Goal: Task Accomplishment & Management: Complete application form

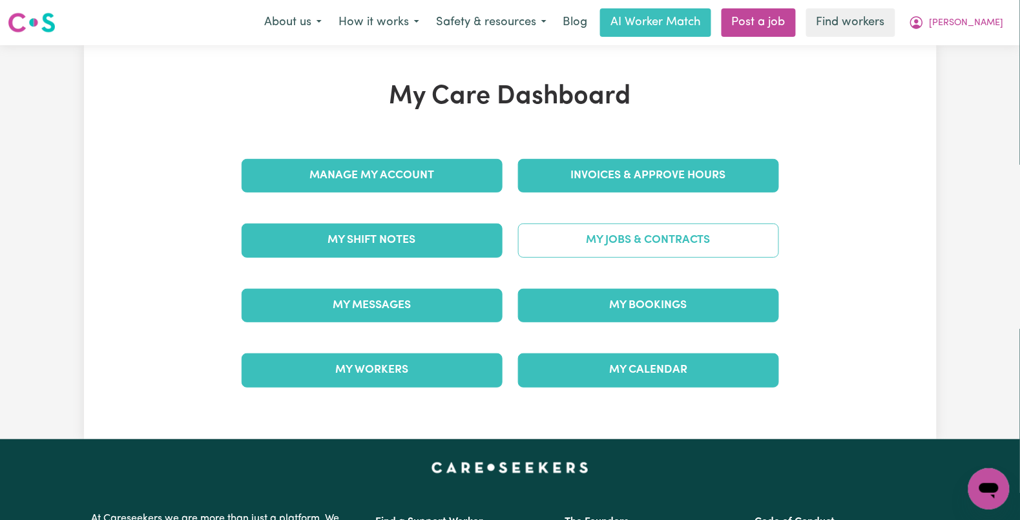
click at [602, 244] on link "My Jobs & Contracts" at bounding box center [648, 240] width 261 height 34
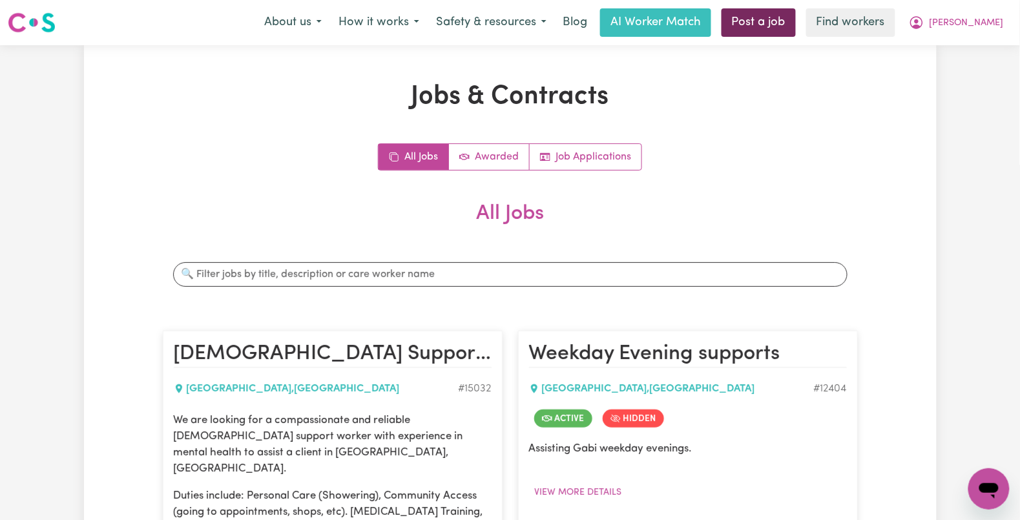
click at [783, 20] on link "Post a job" at bounding box center [758, 22] width 74 height 28
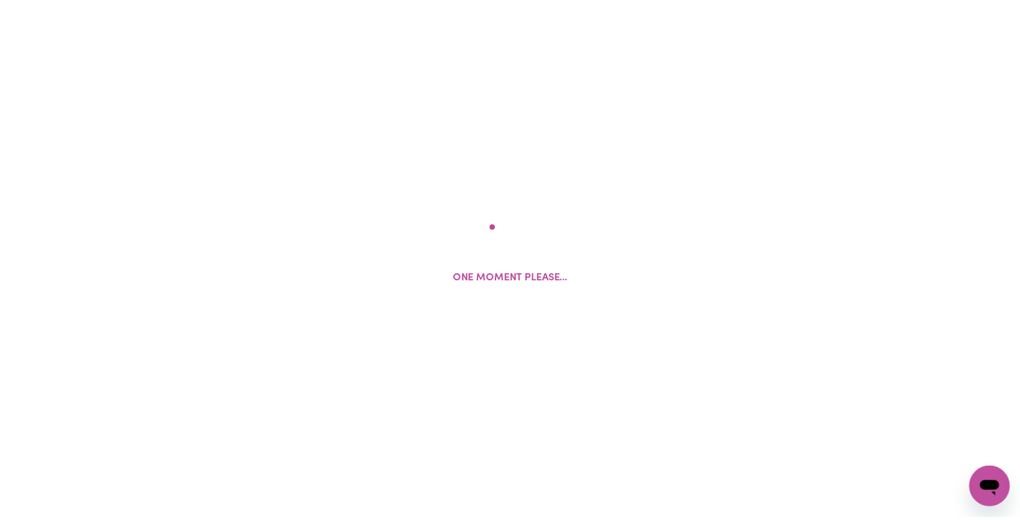
scroll to position [283, 0]
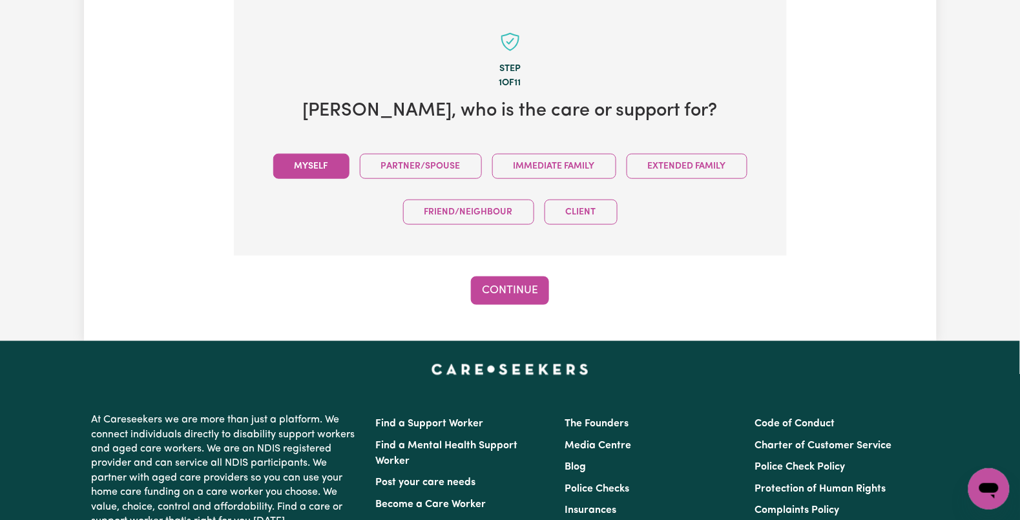
click at [307, 165] on button "Myself" at bounding box center [311, 166] width 76 height 25
click at [508, 281] on button "Continue" at bounding box center [510, 290] width 78 height 28
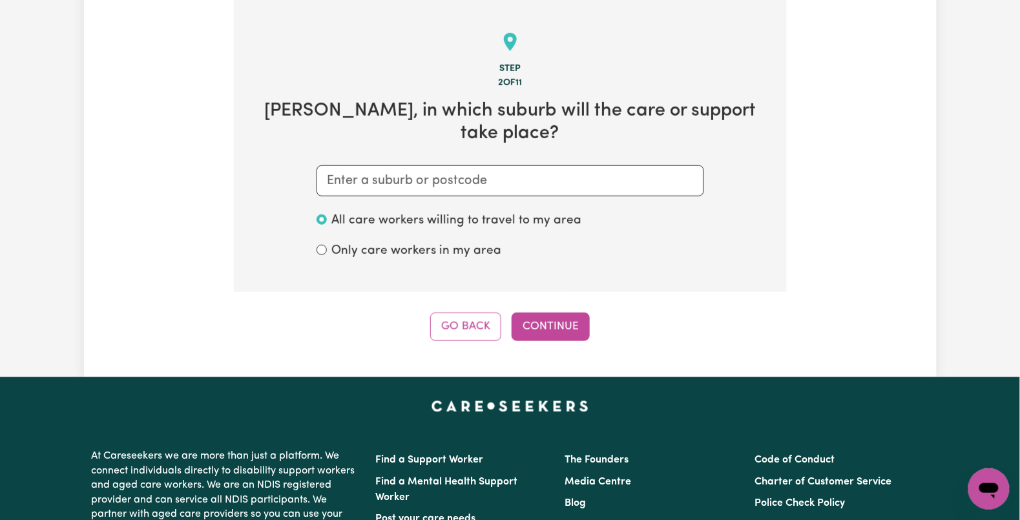
drag, startPoint x: 364, startPoint y: 161, endPoint x: 364, endPoint y: 170, distance: 9.1
click at [364, 166] on section "Step 2 of 11 Gabrielle , in which suburb will the care or support take place? A…" at bounding box center [510, 146] width 553 height 292
click at [362, 176] on input "text" at bounding box center [509, 180] width 387 height 31
paste input "Bellevue"
type input "Bellevue"
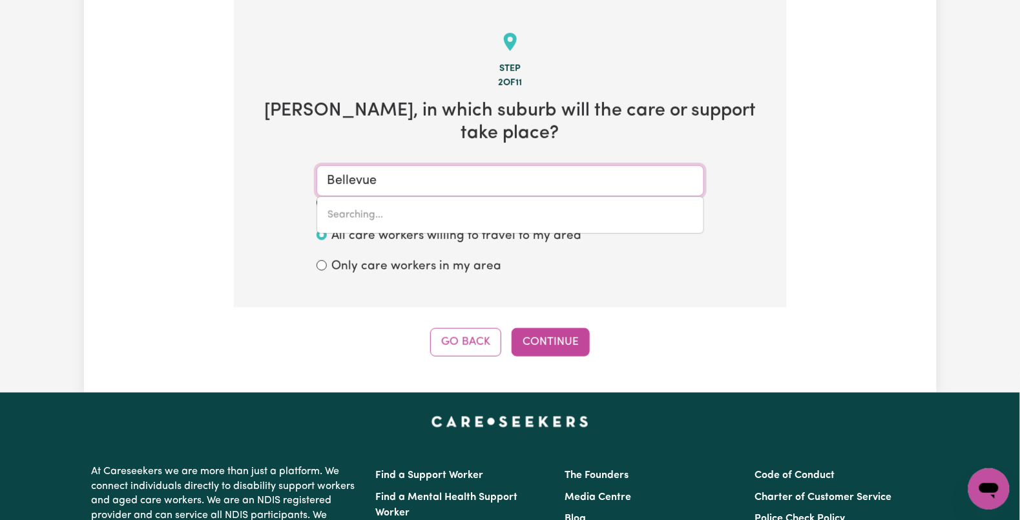
type input "Bellevue HEIGHTS, South Australia, 5050"
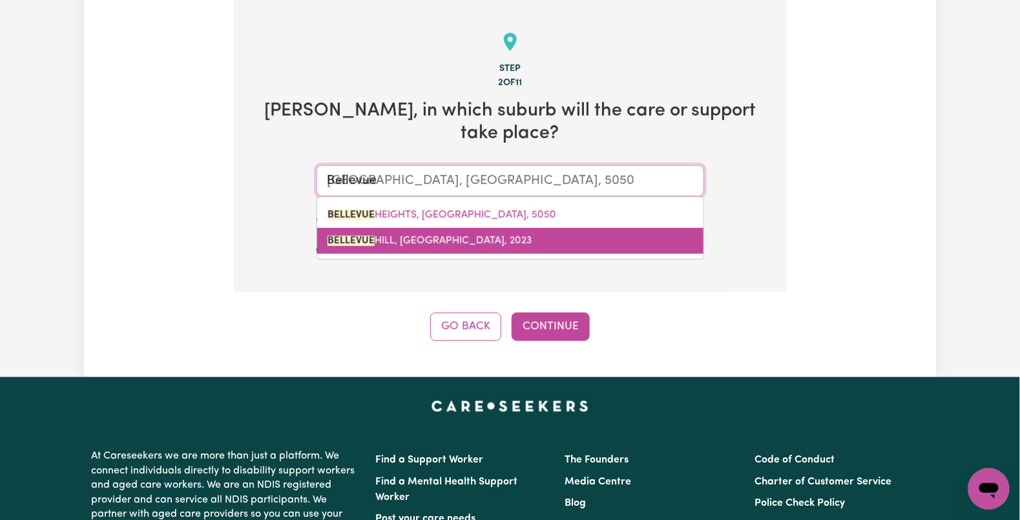
click at [336, 237] on mark "BELLEVUE" at bounding box center [350, 241] width 47 height 10
type input "BELLEVUE HILL, New South Wales, 2023"
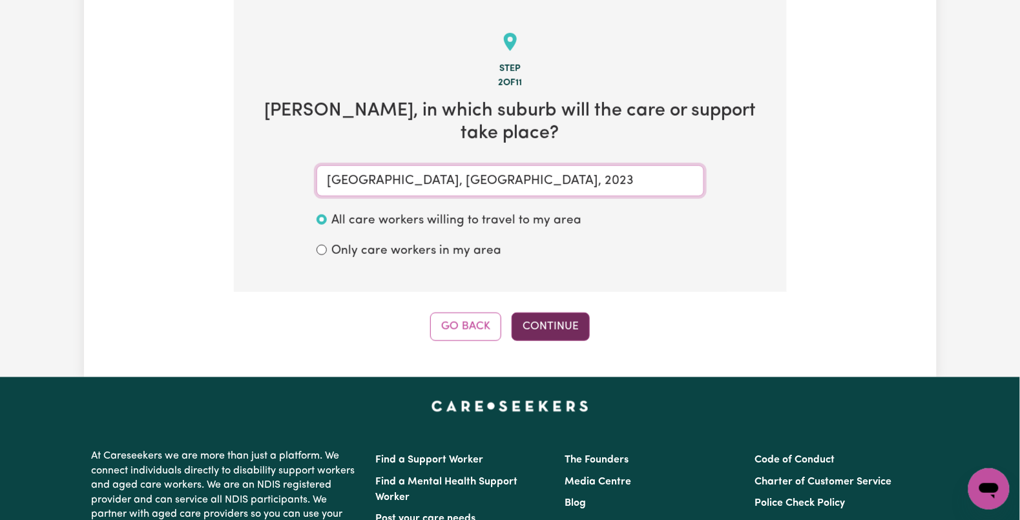
type input "BELLEVUE HILL, New South Wales, 2023"
click at [556, 331] on button "Continue" at bounding box center [550, 327] width 78 height 28
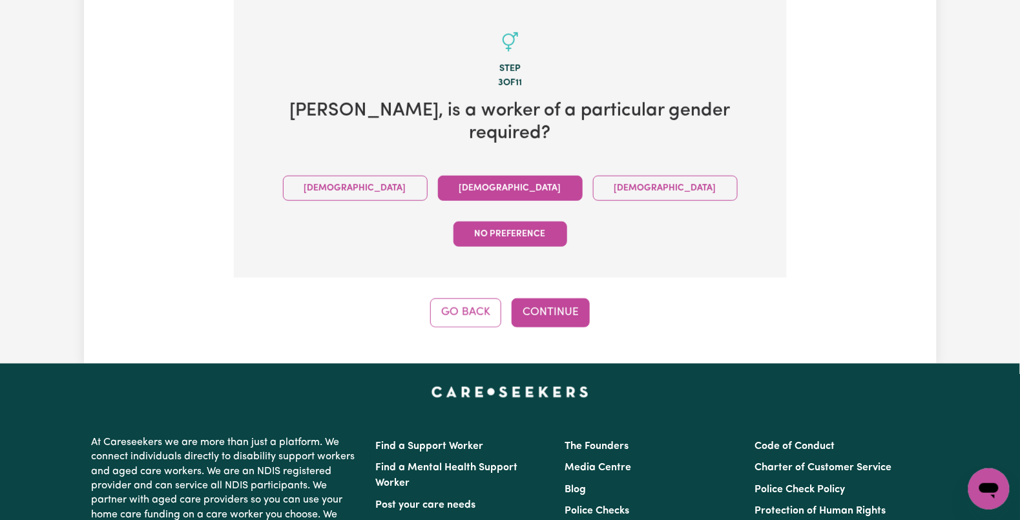
click at [457, 176] on button "Female" at bounding box center [510, 188] width 145 height 25
click at [546, 298] on button "Continue" at bounding box center [550, 312] width 78 height 28
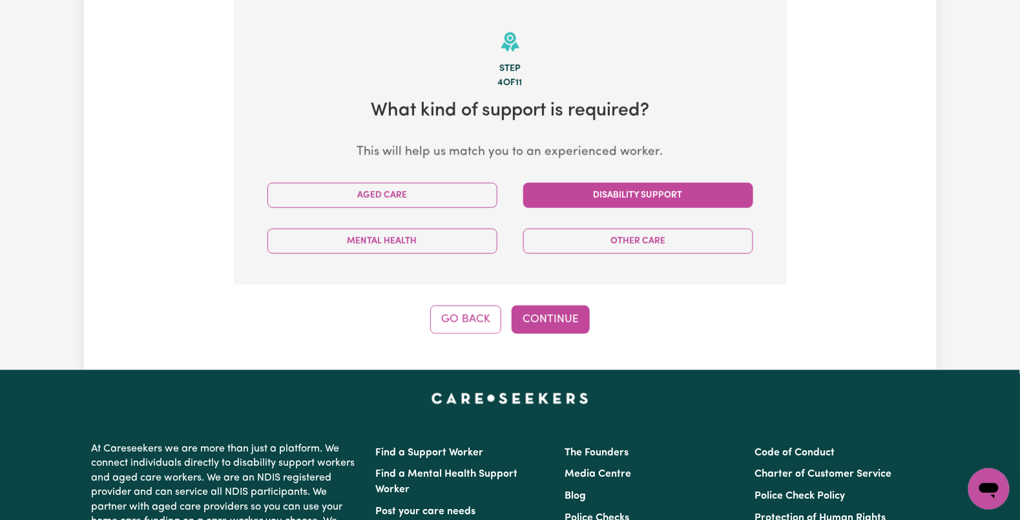
click at [562, 198] on button "Disability Support" at bounding box center [638, 195] width 230 height 25
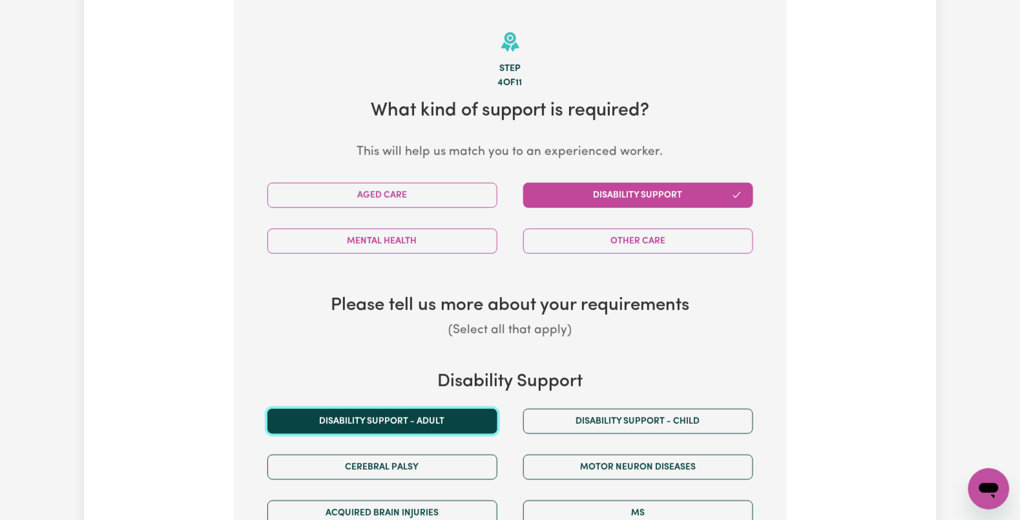
click at [376, 413] on button "Disability support - Adult" at bounding box center [382, 421] width 230 height 25
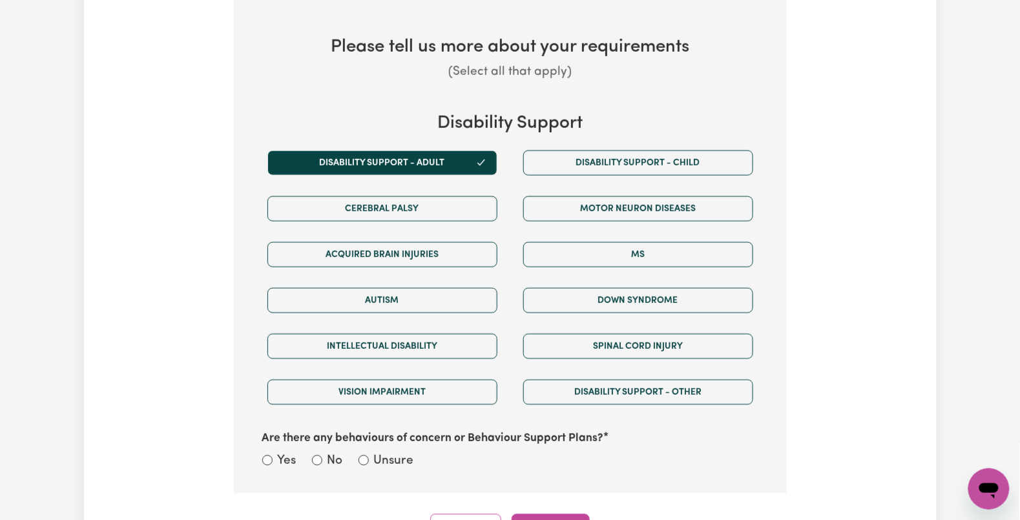
click at [384, 461] on label "Unsure" at bounding box center [394, 462] width 40 height 19
click at [369, 461] on input "Unsure" at bounding box center [363, 460] width 10 height 10
radio input "true"
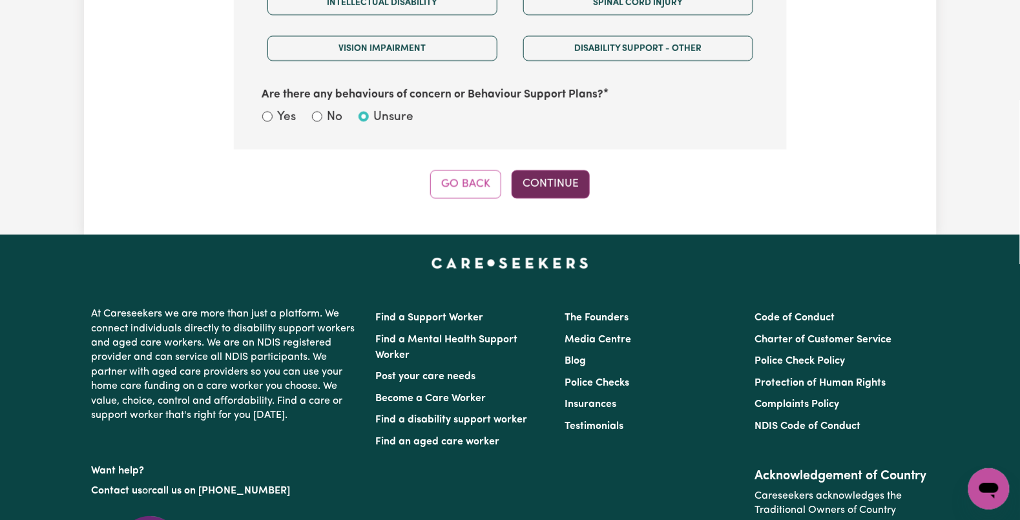
click at [546, 181] on button "Continue" at bounding box center [550, 184] width 78 height 28
select select "NDIS_FUNDING_PLAN_MANAGED"
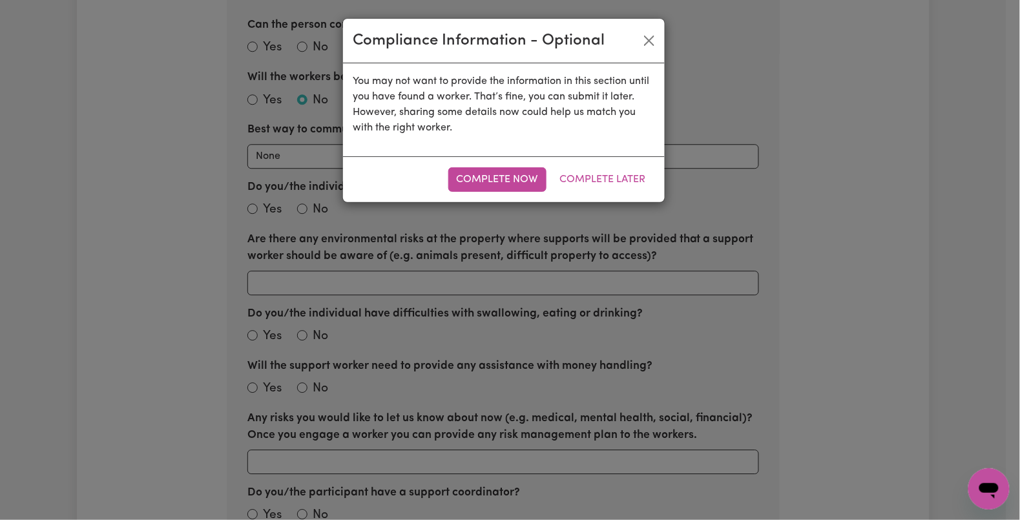
scroll to position [283, 0]
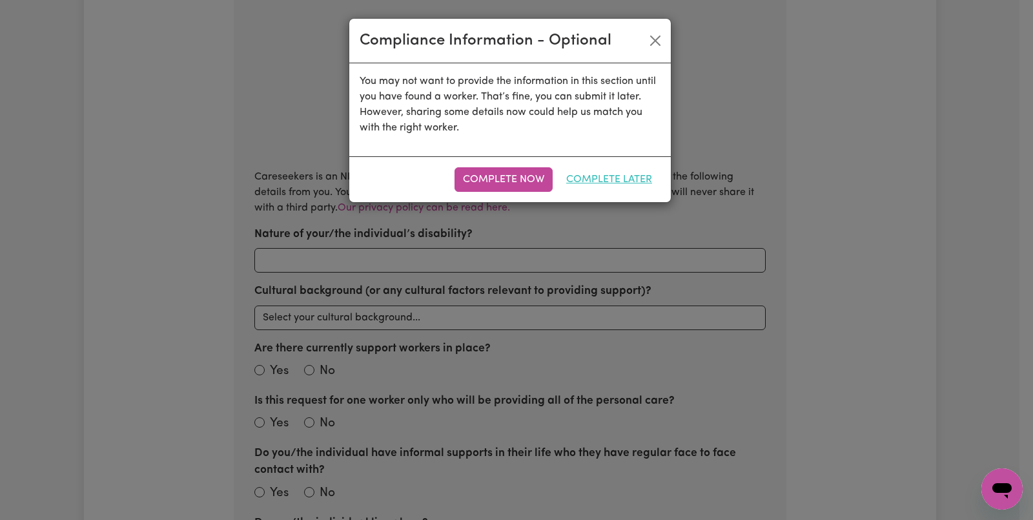
click at [618, 170] on button "Complete Later" at bounding box center [609, 179] width 103 height 25
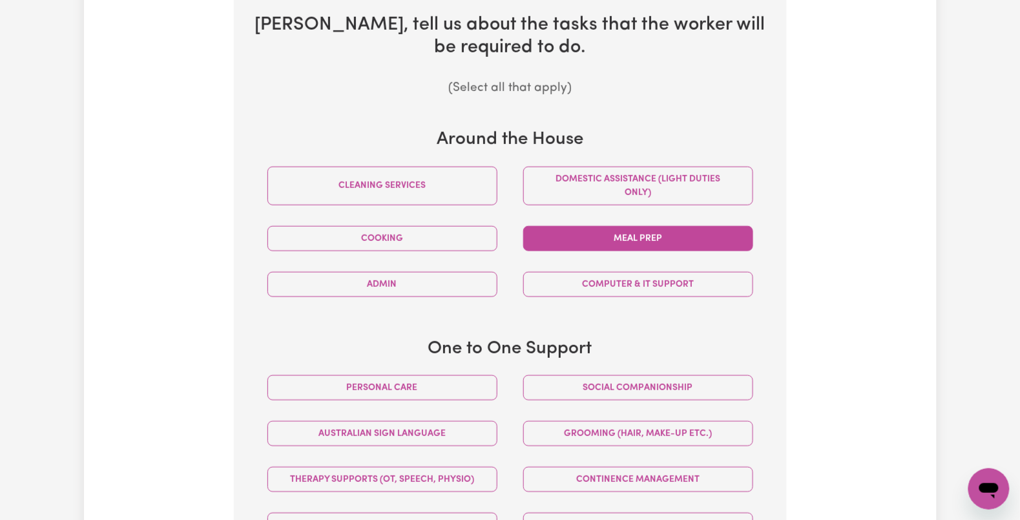
scroll to position [455, 0]
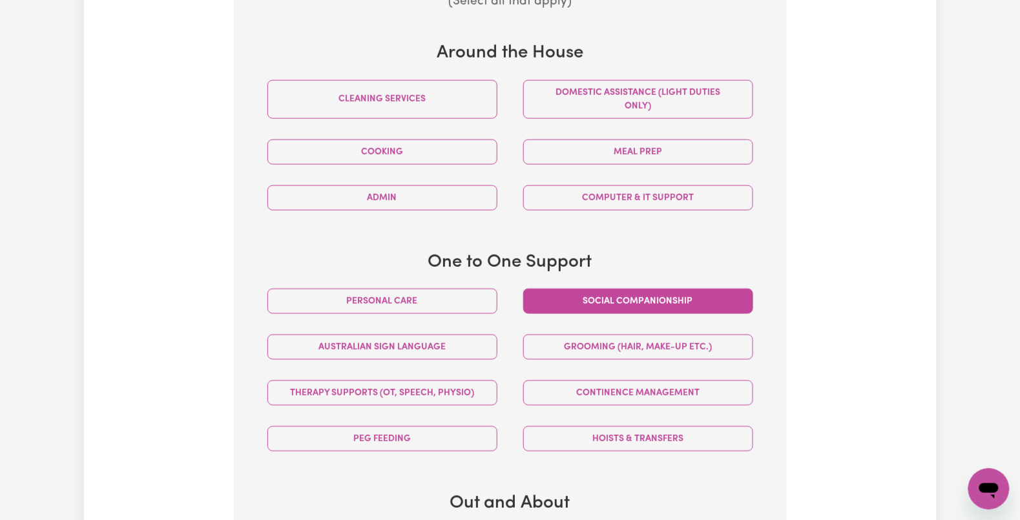
click at [603, 302] on button "Social companionship" at bounding box center [638, 301] width 230 height 25
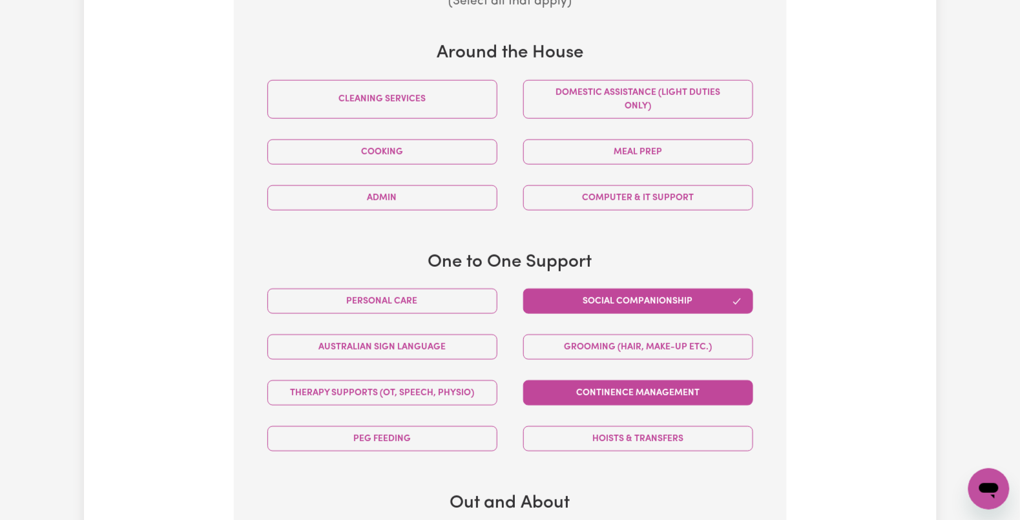
scroll to position [799, 0]
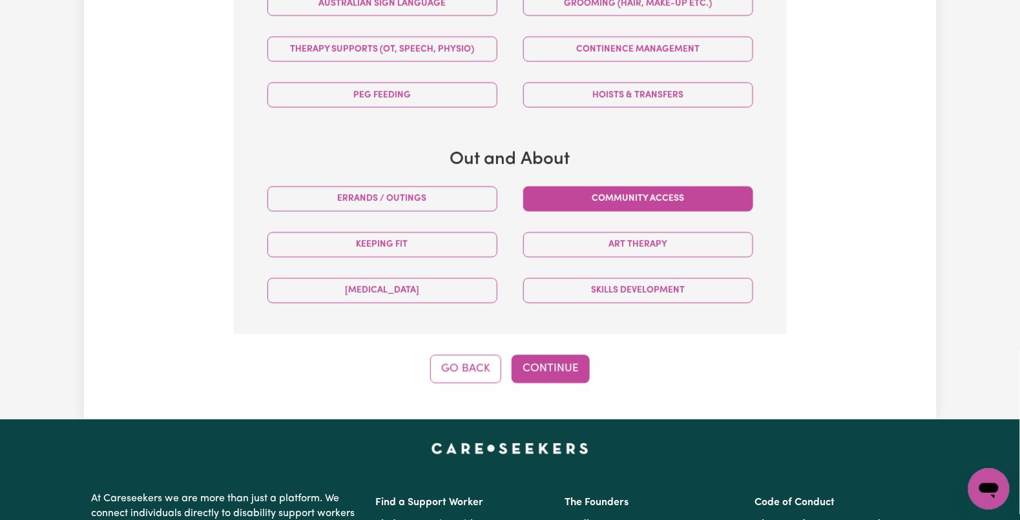
click at [585, 200] on button "Community access" at bounding box center [638, 198] width 230 height 25
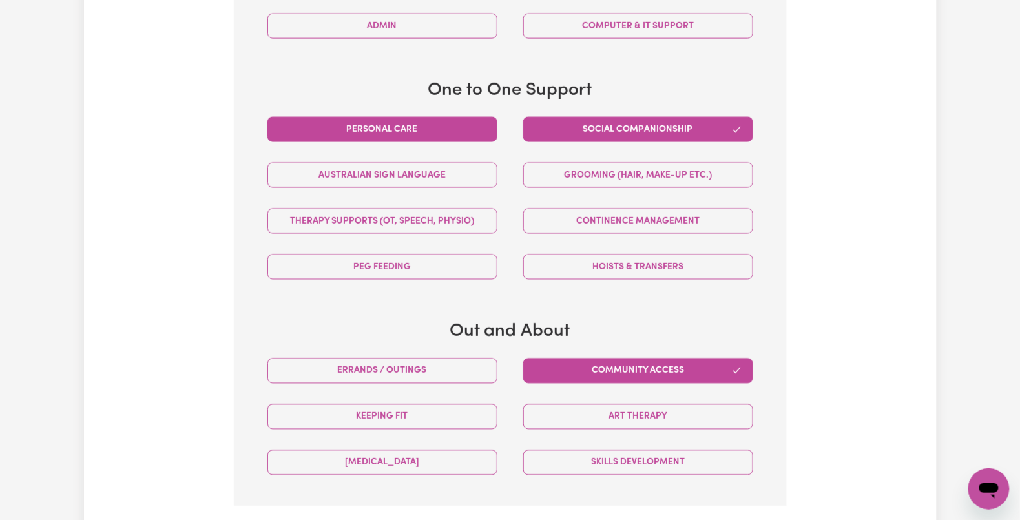
click at [420, 127] on button "Personal care" at bounding box center [382, 129] width 230 height 25
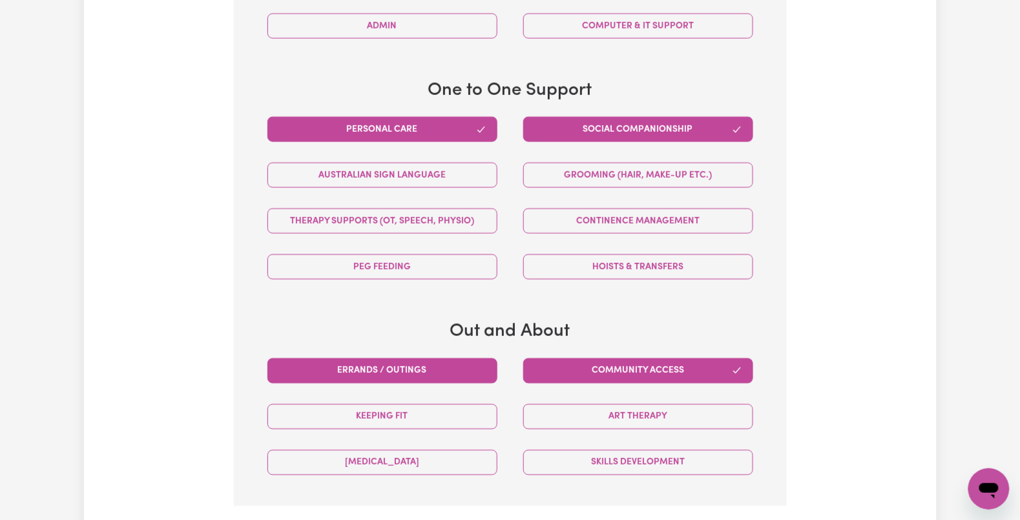
click at [411, 367] on button "Errands / Outings" at bounding box center [382, 370] width 230 height 25
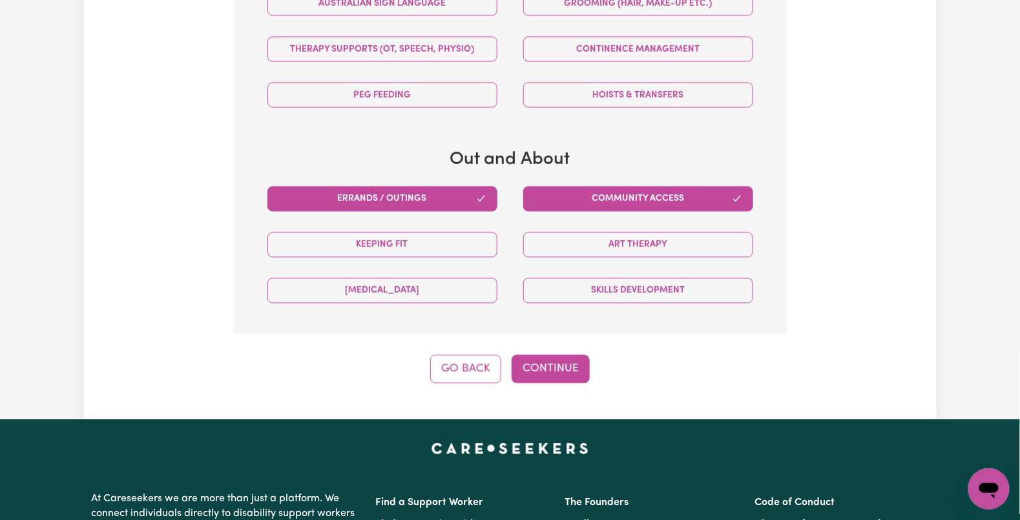
scroll to position [972, 0]
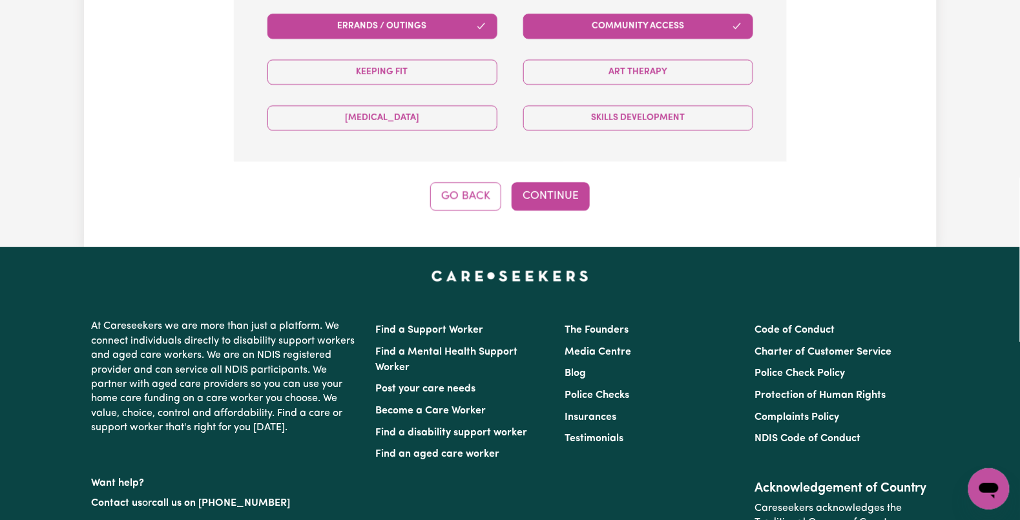
click at [540, 187] on button "Continue" at bounding box center [550, 196] width 78 height 28
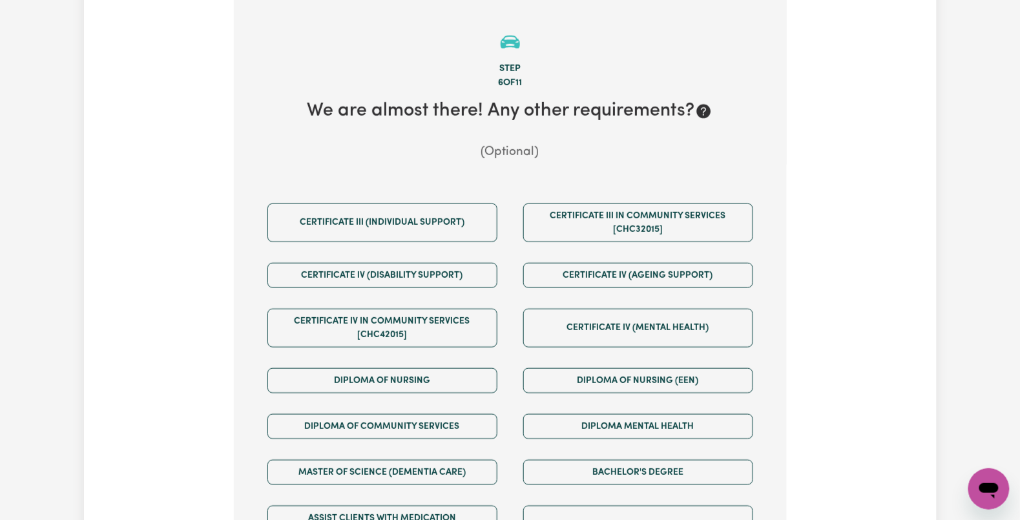
scroll to position [627, 0]
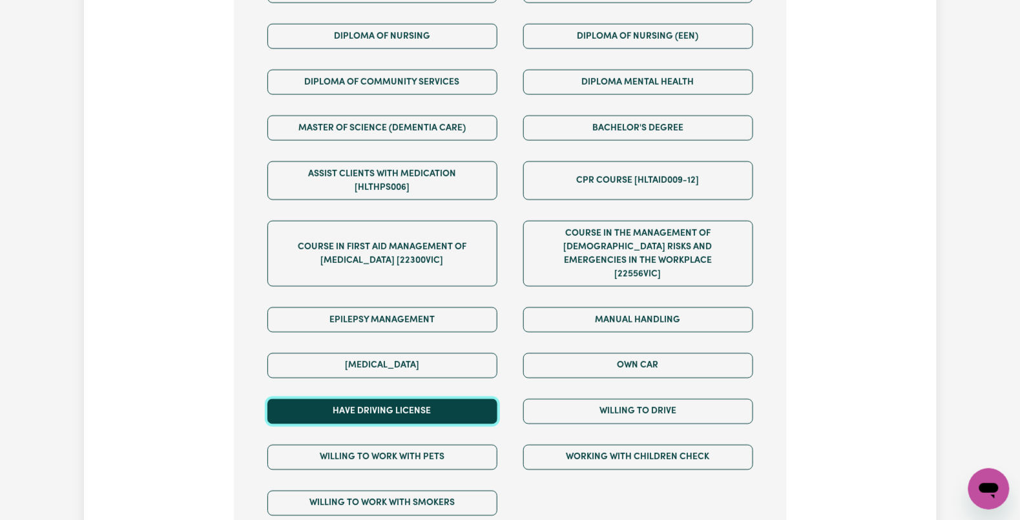
click at [418, 404] on button "Have driving license" at bounding box center [382, 411] width 230 height 25
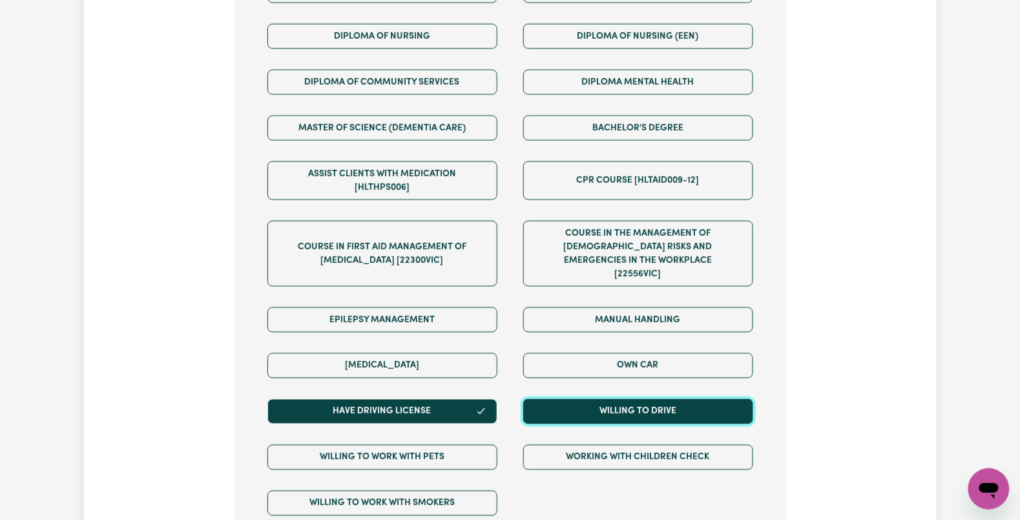
click at [579, 400] on button "Willing to drive" at bounding box center [638, 411] width 230 height 25
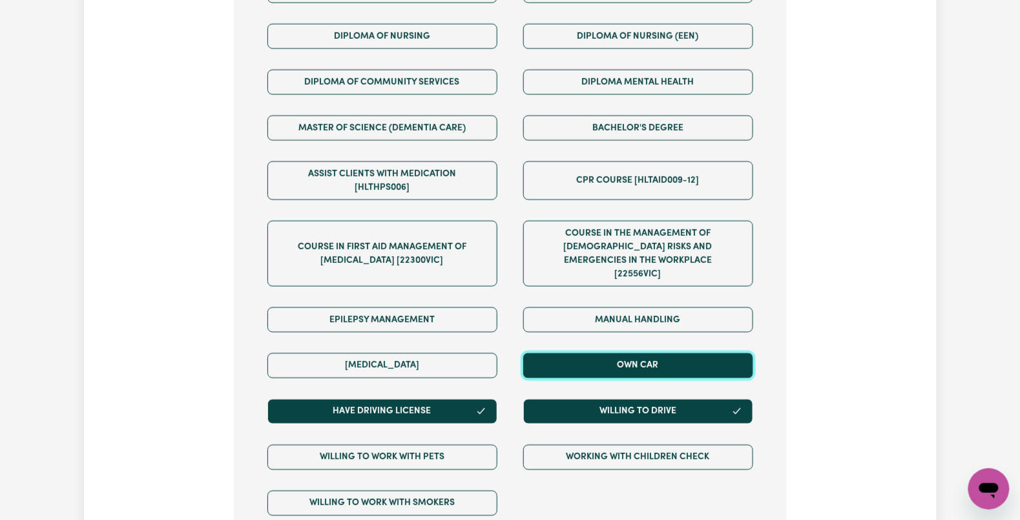
click at [580, 353] on button "Own Car" at bounding box center [638, 365] width 230 height 25
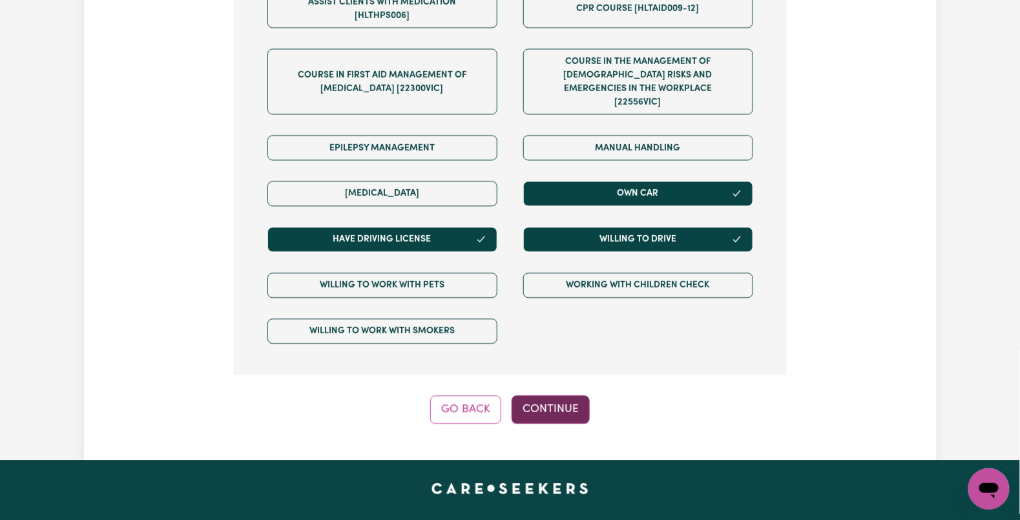
click at [545, 395] on button "Continue" at bounding box center [550, 409] width 78 height 28
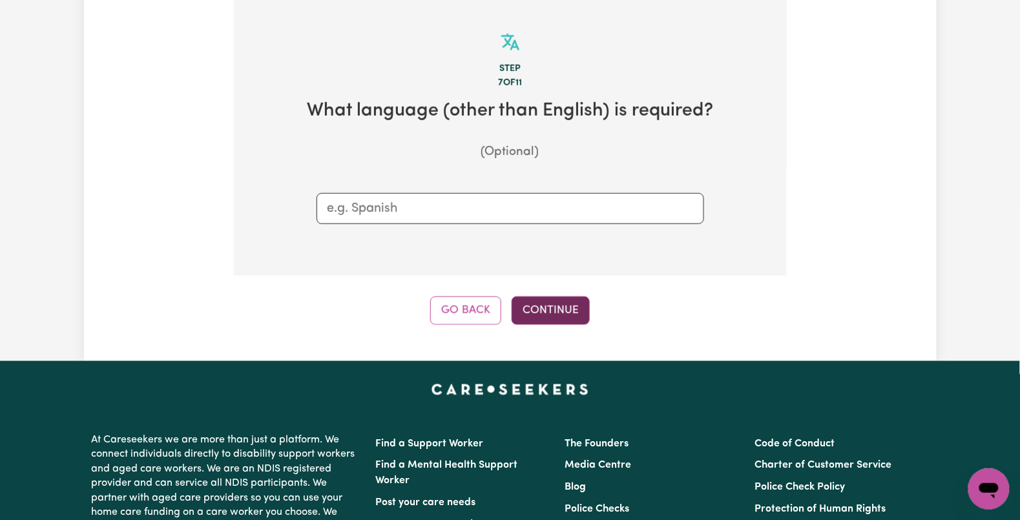
click at [540, 313] on button "Continue" at bounding box center [550, 310] width 78 height 28
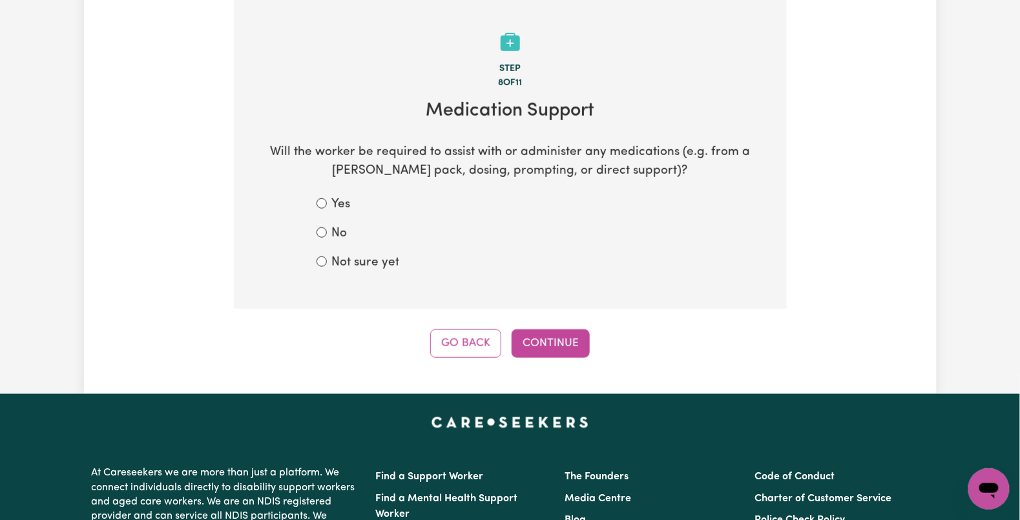
click at [384, 254] on label "Not sure yet" at bounding box center [366, 263] width 68 height 19
click at [327, 256] on input "Not sure yet" at bounding box center [321, 261] width 10 height 10
radio input "true"
click at [531, 330] on button "Continue" at bounding box center [550, 343] width 78 height 28
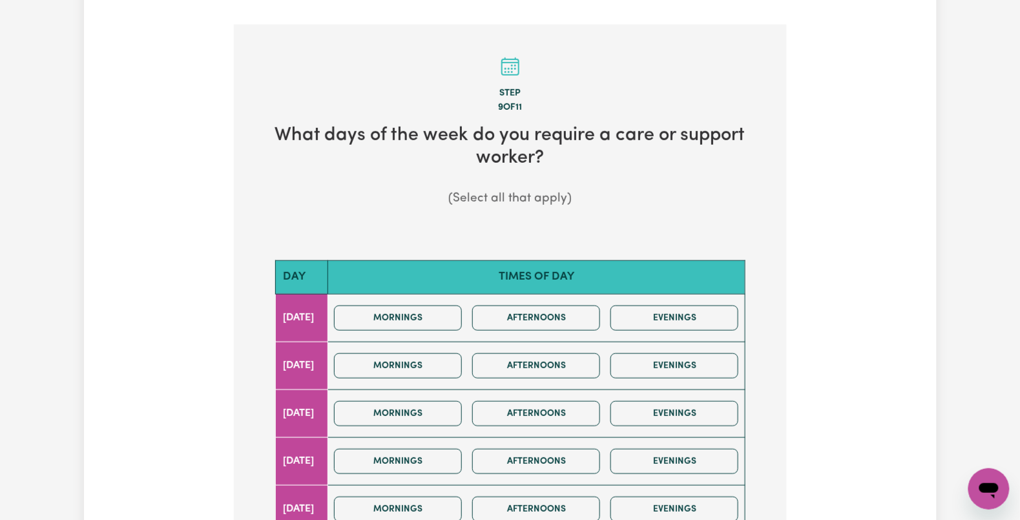
scroll to position [430, 0]
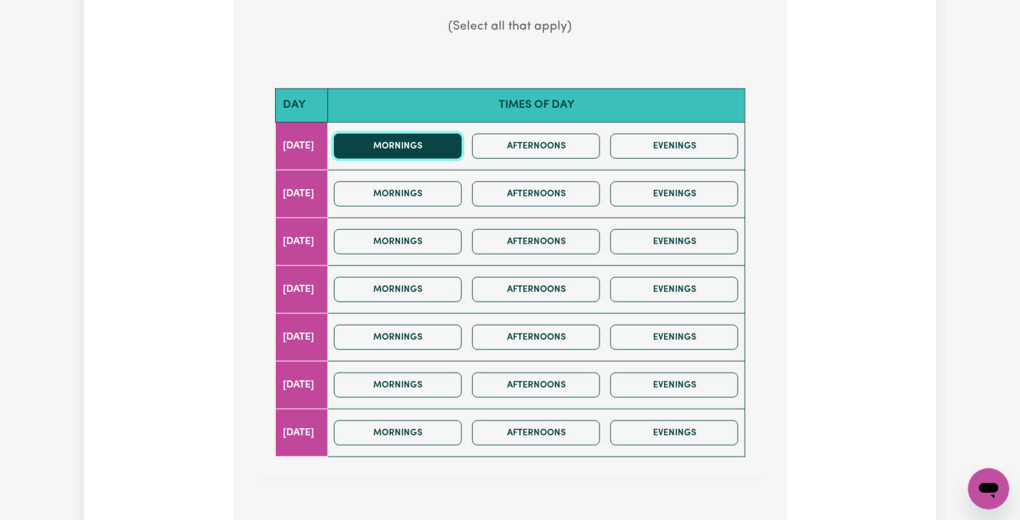
click at [403, 155] on button "Mornings" at bounding box center [398, 146] width 128 height 25
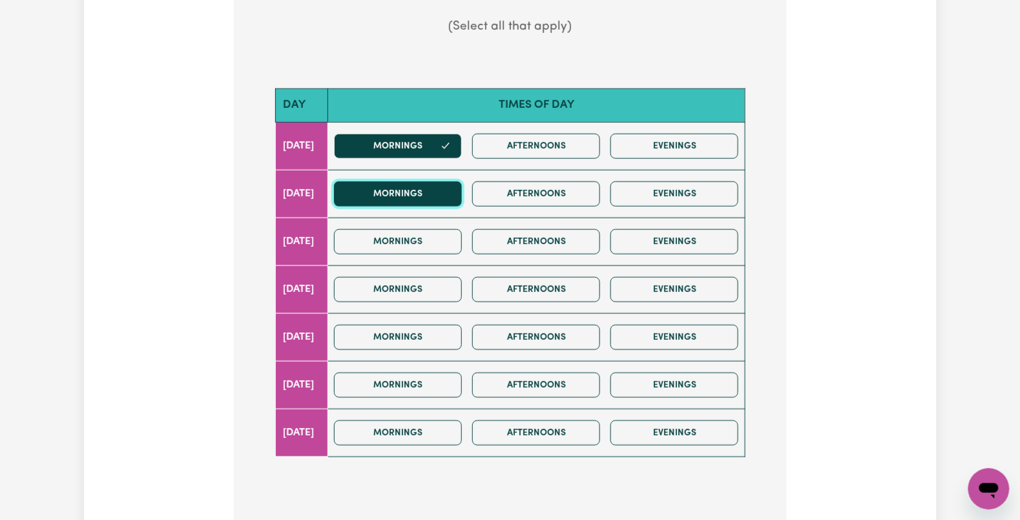
click at [397, 205] on button "Mornings" at bounding box center [398, 193] width 128 height 25
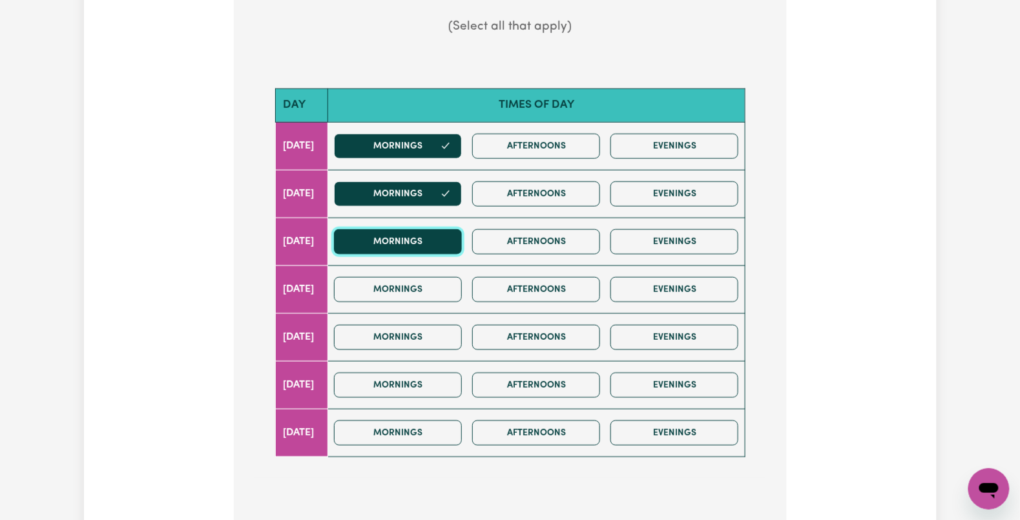
click at [388, 250] on button "Mornings" at bounding box center [398, 241] width 128 height 25
click at [386, 302] on div "Mornings Afternoons Evenings" at bounding box center [536, 290] width 415 height 46
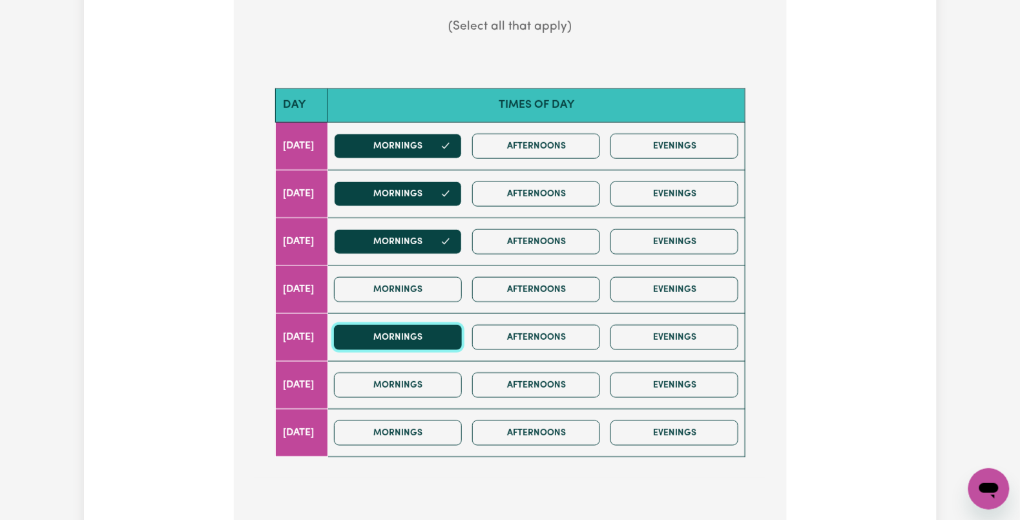
click at [383, 329] on button "Mornings" at bounding box center [398, 337] width 128 height 25
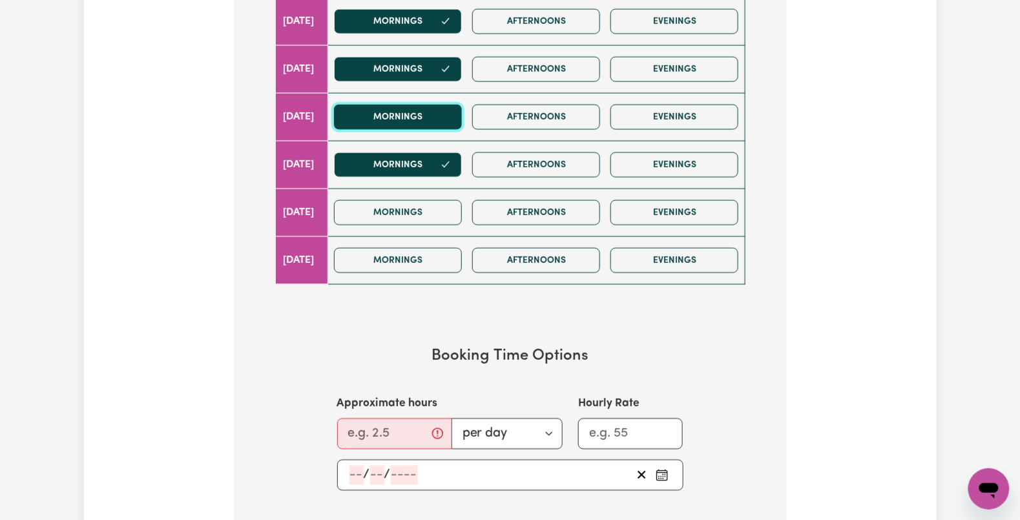
click at [403, 108] on button "Mornings" at bounding box center [398, 117] width 128 height 25
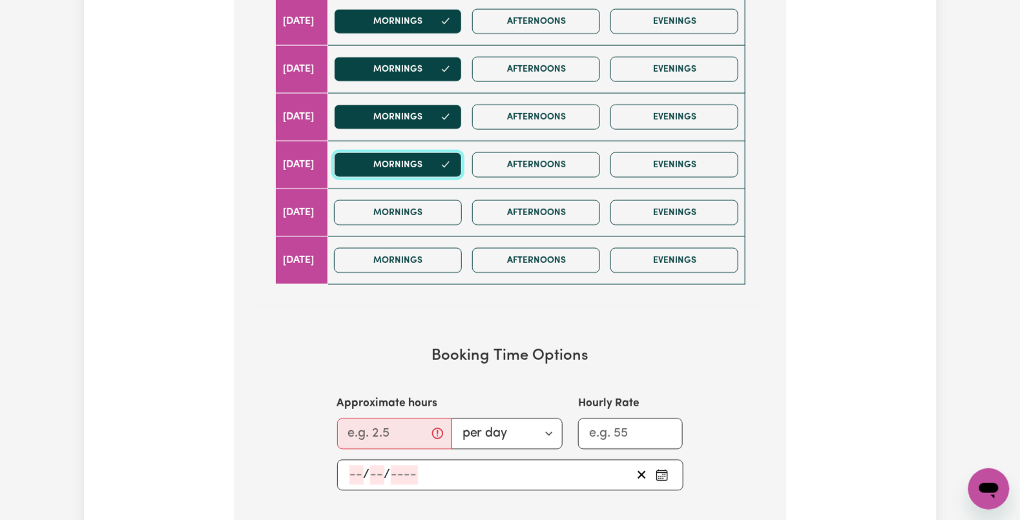
click at [436, 161] on button "Mornings" at bounding box center [398, 164] width 128 height 25
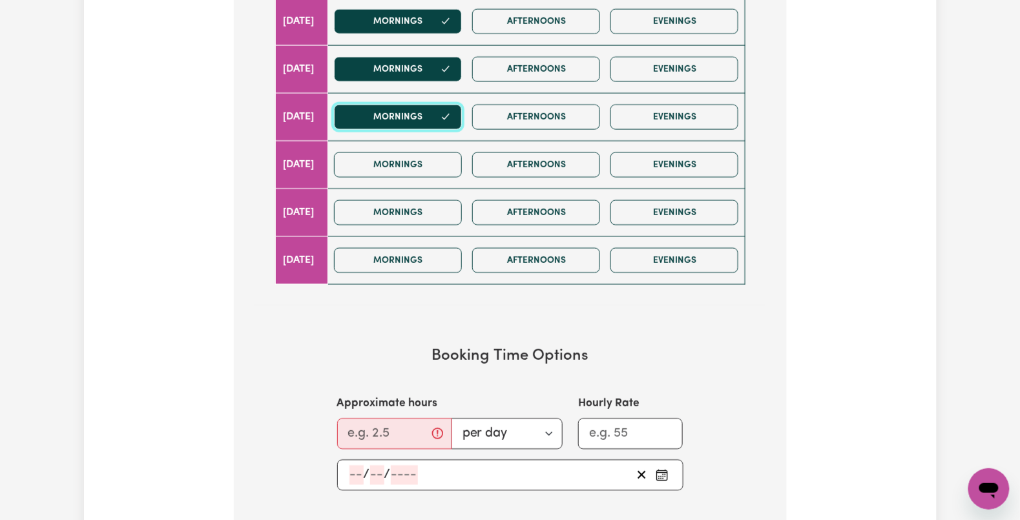
click at [432, 122] on button "Mornings" at bounding box center [398, 117] width 128 height 25
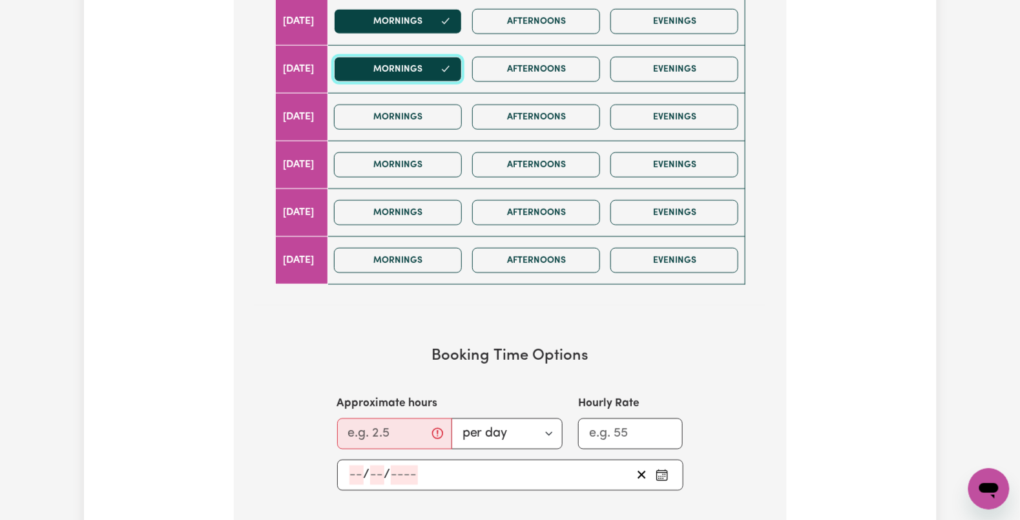
click at [430, 73] on button "Mornings" at bounding box center [398, 69] width 128 height 25
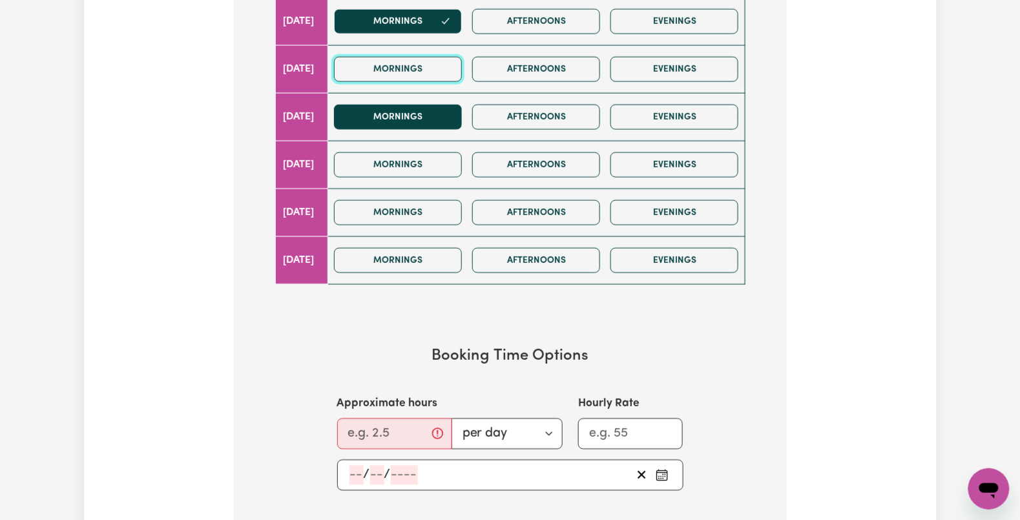
scroll to position [517, 0]
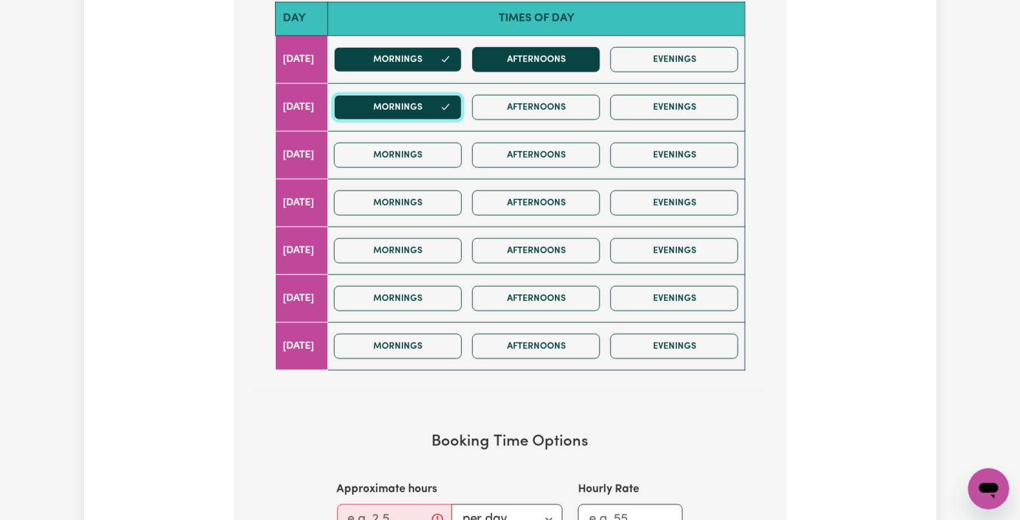
drag, startPoint x: 442, startPoint y: 102, endPoint x: 528, endPoint y: 65, distance: 92.8
click at [443, 102] on button "Mornings" at bounding box center [398, 107] width 128 height 25
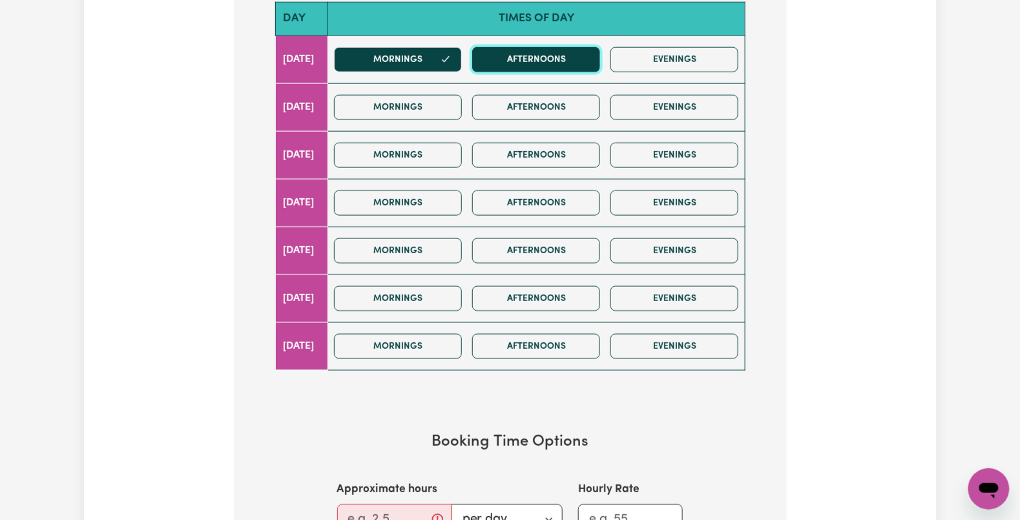
click at [529, 63] on button "Afternoons" at bounding box center [536, 59] width 128 height 25
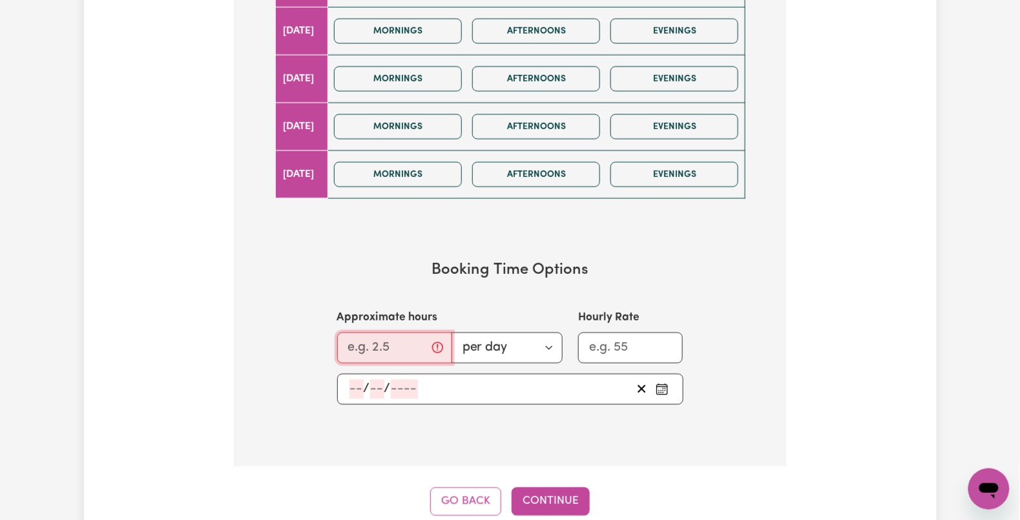
click at [369, 354] on input "Approximate hours" at bounding box center [394, 348] width 115 height 31
type input "2"
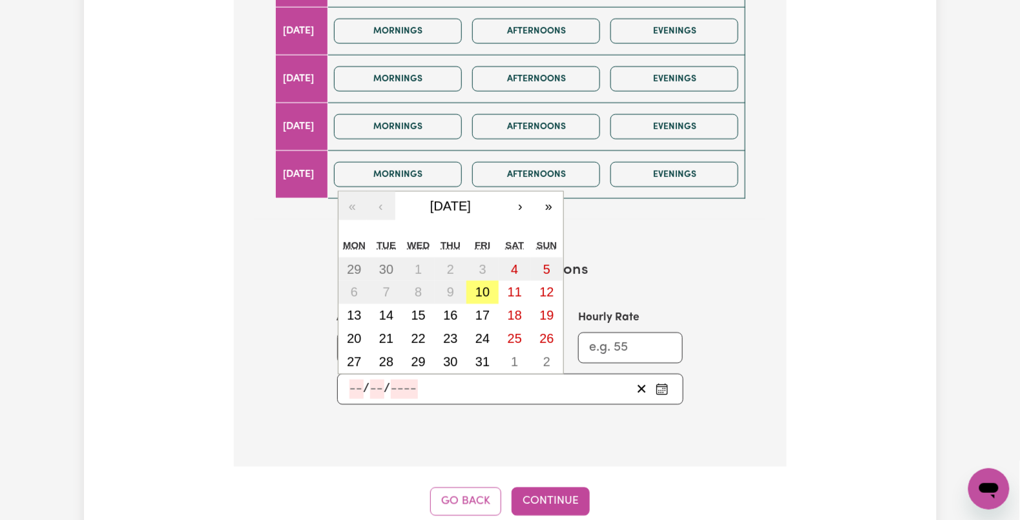
click at [408, 386] on input "number" at bounding box center [404, 389] width 27 height 19
click at [393, 311] on abbr "14" at bounding box center [386, 316] width 14 height 14
type input "2025-10-14"
type input "14"
type input "10"
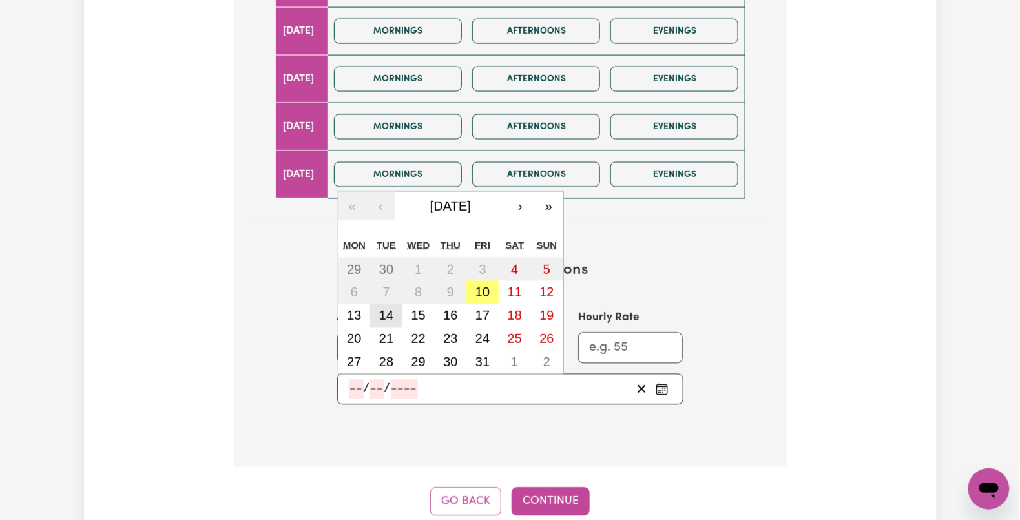
type input "2025"
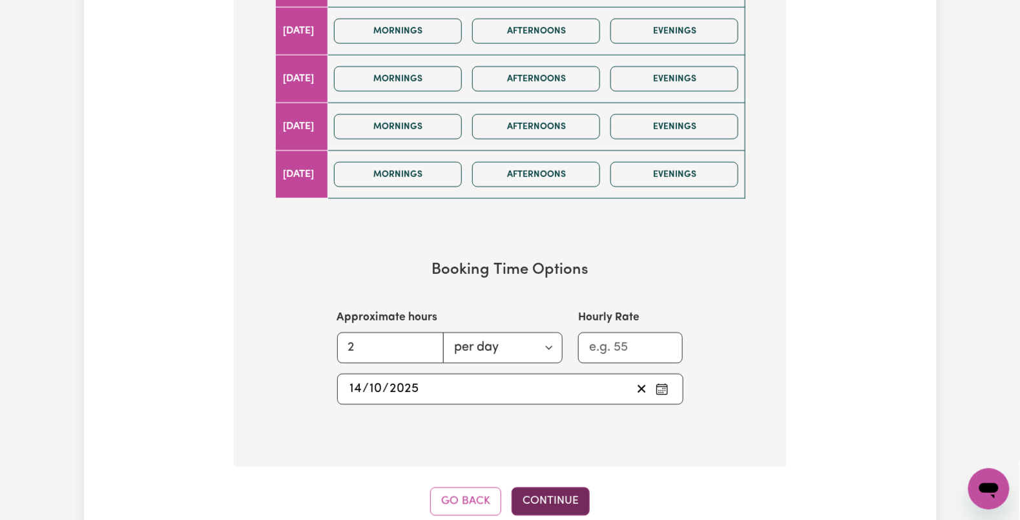
click at [543, 506] on button "Continue" at bounding box center [550, 502] width 78 height 28
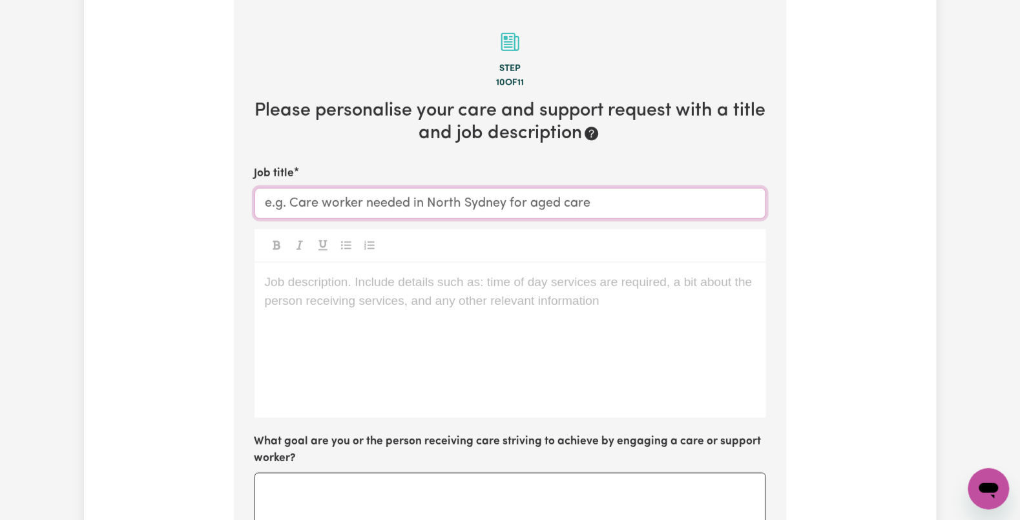
click at [296, 201] on input "Job title" at bounding box center [509, 203] width 511 height 31
paste input "Female Support Worker with Mental Health Experience Needed in Bellevue Hill, NSW"
type input "Female Support Worker with Mental Health Experience Needed in Bellevue Hill, NSW"
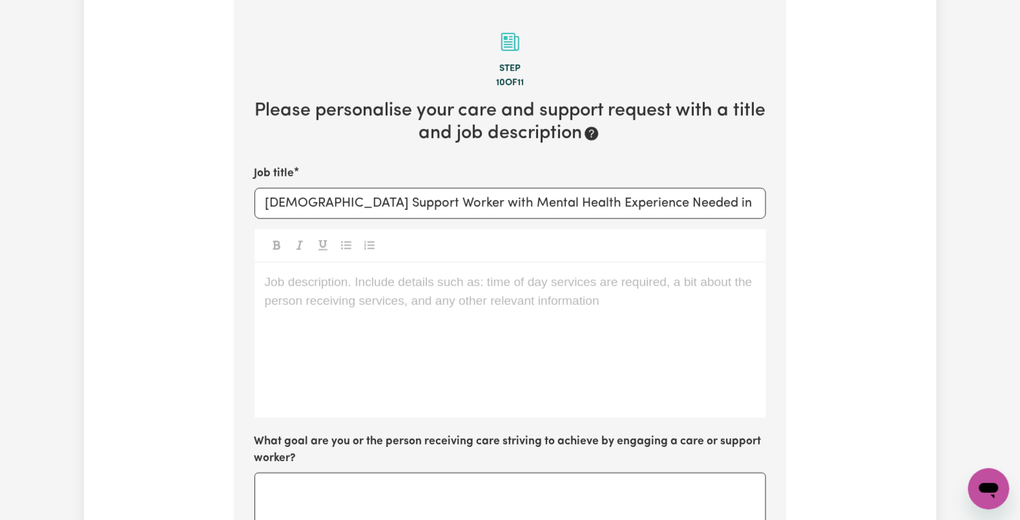
click at [302, 303] on div "Job description. Include details such as: time of day services are required, a …" at bounding box center [509, 340] width 511 height 155
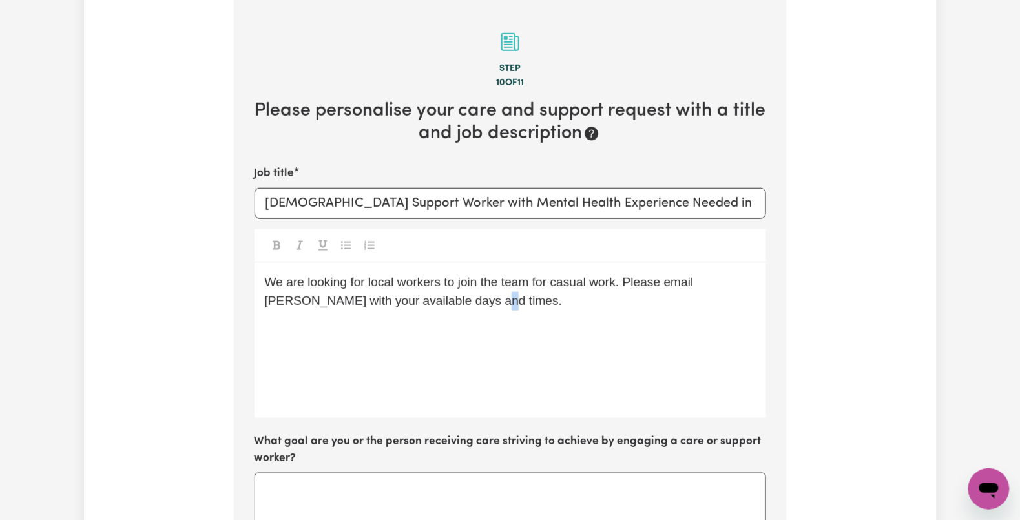
click at [456, 316] on div "We are looking for local workers to join the team for casual work. Please email…" at bounding box center [509, 340] width 511 height 155
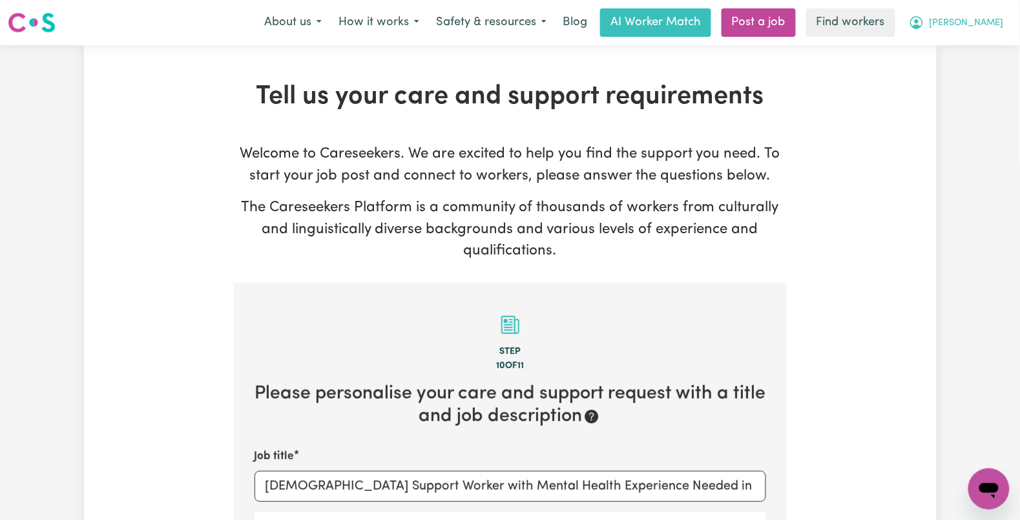
click at [969, 23] on span "[PERSON_NAME]" at bounding box center [966, 23] width 74 height 14
click at [952, 44] on link "My Dashboard" at bounding box center [960, 50] width 102 height 25
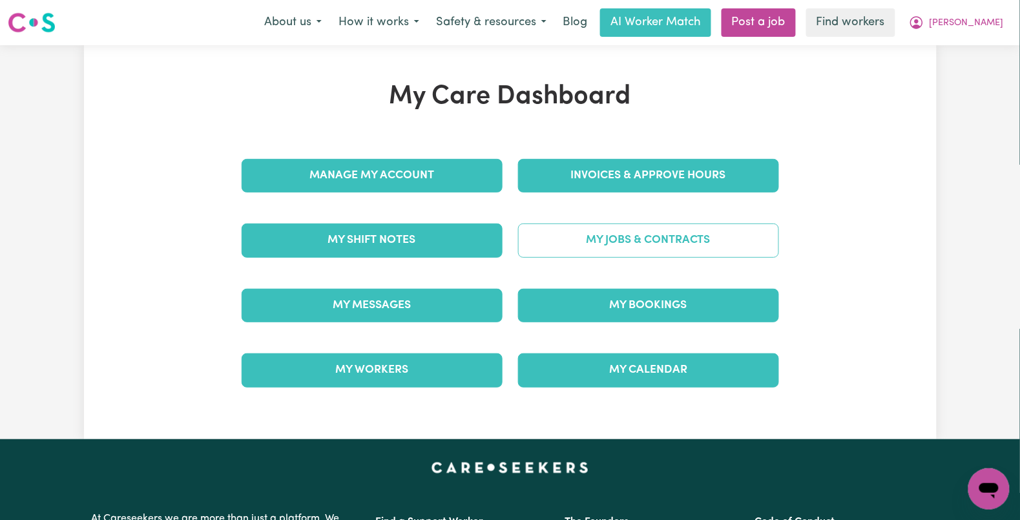
click at [564, 245] on link "My Jobs & Contracts" at bounding box center [648, 240] width 261 height 34
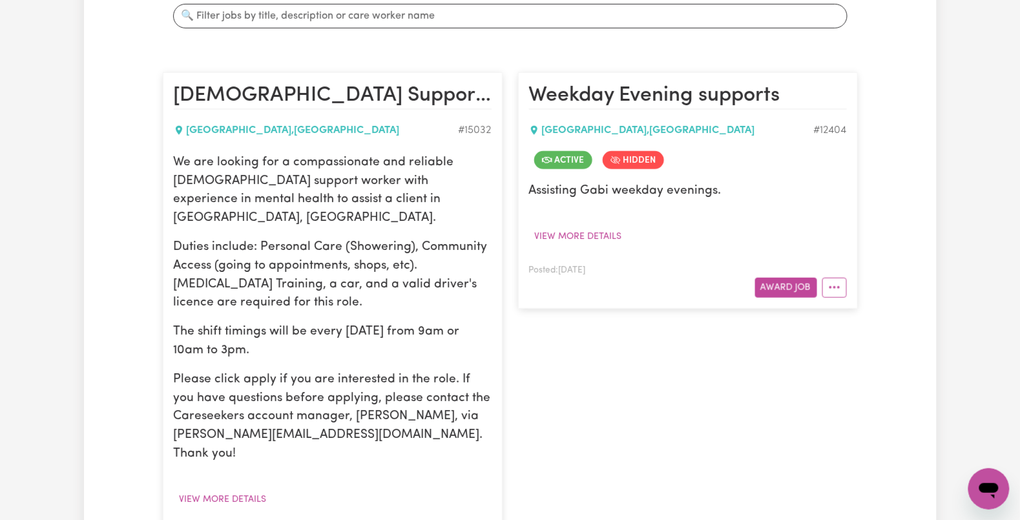
scroll to position [344, 0]
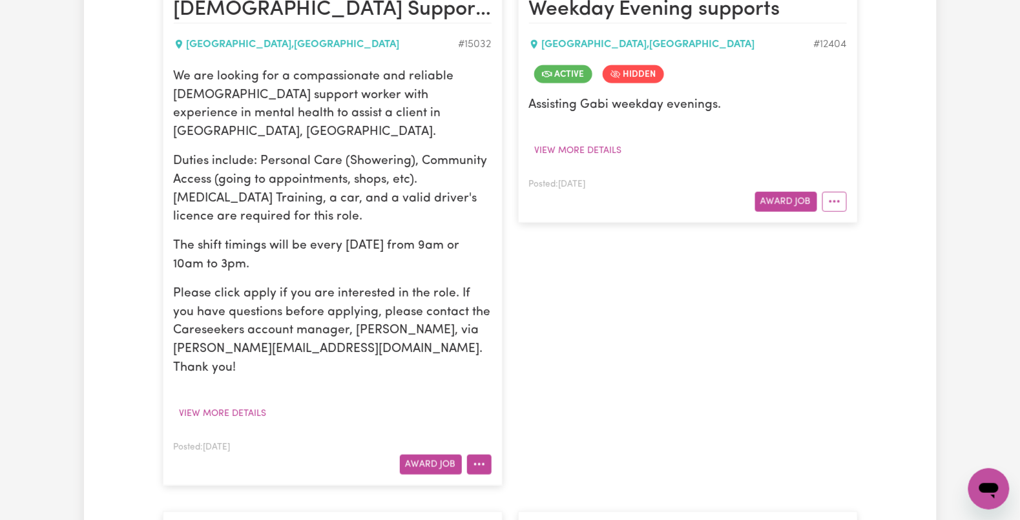
click at [480, 455] on button "More options" at bounding box center [479, 465] width 25 height 20
click at [236, 439] on div "Posted: Sep 2, 2025" at bounding box center [253, 446] width 159 height 15
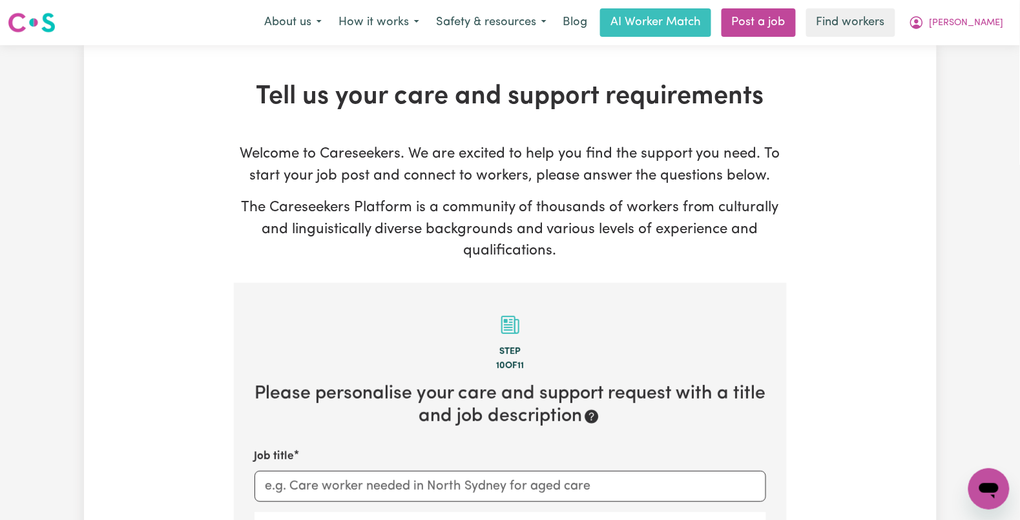
scroll to position [344, 0]
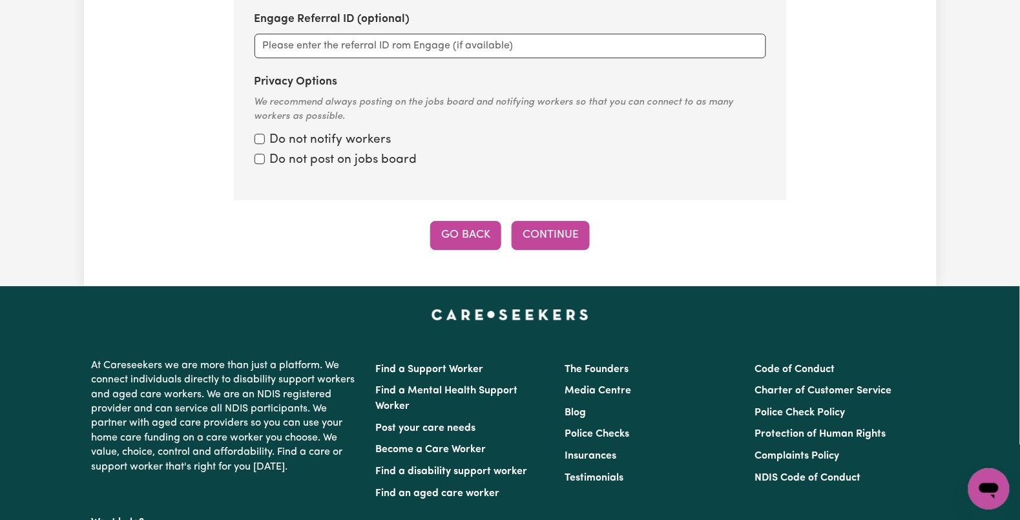
drag, startPoint x: 469, startPoint y: 234, endPoint x: 469, endPoint y: 243, distance: 9.0
click at [469, 243] on button "Go Back" at bounding box center [465, 235] width 71 height 28
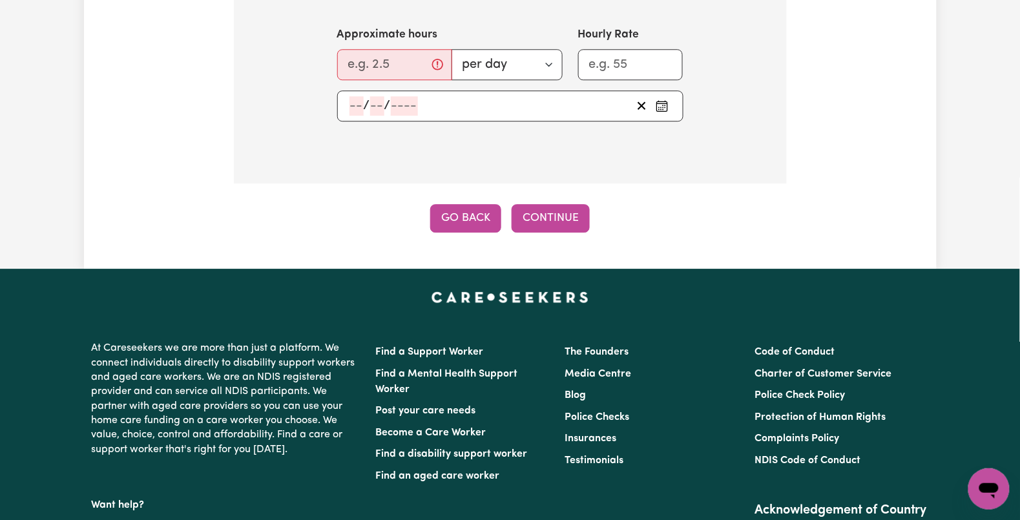
click at [447, 221] on button "Go Back" at bounding box center [465, 218] width 71 height 28
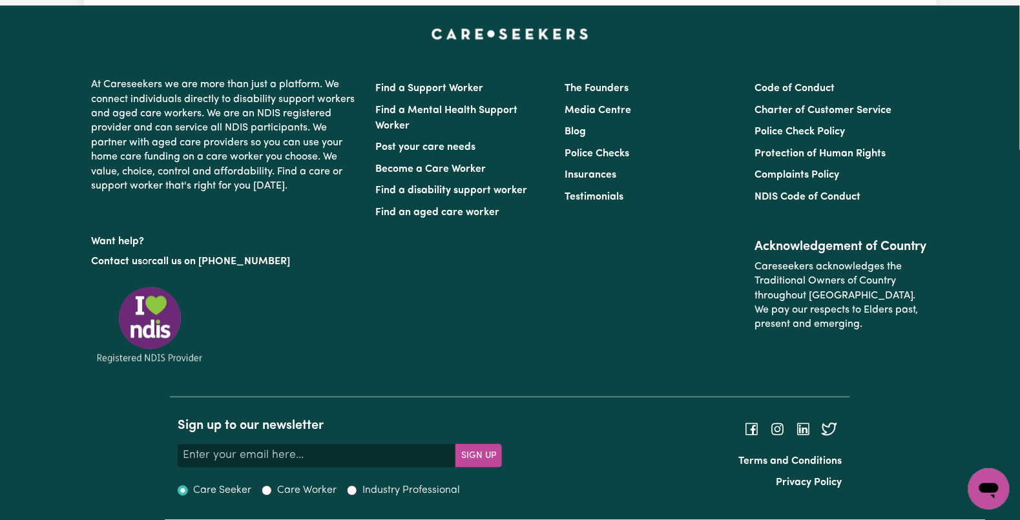
scroll to position [283, 0]
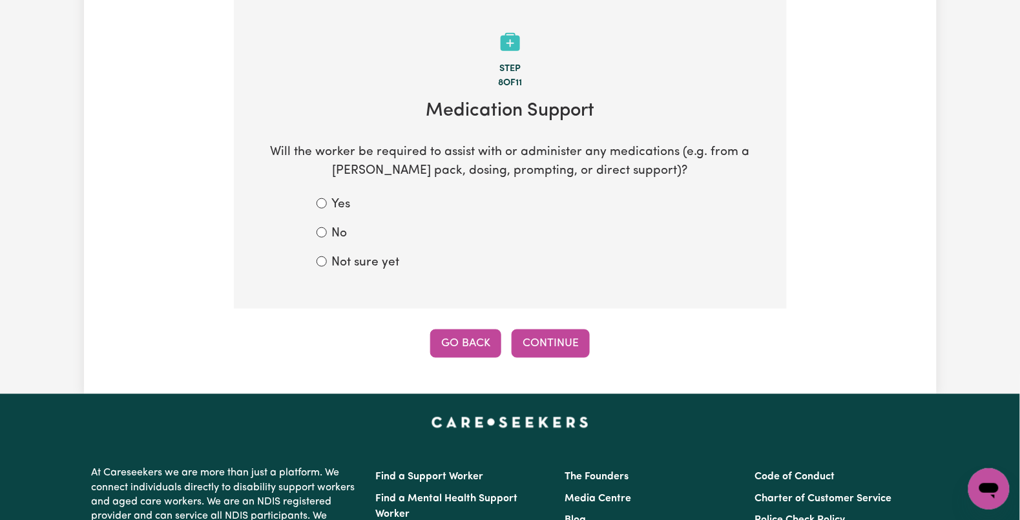
click at [459, 352] on button "Go Back" at bounding box center [465, 343] width 71 height 28
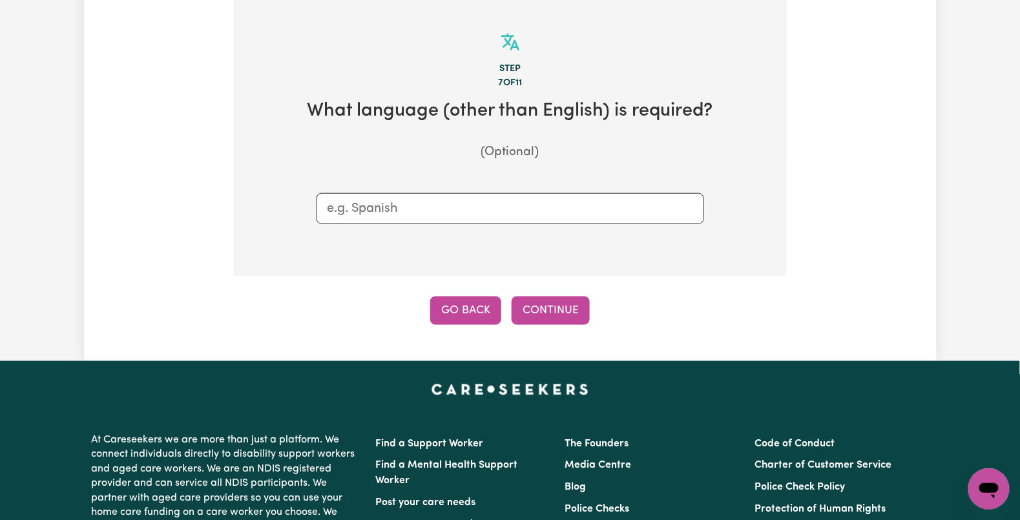
click at [460, 311] on button "Go Back" at bounding box center [465, 310] width 71 height 28
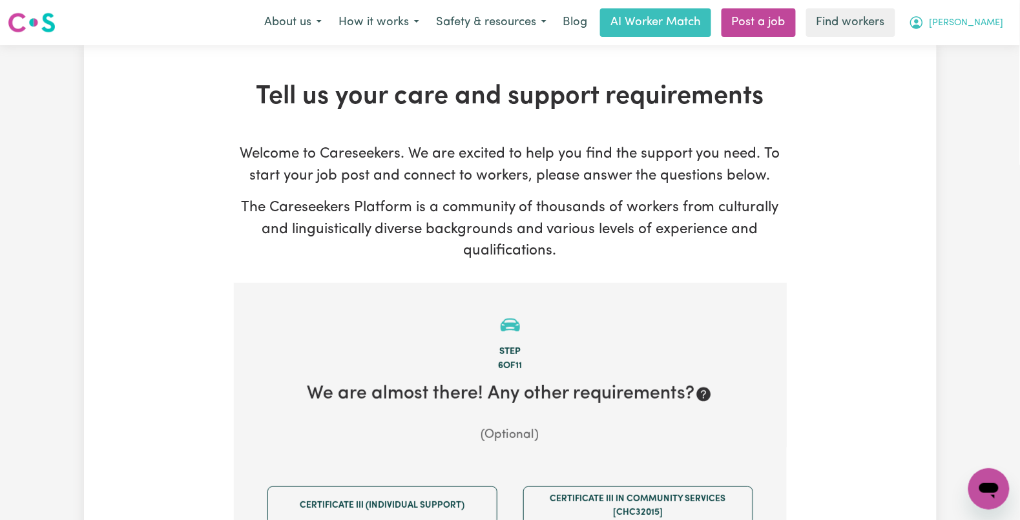
click at [988, 31] on button "[PERSON_NAME]" at bounding box center [956, 22] width 112 height 27
click at [961, 52] on link "My Dashboard" at bounding box center [960, 50] width 102 height 25
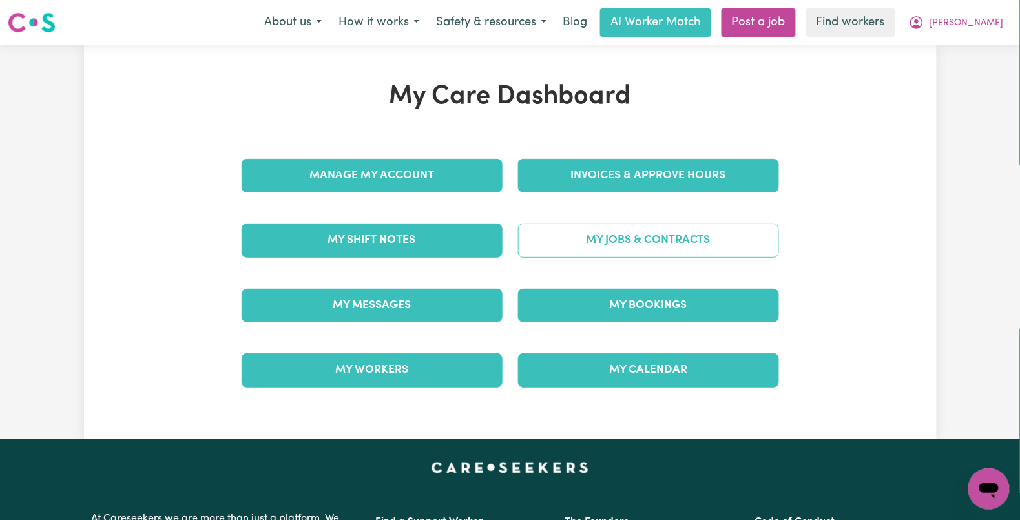
click at [639, 229] on link "My Jobs & Contracts" at bounding box center [648, 240] width 261 height 34
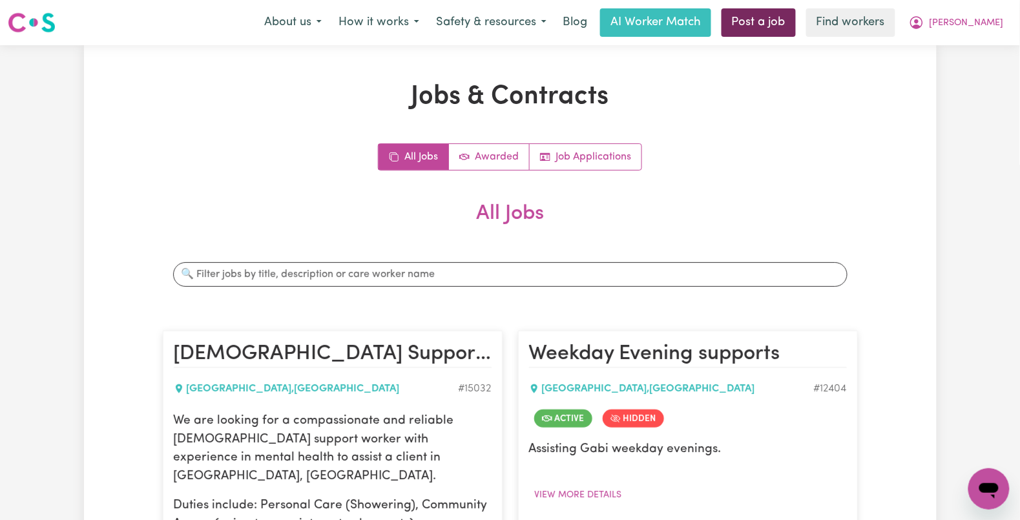
click at [768, 28] on link "Post a job" at bounding box center [758, 22] width 74 height 28
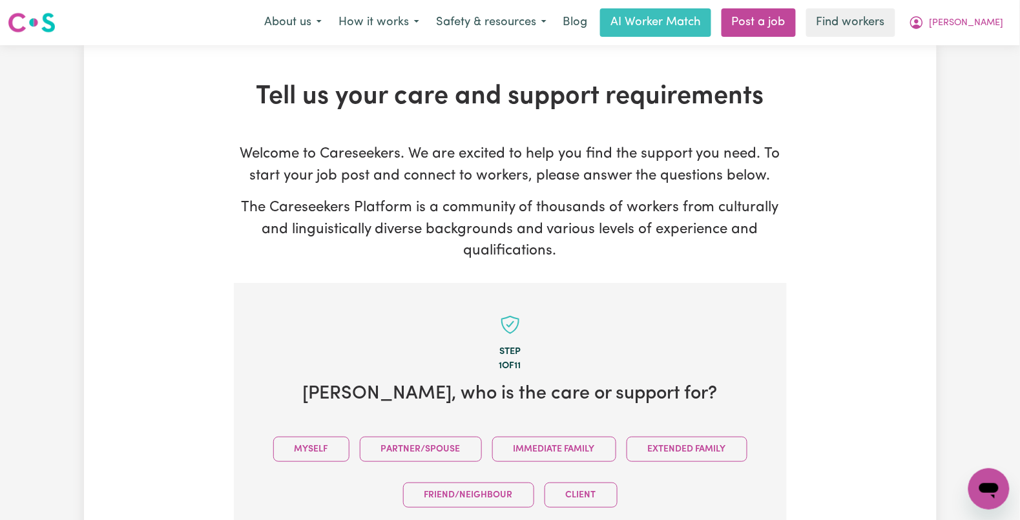
scroll to position [258, 0]
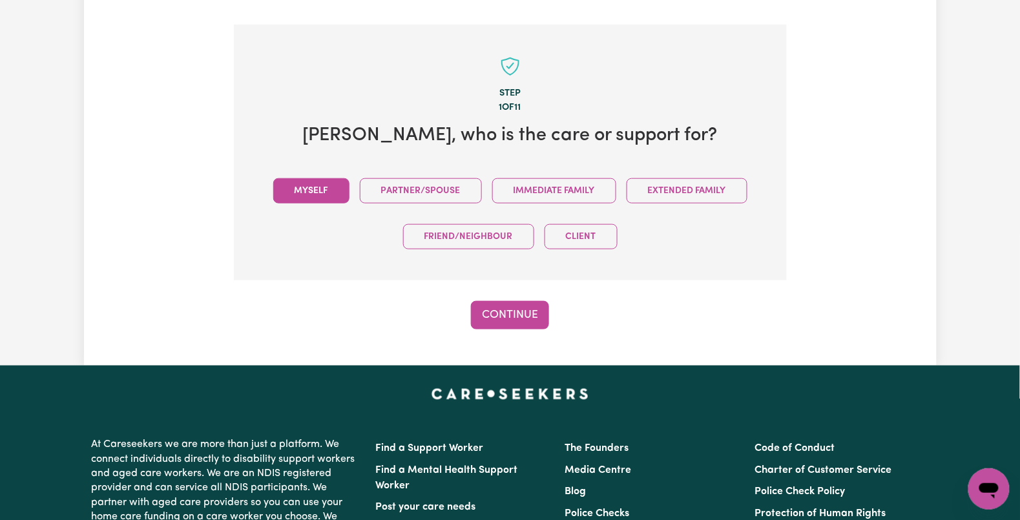
click at [302, 189] on button "Myself" at bounding box center [311, 190] width 76 height 25
click at [507, 319] on button "Continue" at bounding box center [510, 315] width 78 height 28
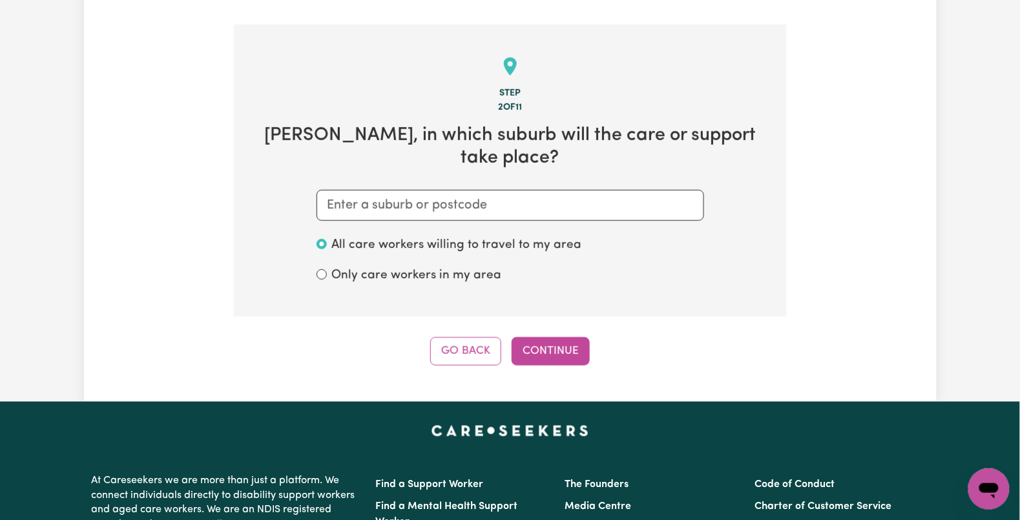
scroll to position [283, 0]
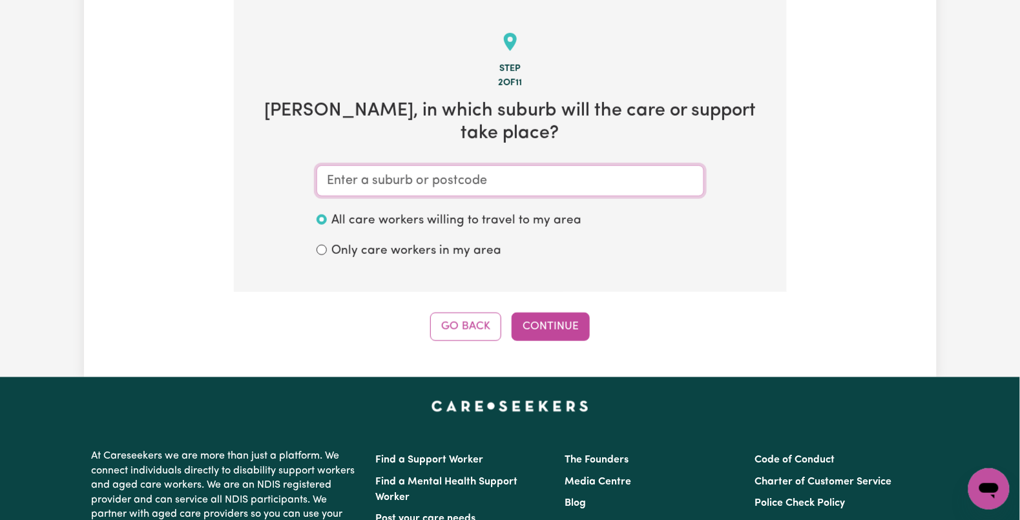
click at [351, 180] on input "text" at bounding box center [509, 180] width 387 height 31
paste input "Bellevue"
type input "Bellevue"
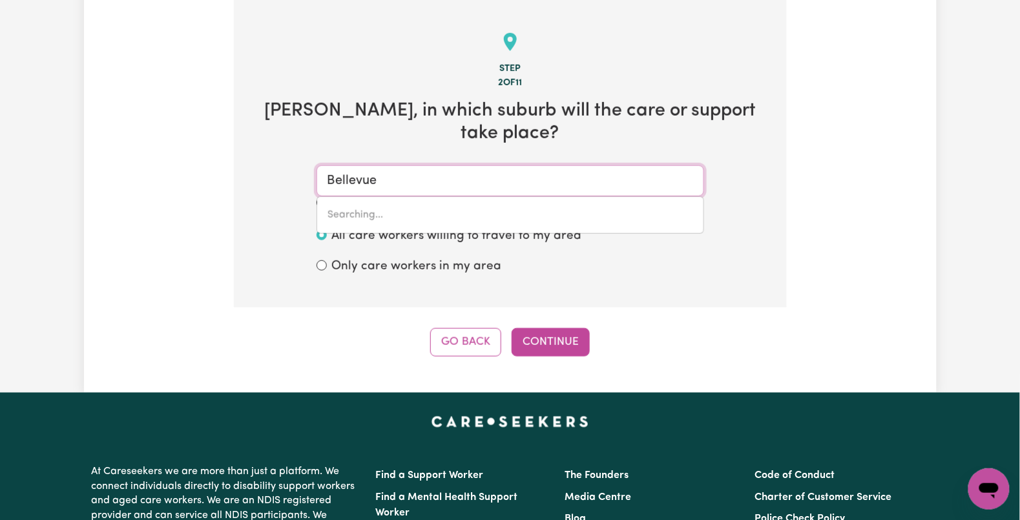
type input "Bellevue HEIGHTS, South Australia, 5050"
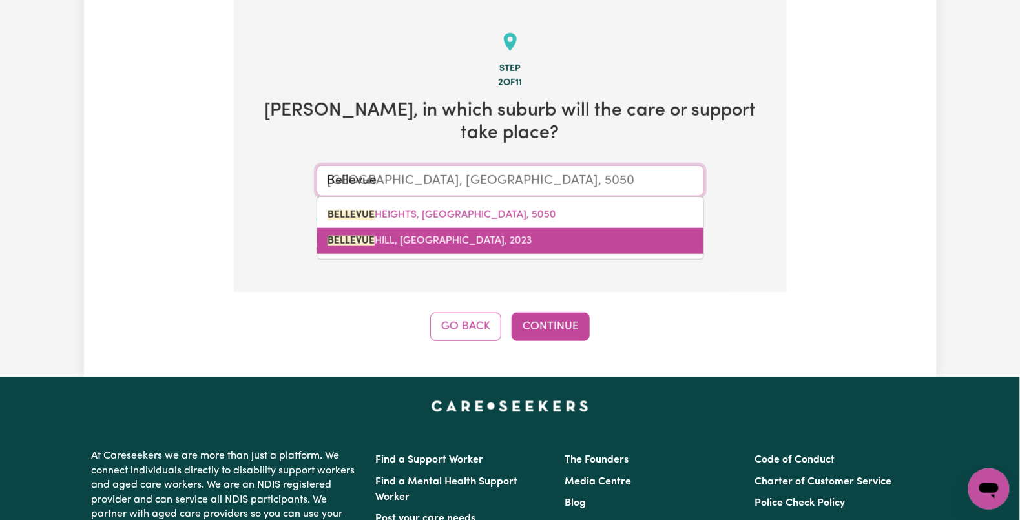
click at [349, 240] on mark "BELLEVUE" at bounding box center [350, 241] width 47 height 10
type input "BELLEVUE HILL, New South Wales, 2023"
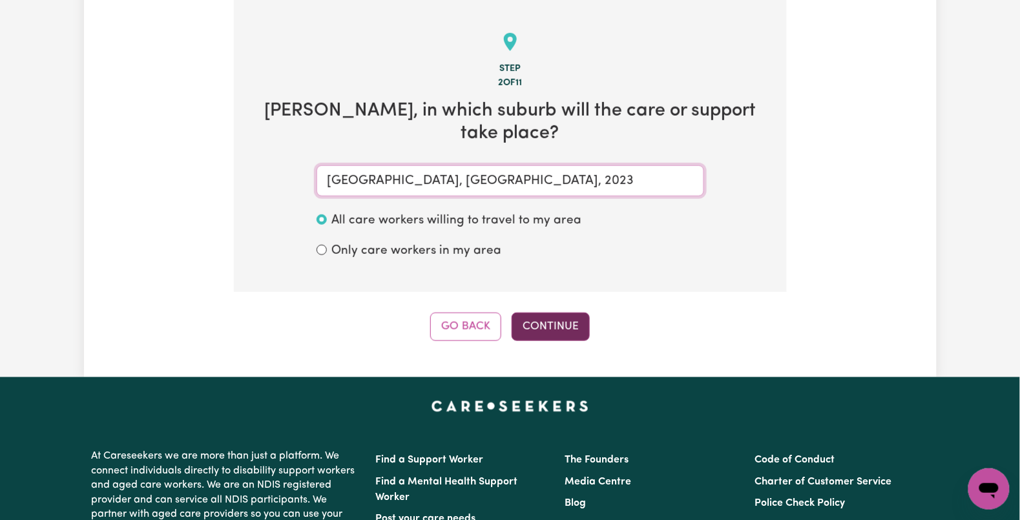
type input "BELLEVUE HILL, New South Wales, 2023"
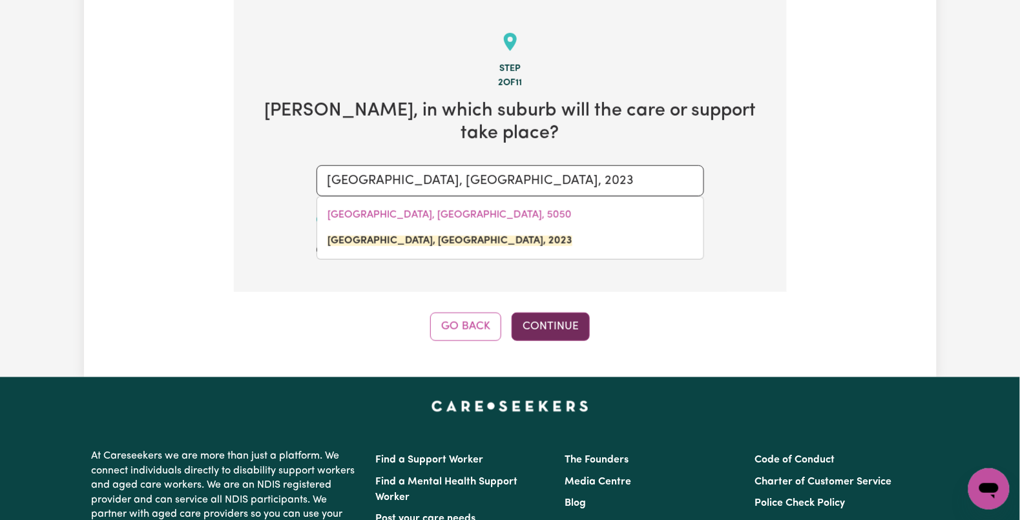
click at [542, 316] on button "Continue" at bounding box center [550, 327] width 78 height 28
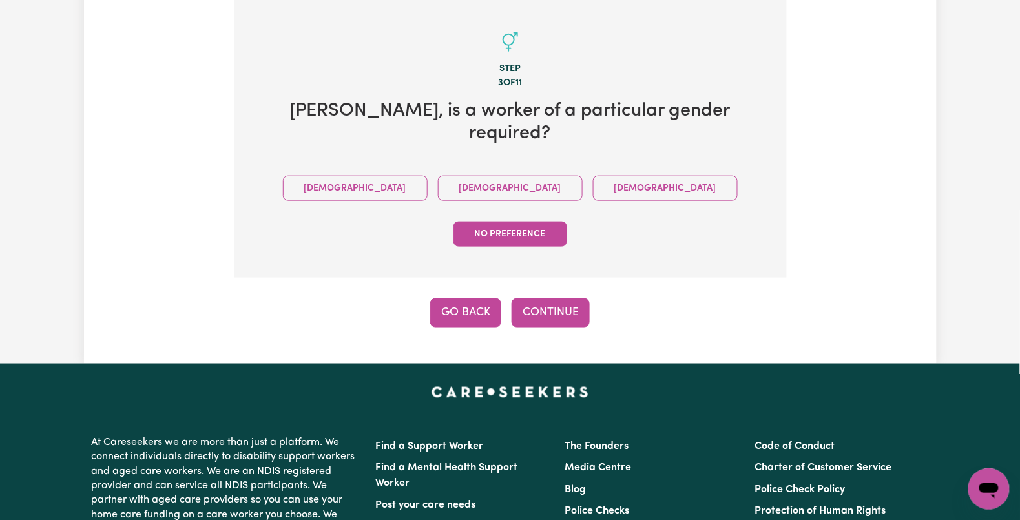
click at [456, 298] on button "Go Back" at bounding box center [465, 312] width 71 height 28
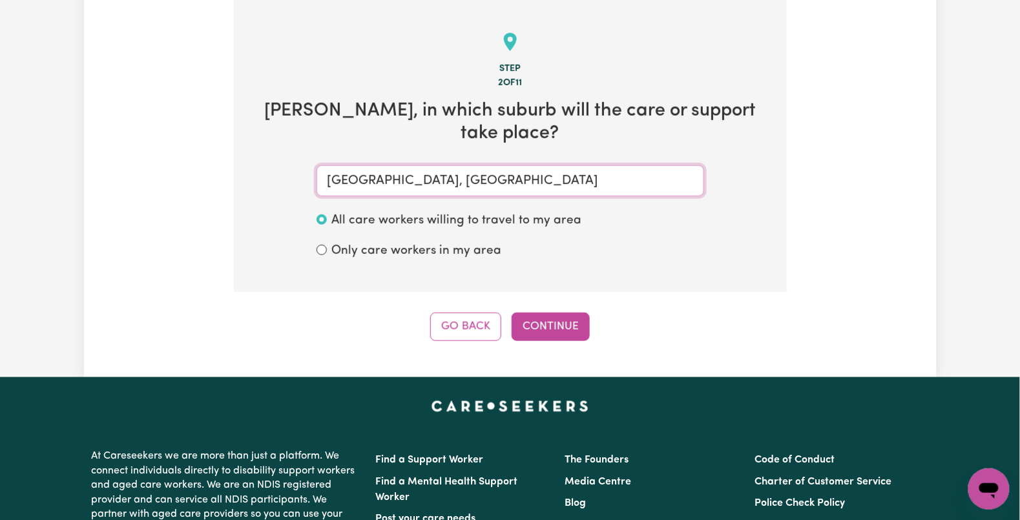
click at [371, 181] on input "BELLEVUE HILL, New South Wales" at bounding box center [509, 180] width 387 height 31
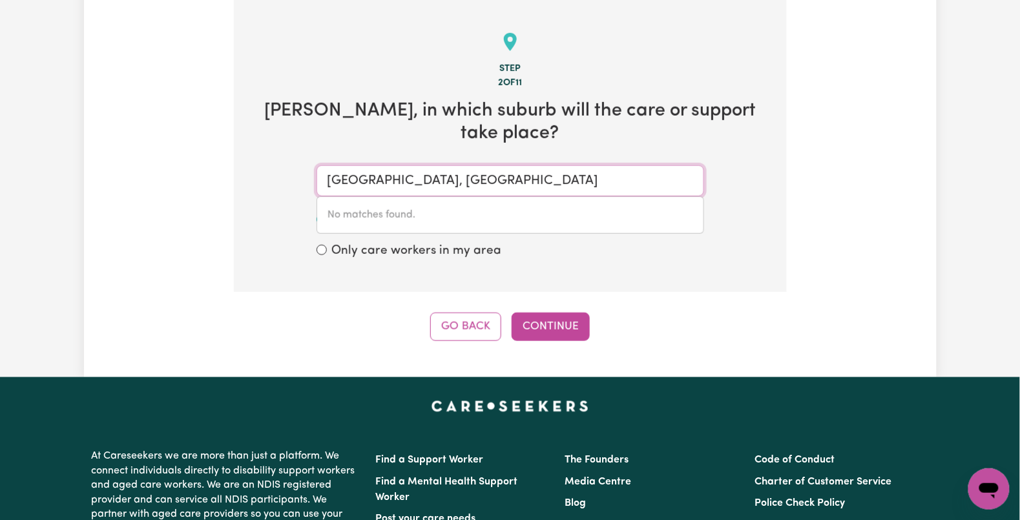
drag, startPoint x: 415, startPoint y: 178, endPoint x: 750, endPoint y: 210, distance: 336.7
click at [750, 210] on section "Step 2 of 11 Gabrielle , in which suburb will the care or support take place? B…" at bounding box center [510, 146] width 553 height 292
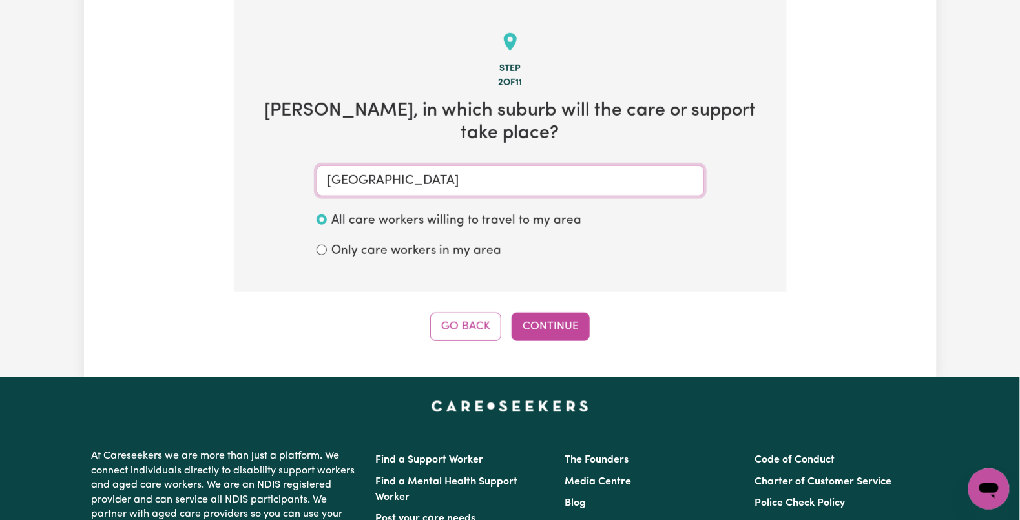
type input "BELLEVUE HIL"
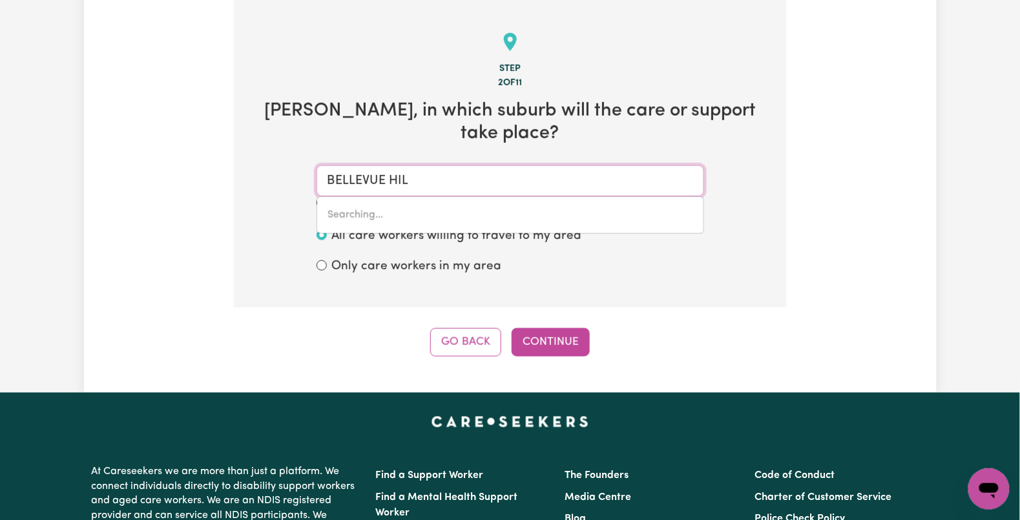
type input "BELLEVUE HILL, New South Wales, 2023"
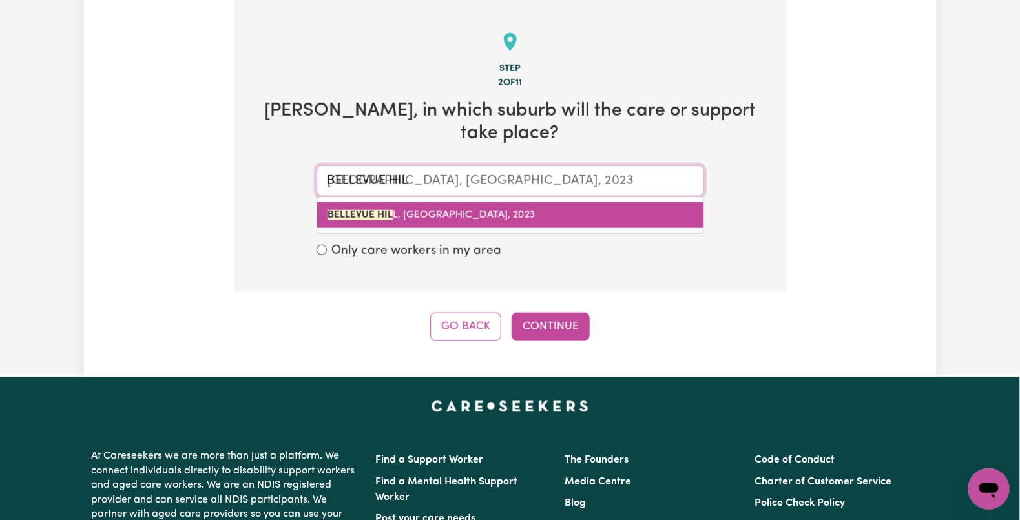
click at [477, 210] on span "BELLEVUE HIL L, New South Wales, 2023" at bounding box center [431, 215] width 208 height 10
type input "BELLEVUE HILL, New South Wales, 2023"
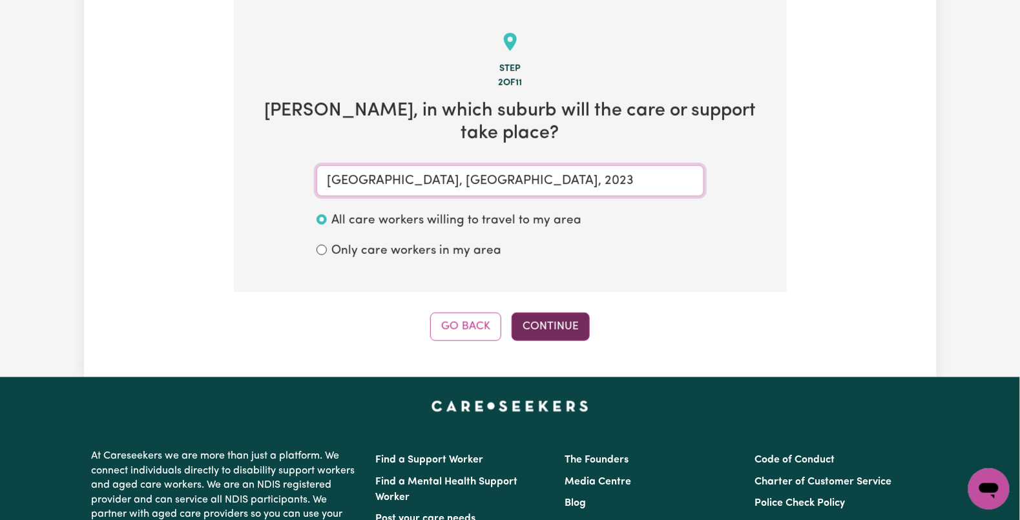
type input "BELLEVUE HILL, New South Wales, 2023"
click at [548, 328] on button "Continue" at bounding box center [550, 327] width 78 height 28
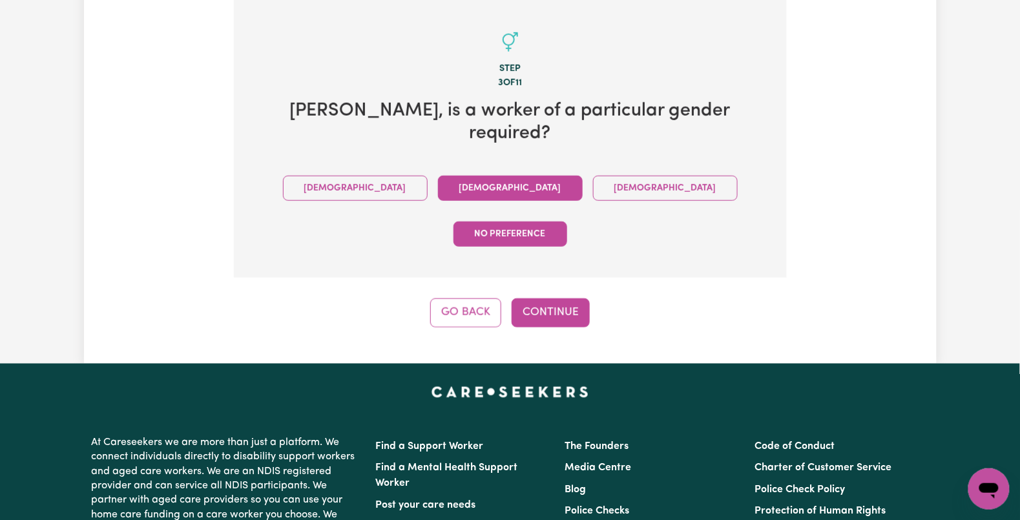
click at [438, 176] on button "Female" at bounding box center [510, 188] width 145 height 25
click at [551, 298] on button "Continue" at bounding box center [550, 312] width 78 height 28
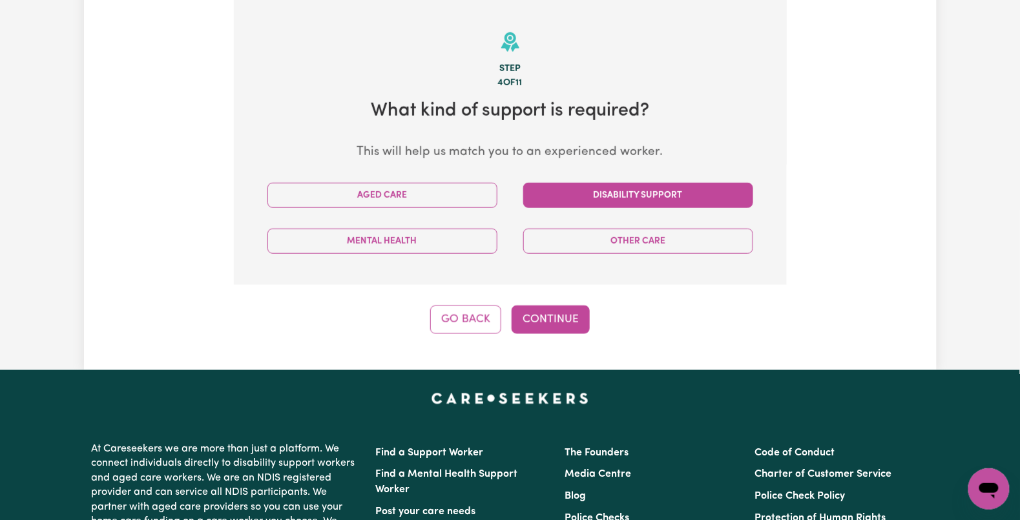
click at [572, 196] on button "Disability Support" at bounding box center [638, 195] width 230 height 25
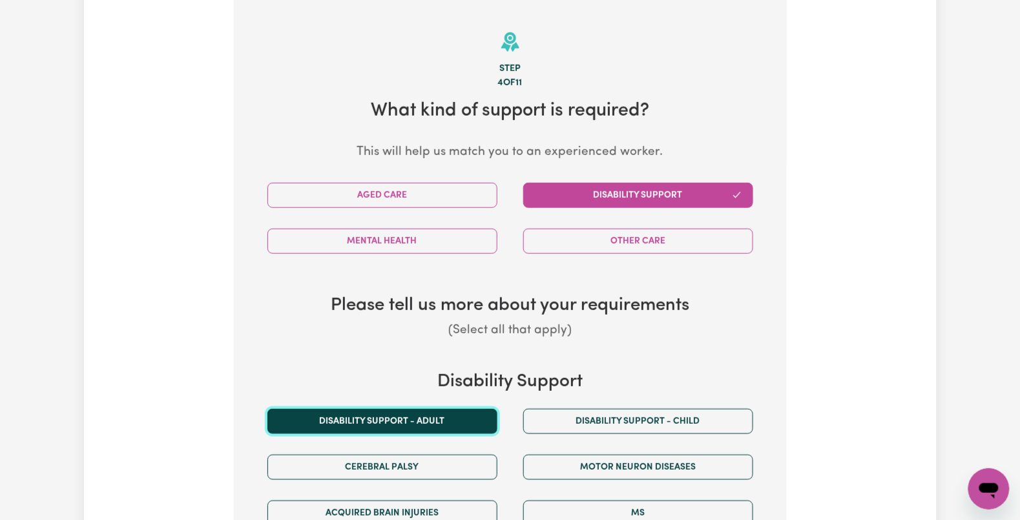
click at [370, 415] on button "Disability support - Adult" at bounding box center [382, 421] width 230 height 25
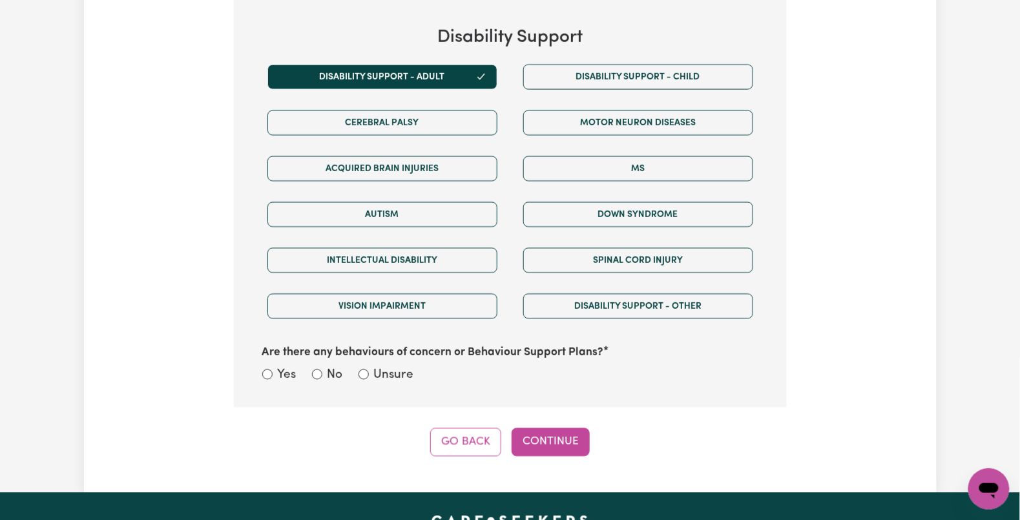
click at [389, 380] on label "Unsure" at bounding box center [394, 376] width 40 height 19
click at [369, 380] on input "Unsure" at bounding box center [363, 374] width 10 height 10
radio input "true"
click at [551, 438] on button "Continue" at bounding box center [550, 442] width 78 height 28
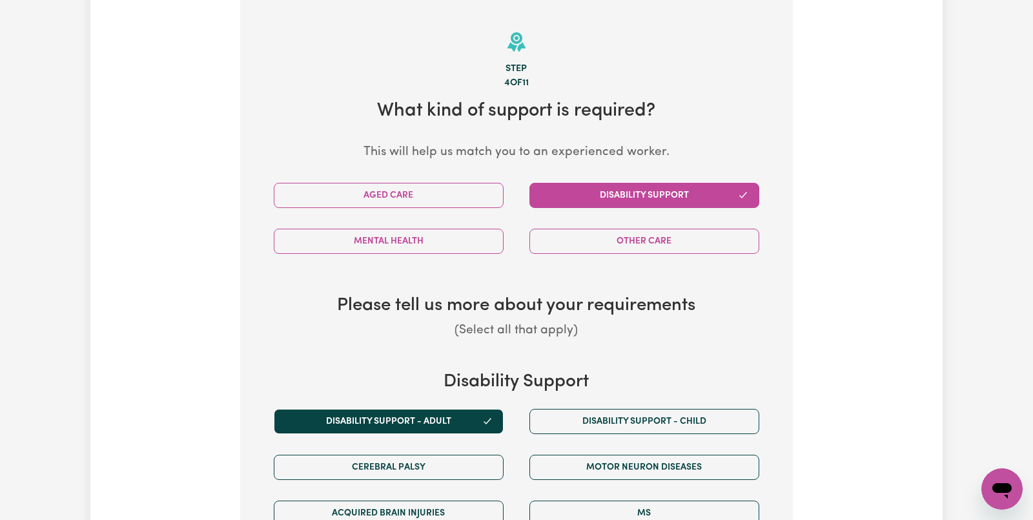
select select "NDIS_FUNDING_PLAN_MANAGED"
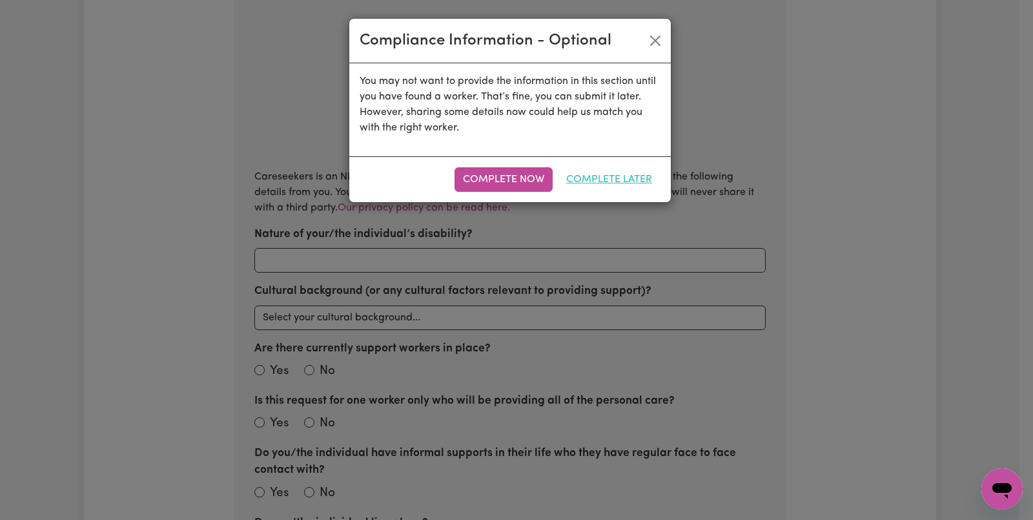
click at [612, 186] on button "Complete Later" at bounding box center [609, 179] width 103 height 25
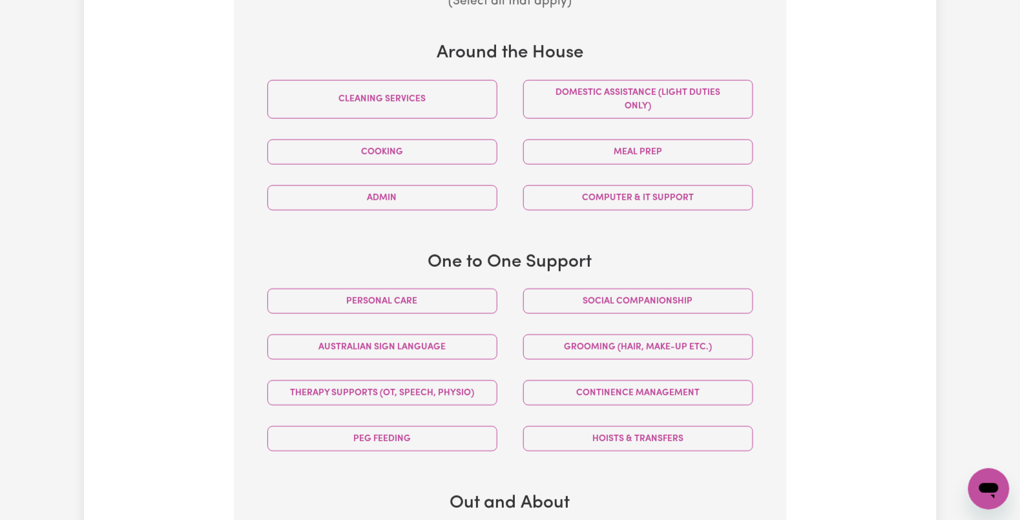
scroll to position [627, 0]
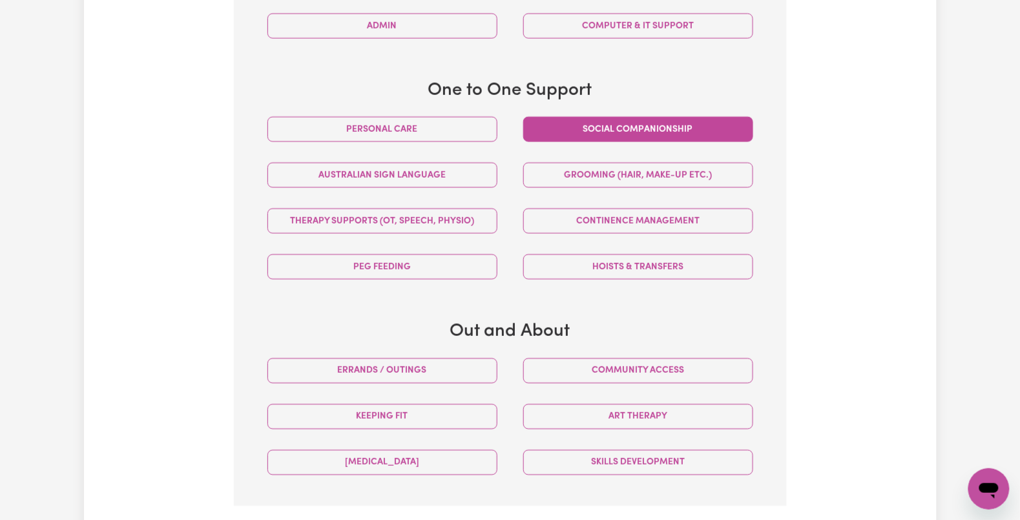
drag, startPoint x: 412, startPoint y: 118, endPoint x: 546, endPoint y: 136, distance: 135.5
click at [415, 118] on button "Personal care" at bounding box center [382, 129] width 230 height 25
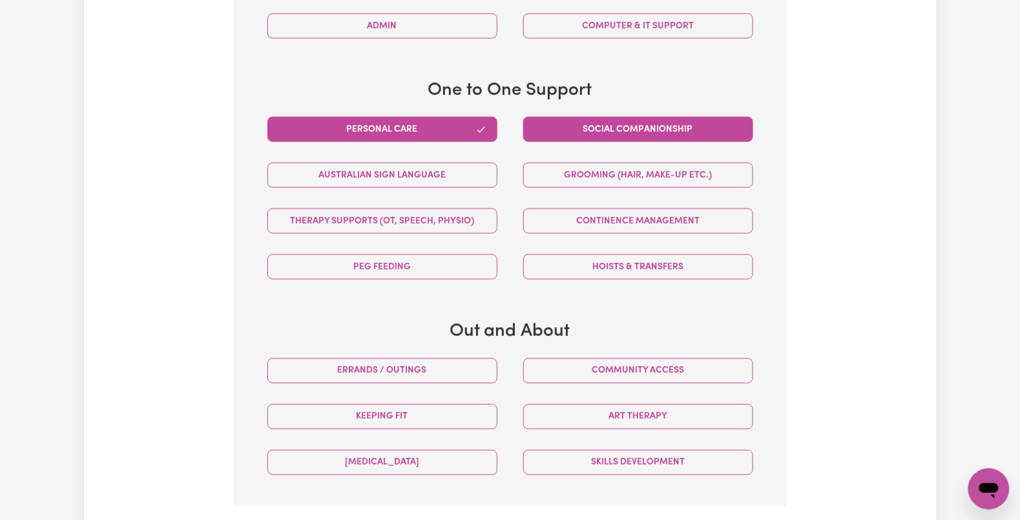
click at [563, 134] on button "Social companionship" at bounding box center [638, 129] width 230 height 25
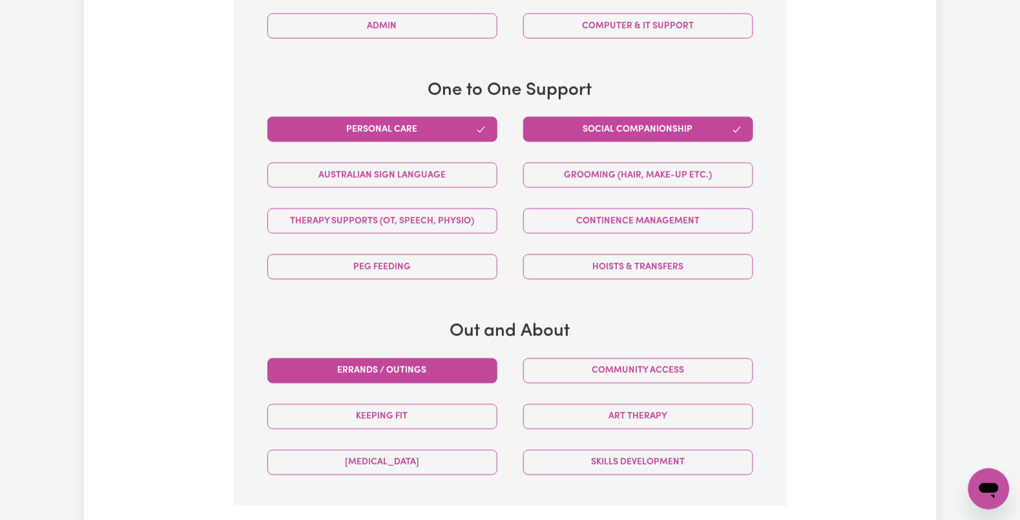
click at [378, 376] on button "Errands / Outings" at bounding box center [382, 370] width 230 height 25
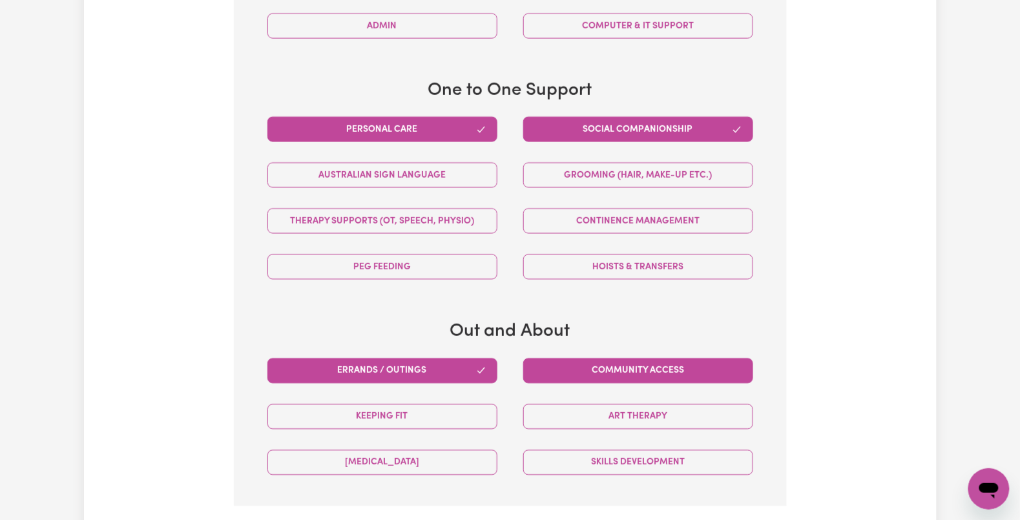
click at [624, 380] on button "Community access" at bounding box center [638, 370] width 230 height 25
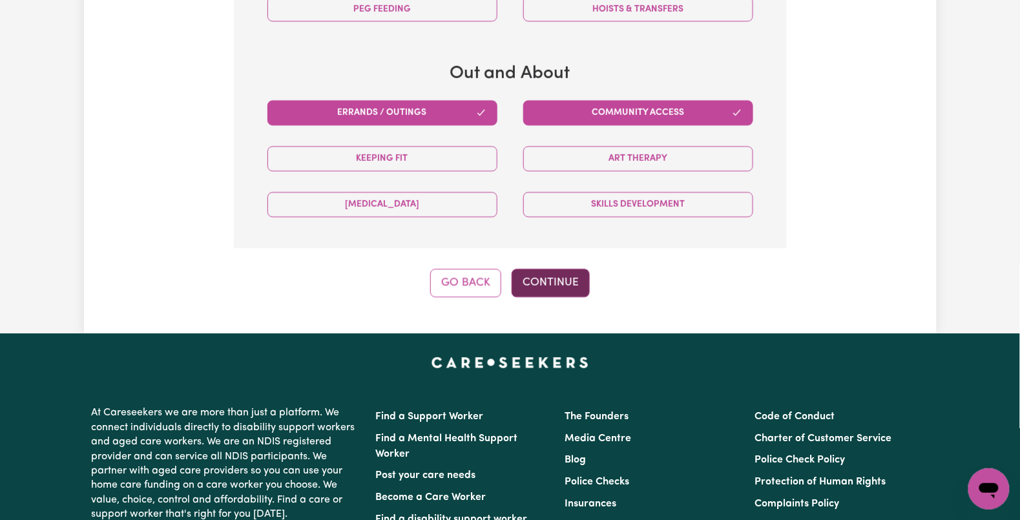
click at [554, 294] on button "Continue" at bounding box center [550, 283] width 78 height 28
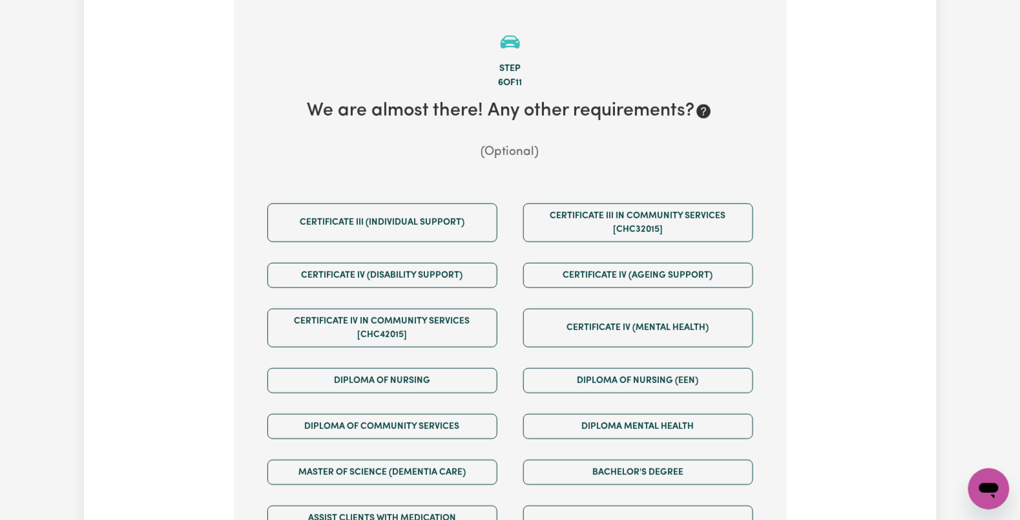
scroll to position [627, 0]
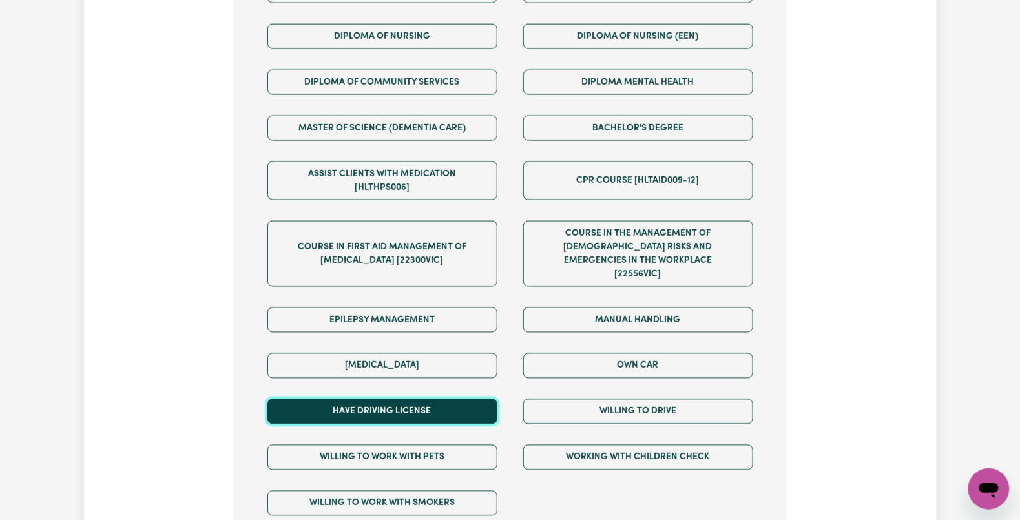
drag, startPoint x: 427, startPoint y: 394, endPoint x: 440, endPoint y: 394, distance: 13.6
click at [436, 399] on button "Have driving license" at bounding box center [382, 411] width 230 height 25
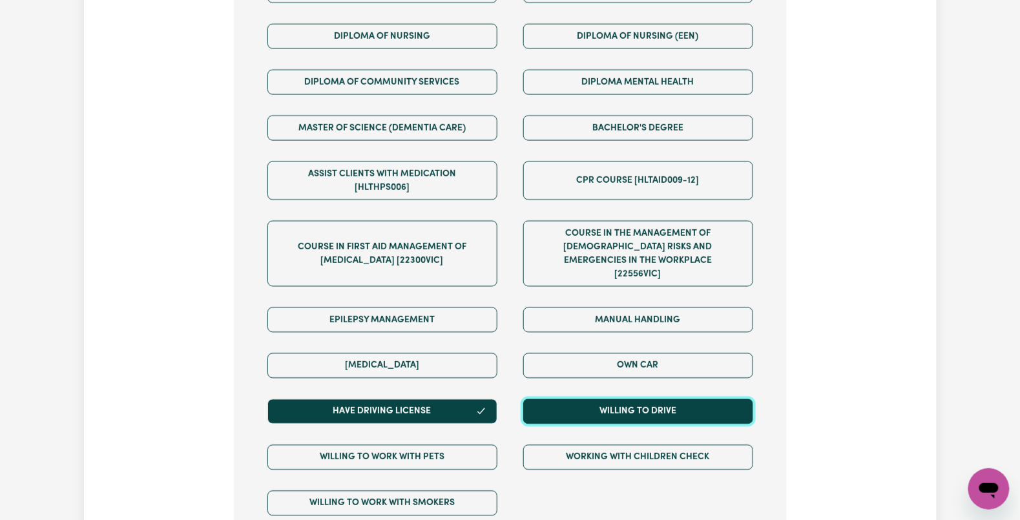
click at [564, 399] on button "Willing to drive" at bounding box center [638, 411] width 230 height 25
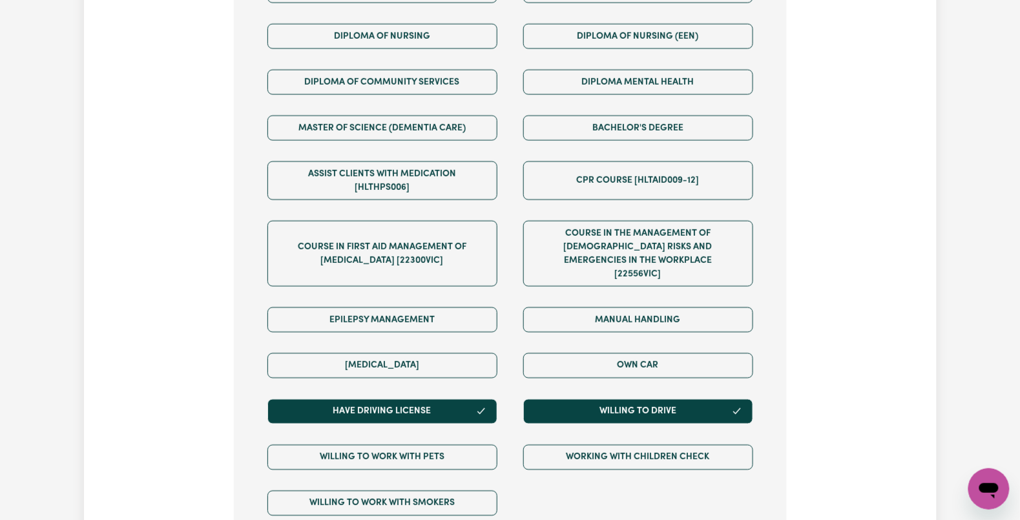
click at [575, 343] on div "Own Car" at bounding box center [638, 366] width 256 height 46
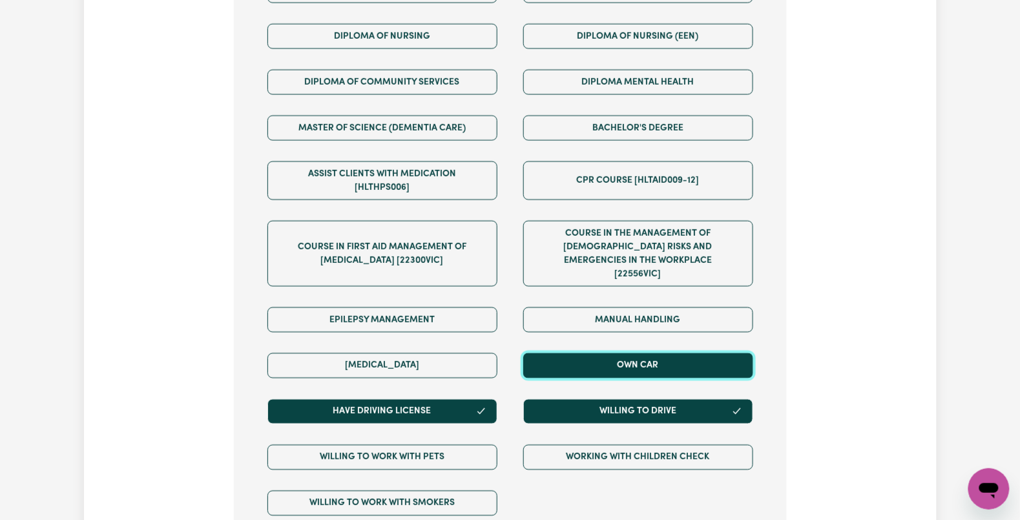
click at [559, 353] on button "Own Car" at bounding box center [638, 365] width 230 height 25
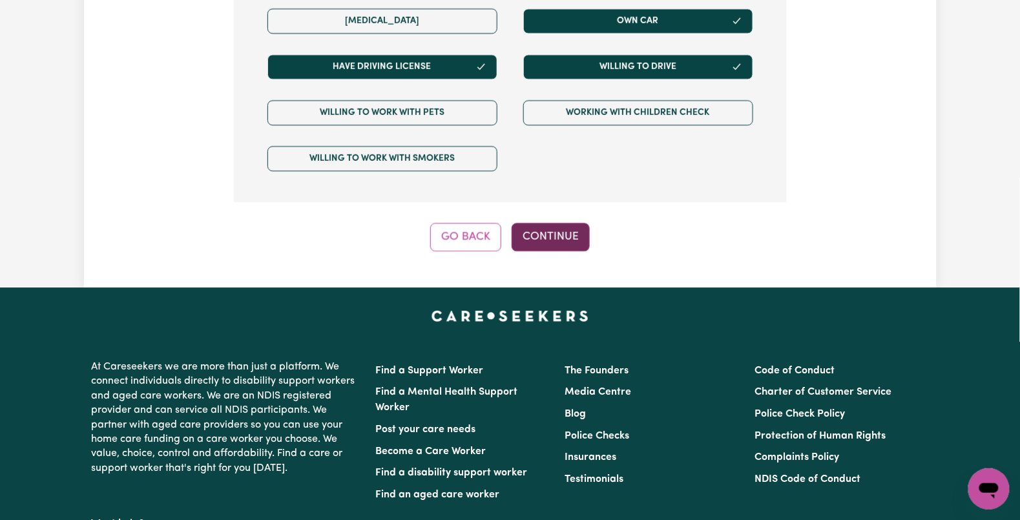
click at [545, 223] on button "Continue" at bounding box center [550, 237] width 78 height 28
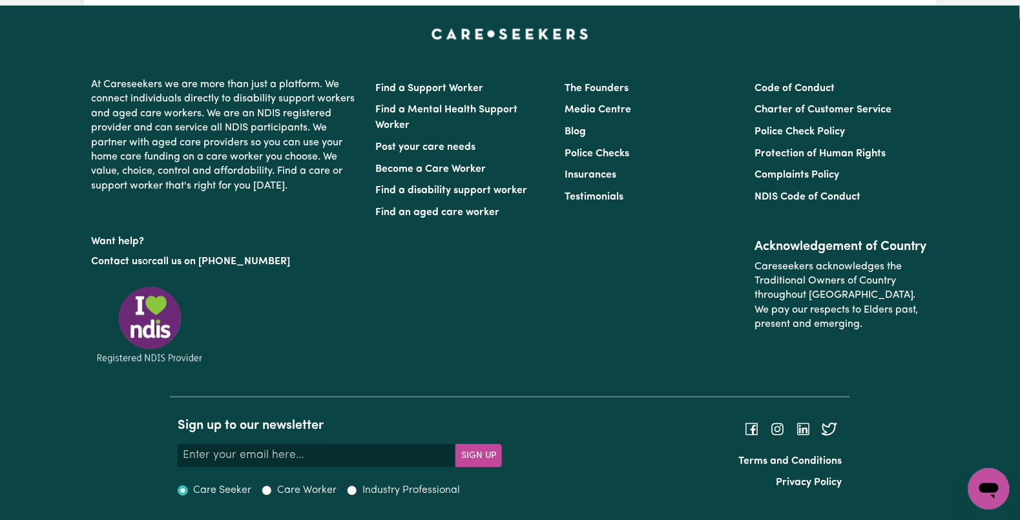
scroll to position [283, 0]
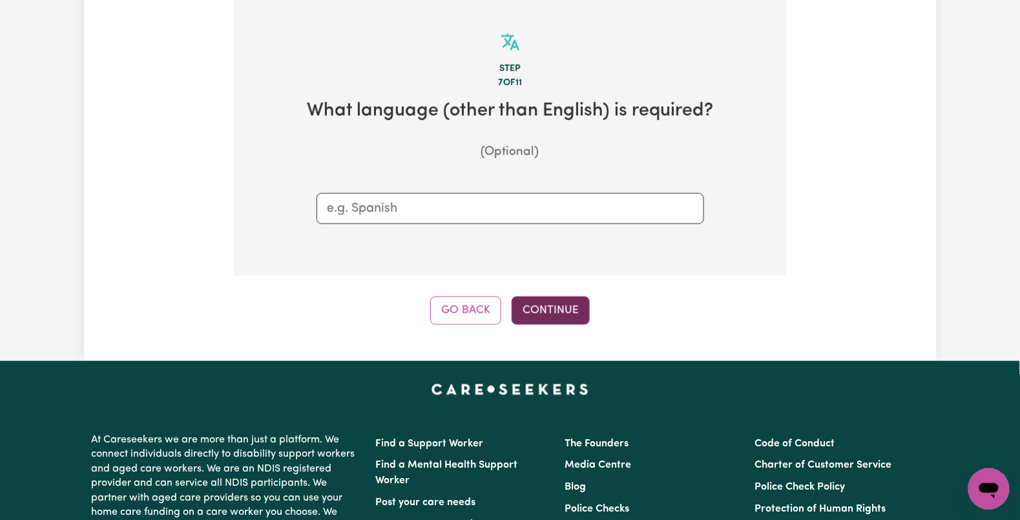
click at [556, 303] on button "Continue" at bounding box center [550, 310] width 78 height 28
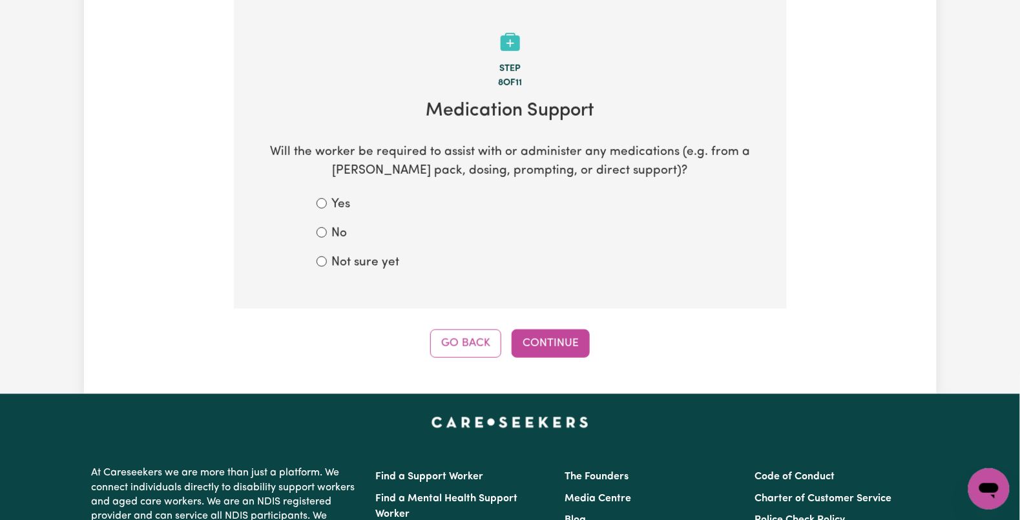
click at [367, 259] on label "Not sure yet" at bounding box center [366, 263] width 68 height 19
click at [327, 259] on input "Not sure yet" at bounding box center [321, 261] width 10 height 10
radio input "true"
click at [540, 356] on button "Continue" at bounding box center [550, 343] width 78 height 28
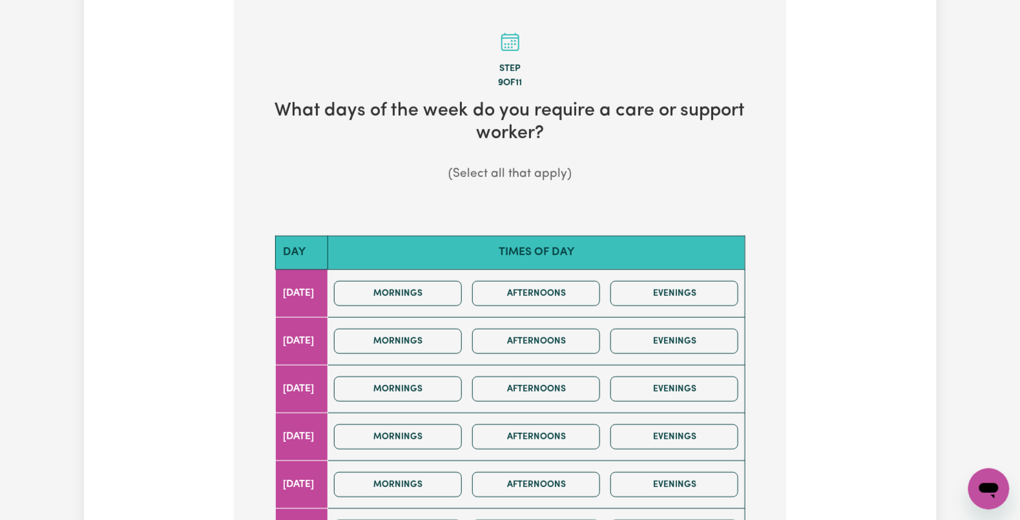
scroll to position [455, 0]
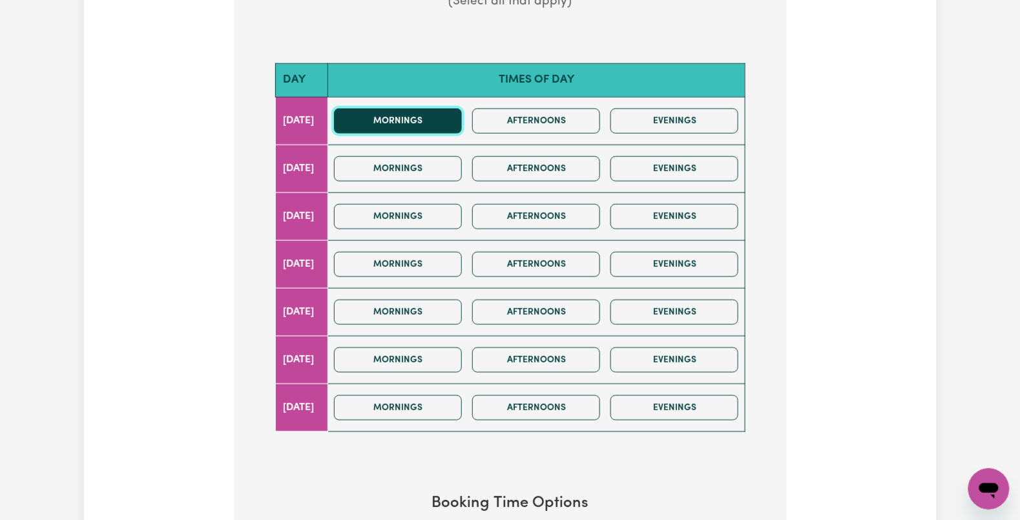
drag, startPoint x: 420, startPoint y: 117, endPoint x: 427, endPoint y: 117, distance: 7.1
click at [424, 117] on button "Mornings" at bounding box center [398, 120] width 128 height 25
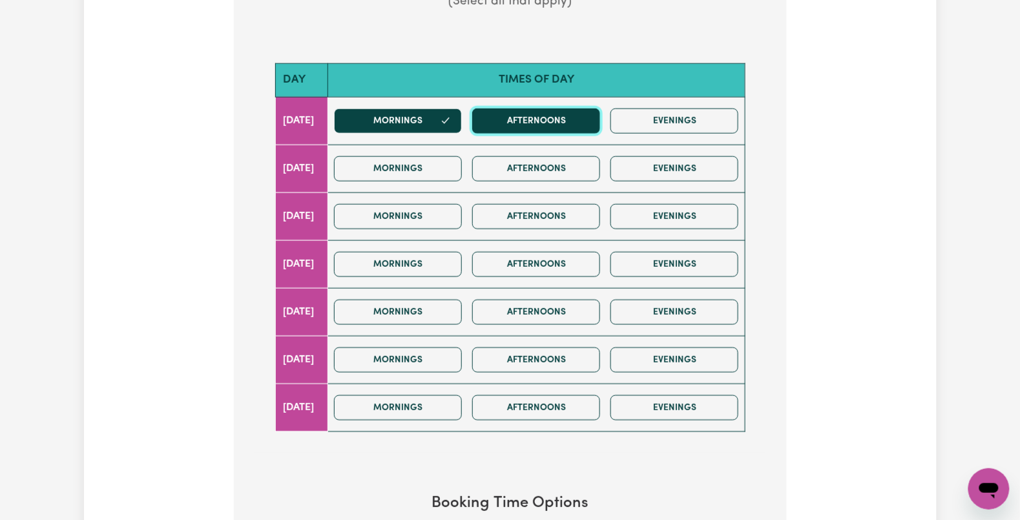
click at [534, 129] on button "Afternoons" at bounding box center [536, 120] width 128 height 25
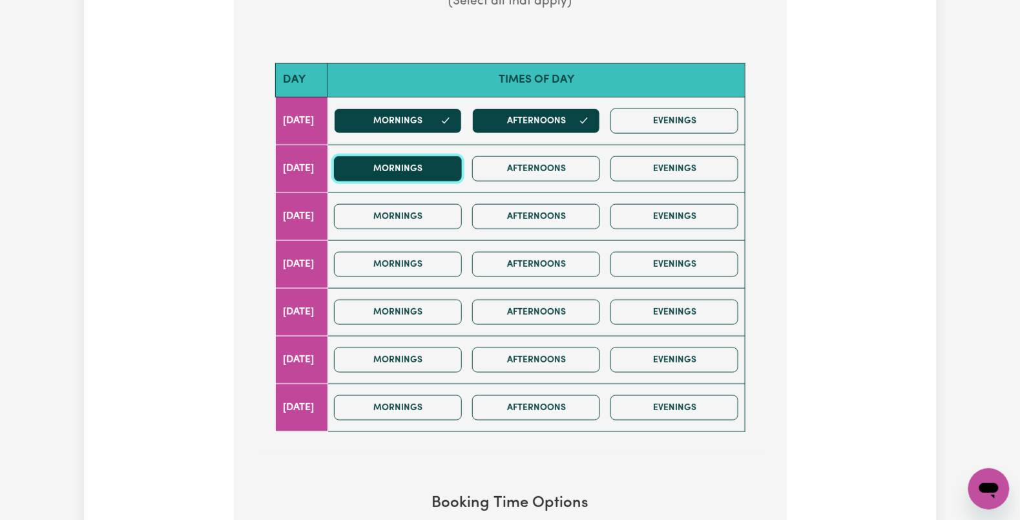
click at [435, 174] on button "Mornings" at bounding box center [398, 168] width 128 height 25
drag, startPoint x: 484, startPoint y: 182, endPoint x: 453, endPoint y: 194, distance: 33.1
click at [484, 185] on div "Mornings Afternoons Evenings" at bounding box center [536, 169] width 415 height 46
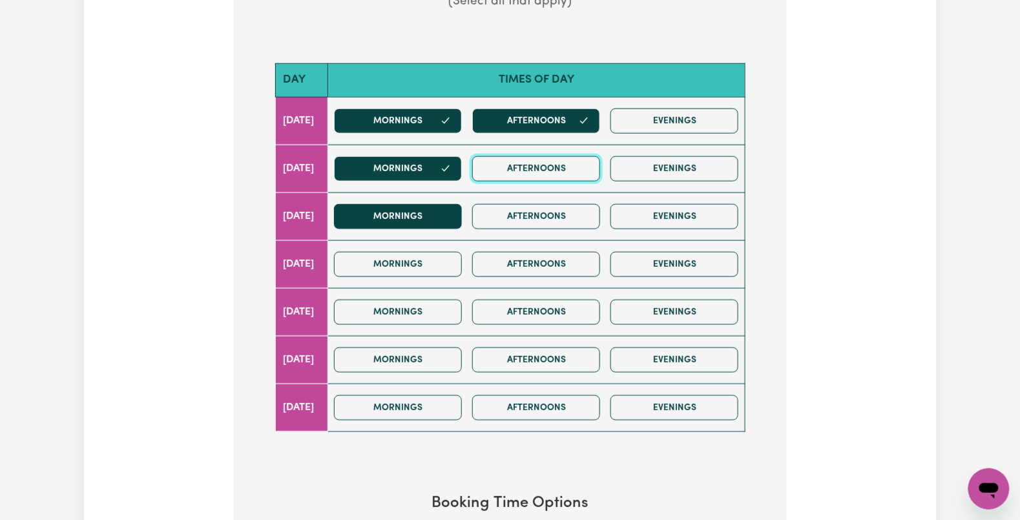
drag, startPoint x: 538, startPoint y: 161, endPoint x: 434, endPoint y: 204, distance: 112.6
click at [530, 165] on button "Afternoons" at bounding box center [536, 168] width 128 height 25
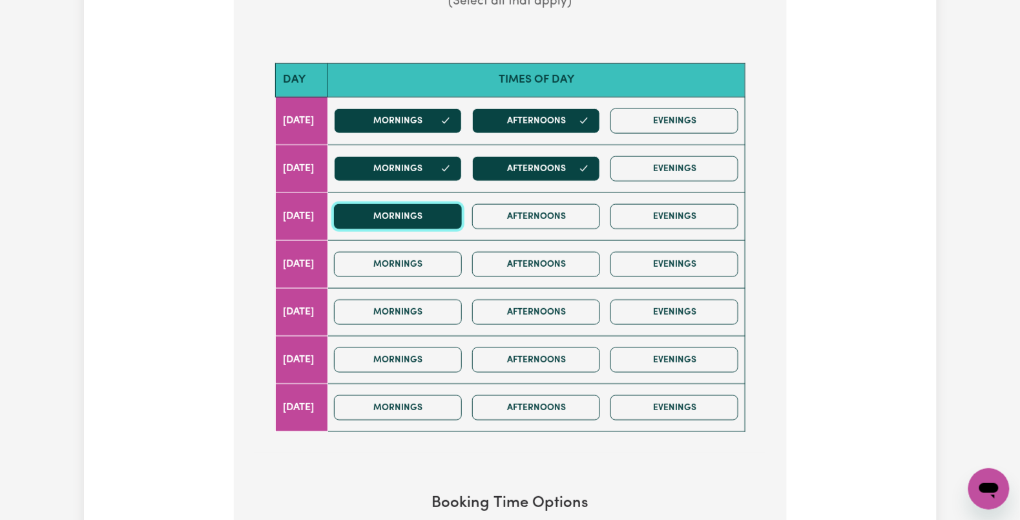
click at [416, 221] on button "Mornings" at bounding box center [398, 216] width 128 height 25
click at [445, 211] on button "Mornings" at bounding box center [398, 216] width 128 height 25
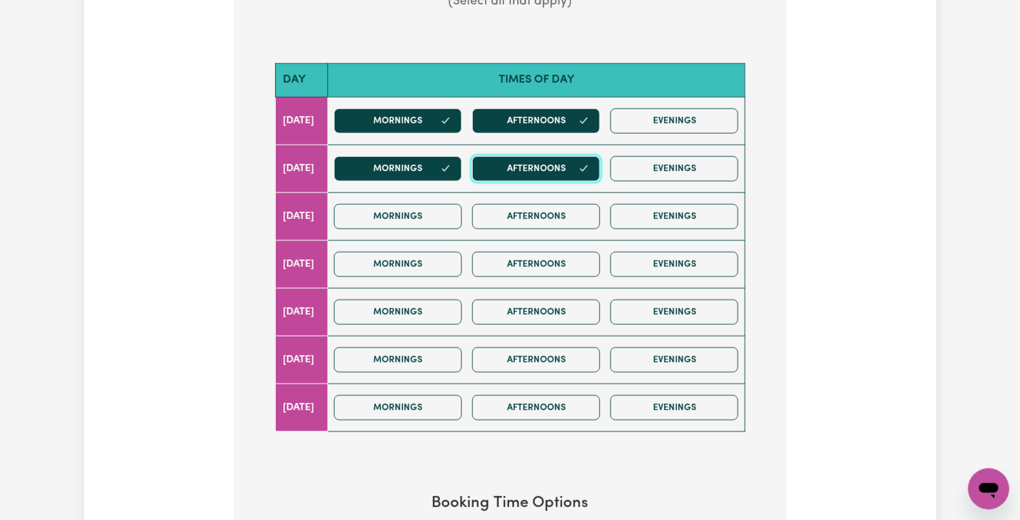
click at [529, 176] on button "Afternoons" at bounding box center [536, 168] width 128 height 25
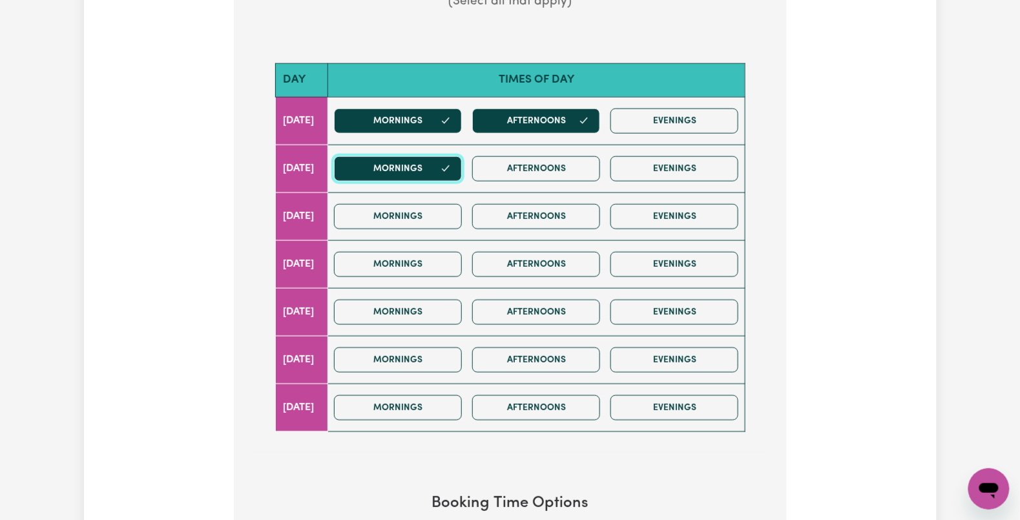
click at [421, 169] on button "Mornings" at bounding box center [398, 168] width 128 height 25
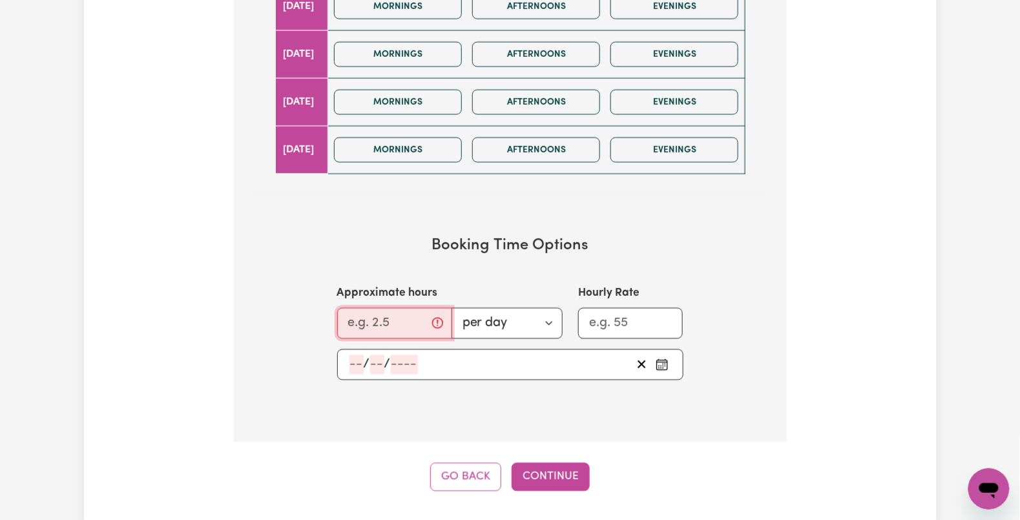
click at [385, 327] on input "Approximate hours" at bounding box center [394, 322] width 115 height 31
type input "2"
click at [353, 365] on input "number" at bounding box center [356, 363] width 14 height 19
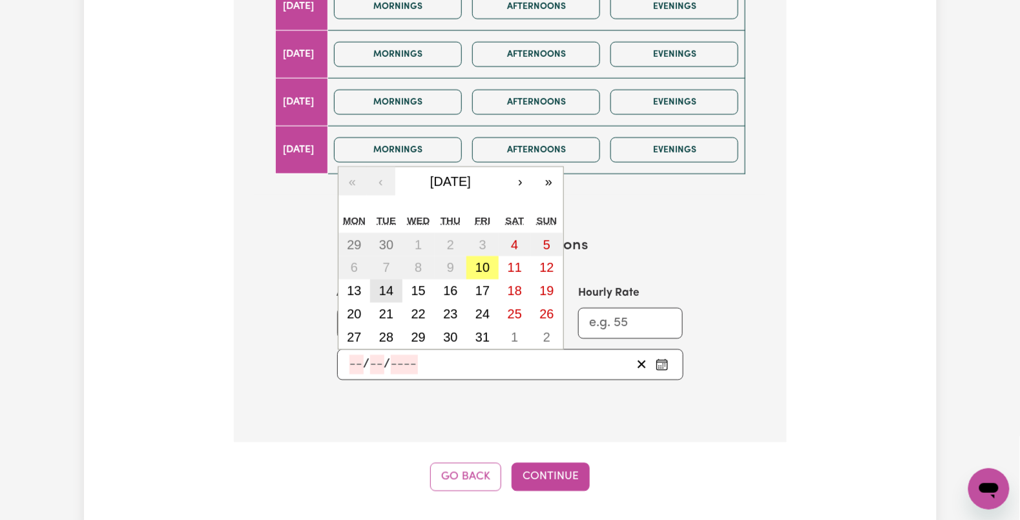
click at [396, 293] on button "14" at bounding box center [386, 290] width 32 height 23
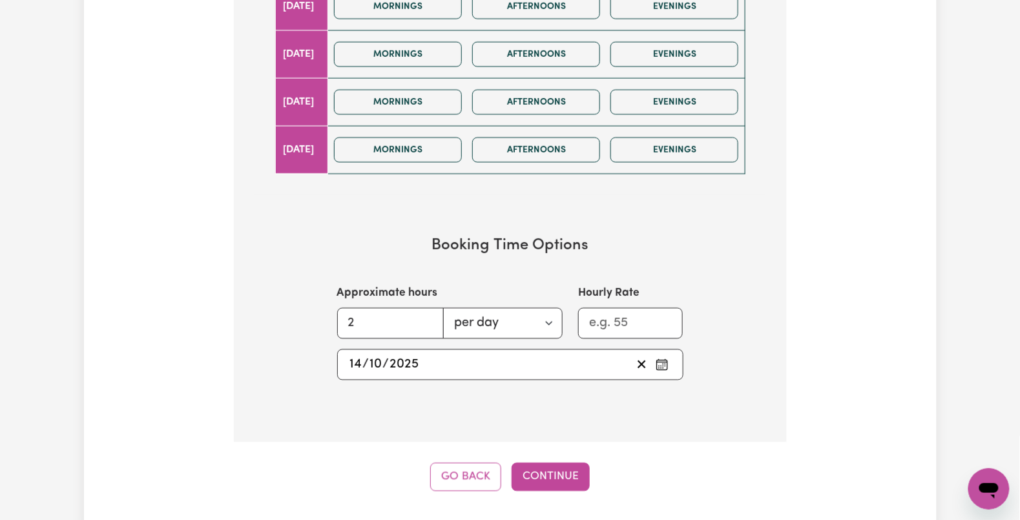
type input "2025-10-14"
type input "14"
type input "10"
type input "2025"
click at [541, 471] on button "Continue" at bounding box center [550, 476] width 78 height 28
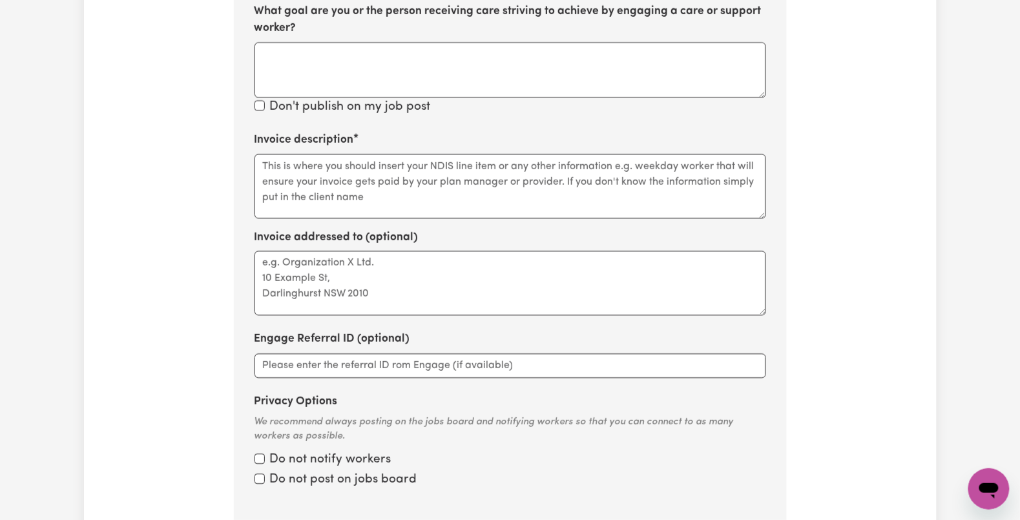
scroll to position [283, 0]
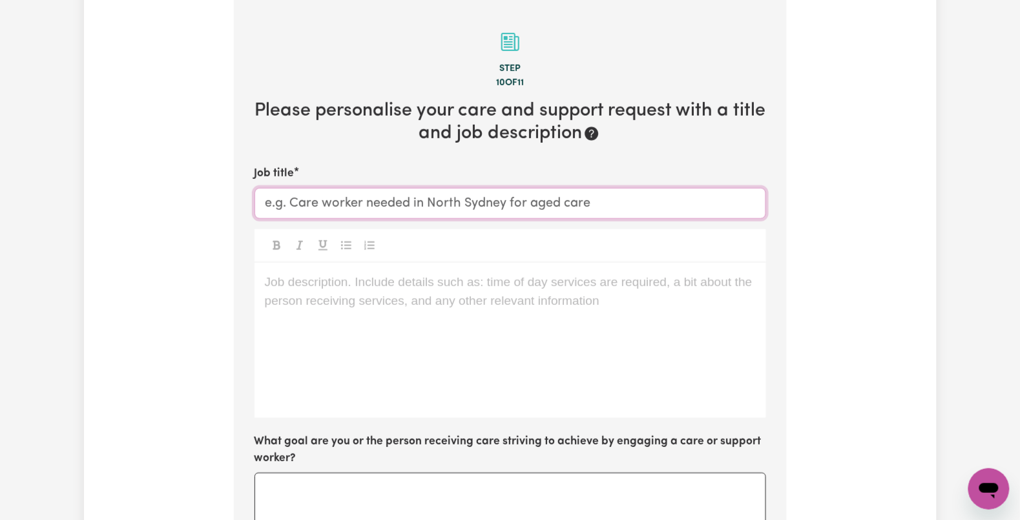
click at [311, 212] on input "Job title" at bounding box center [509, 203] width 511 height 31
paste input "Female Support Worker with Mental Health Experience Needed in Bellevue Hill, NSW"
type input "Female Support Worker with Mental Health Experience Needed in Bellevue Hill, NSW"
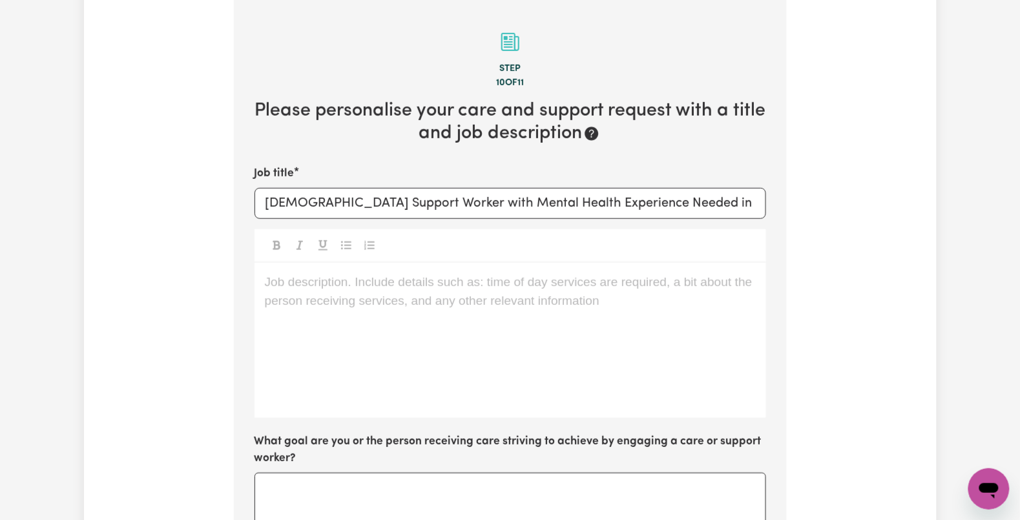
click at [296, 323] on div "Job description. Include details such as: time of day services are required, a …" at bounding box center [509, 340] width 511 height 155
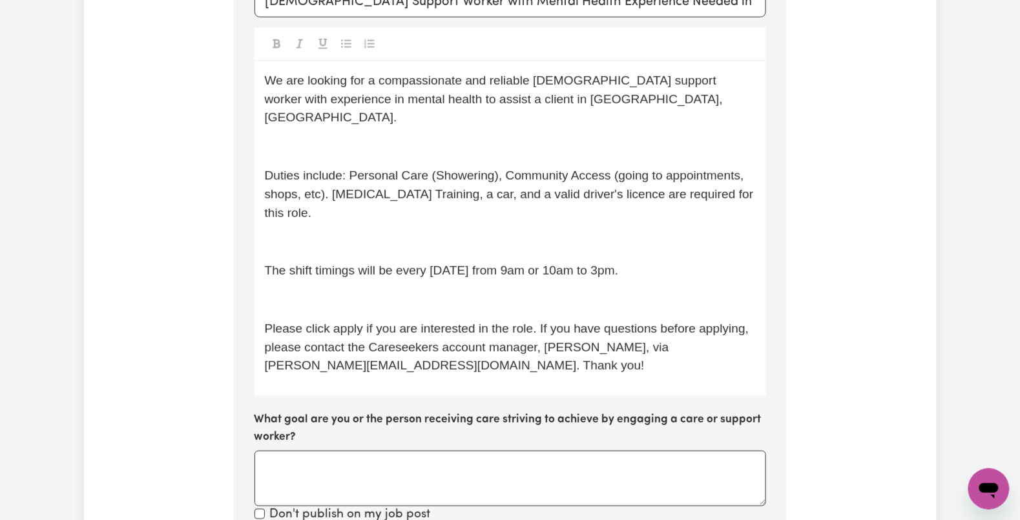
scroll to position [398, 0]
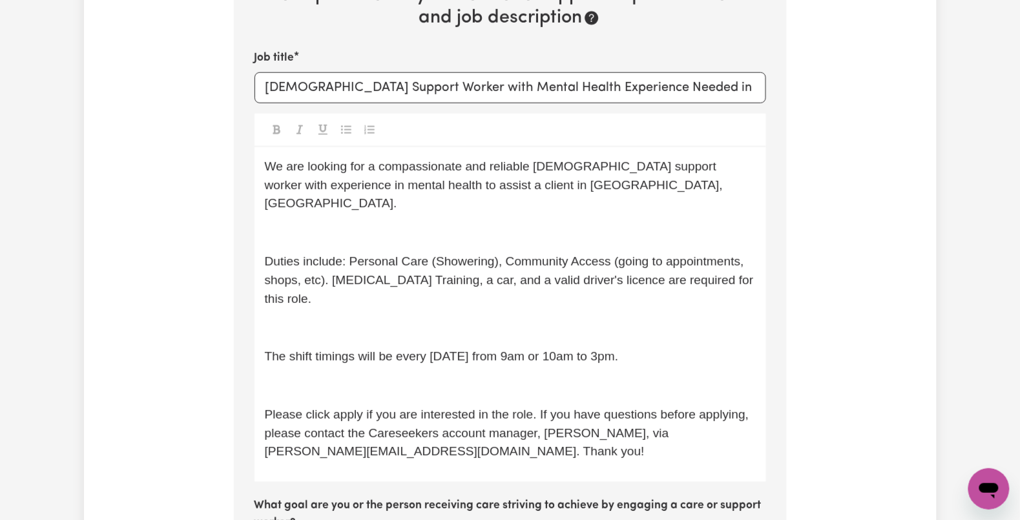
click at [483, 188] on span "We are looking for a compassionate and reliable female support worker with expe…" at bounding box center [496, 184] width 462 height 51
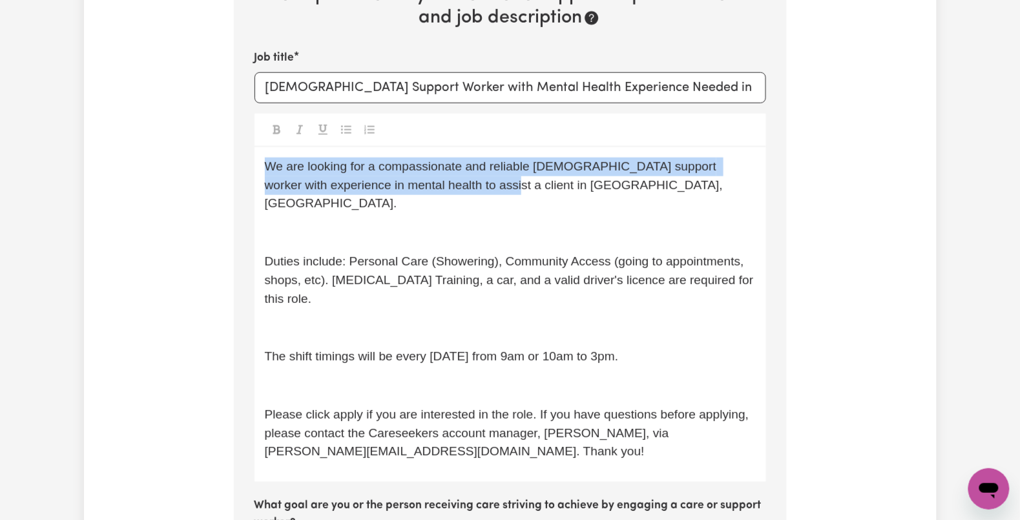
drag, startPoint x: 450, startPoint y: 182, endPoint x: 230, endPoint y: 156, distance: 221.7
click at [230, 156] on div "Tell us your care and support requirements Welcome to Careseekers. We are excit…" at bounding box center [510, 373] width 568 height 1381
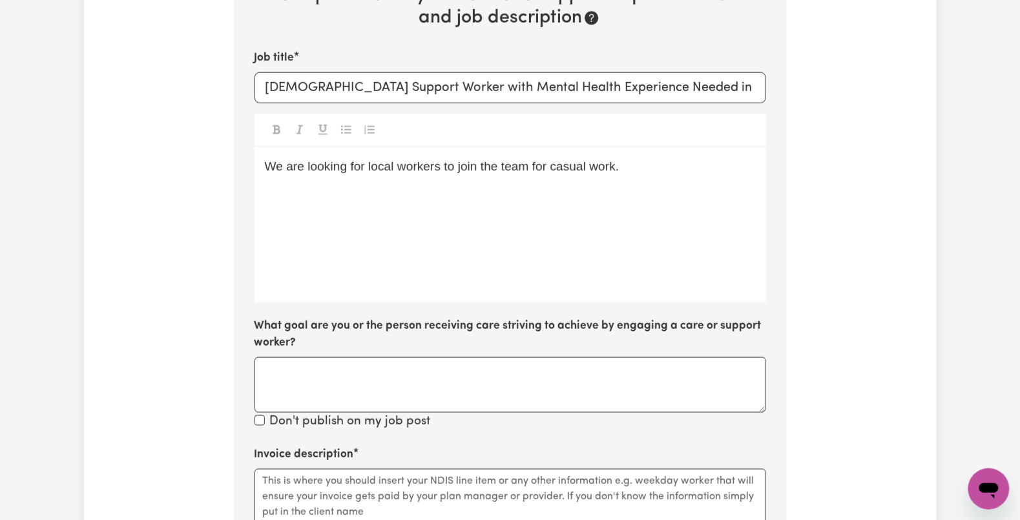
click at [357, 300] on div "We are looking for local workers to join the team for casual work." at bounding box center [509, 224] width 511 height 155
click at [357, 240] on div "We are looking for local workers to join the team for casual work." at bounding box center [509, 224] width 511 height 155
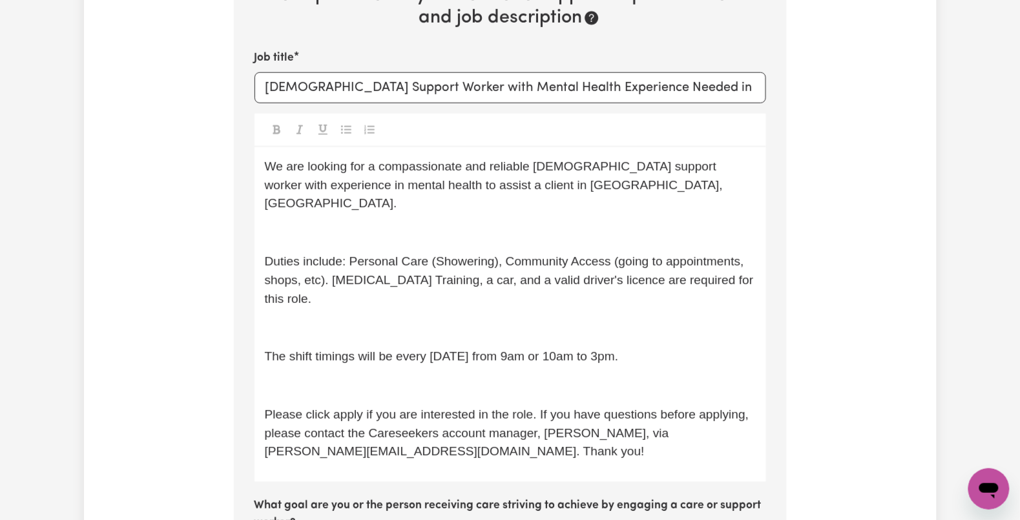
click at [428, 191] on span "We are looking for a compassionate and reliable female support worker with expe…" at bounding box center [496, 184] width 462 height 51
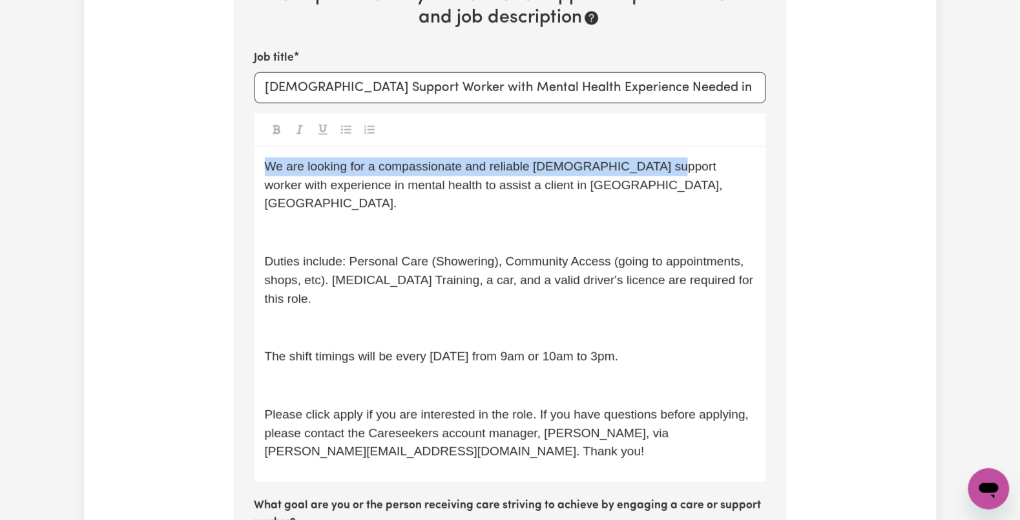
drag, startPoint x: 657, startPoint y: 163, endPoint x: 163, endPoint y: 112, distance: 497.2
click at [163, 112] on div "Tell us your care and support requirements Welcome to Careseekers. We are excit…" at bounding box center [510, 373] width 852 height 1381
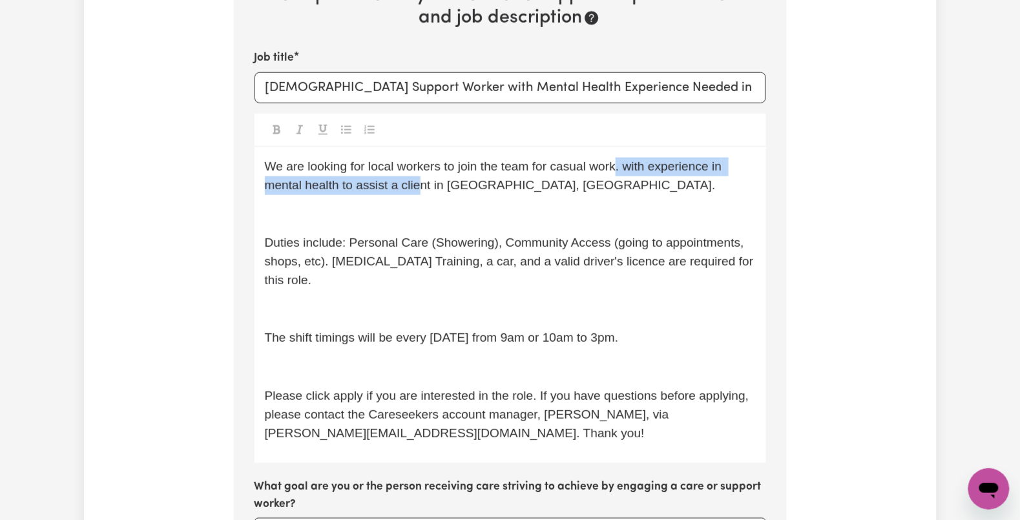
drag, startPoint x: 624, startPoint y: 164, endPoint x: 424, endPoint y: 176, distance: 200.5
click at [424, 176] on span "We are looking for local workers to join the team for casual work. with experie…" at bounding box center [495, 175] width 460 height 32
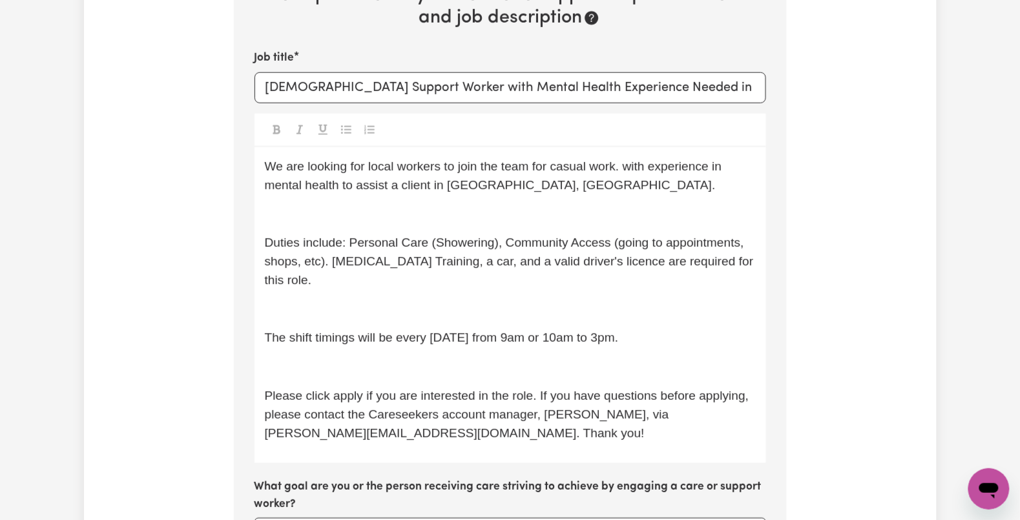
click at [596, 206] on p "﻿" at bounding box center [510, 214] width 491 height 19
click at [630, 167] on span "We are looking for local workers to join the team for casual work. with experie…" at bounding box center [495, 175] width 460 height 32
click at [312, 227] on div "We are looking for local workers to join the team for casual work with experien…" at bounding box center [509, 305] width 511 height 316
click at [314, 218] on p "﻿" at bounding box center [510, 214] width 491 height 19
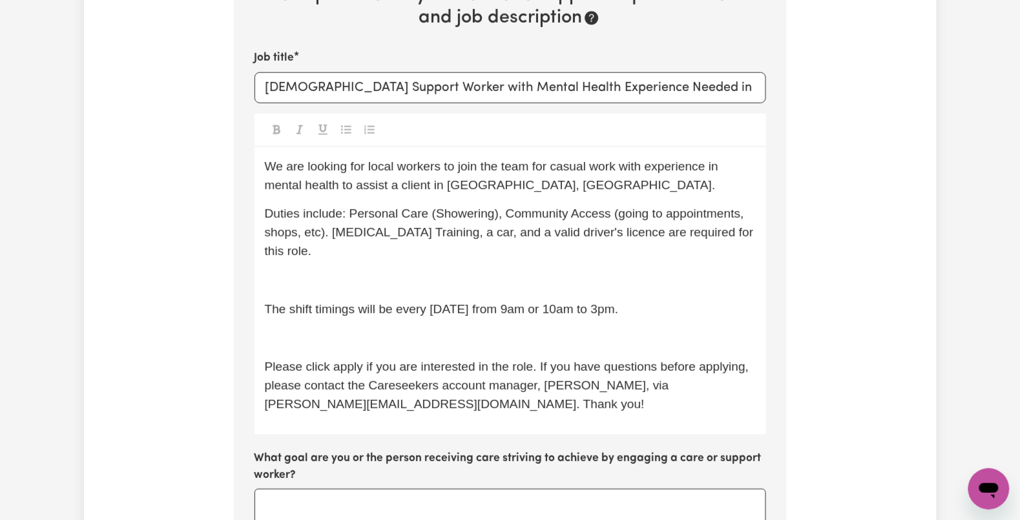
click at [291, 283] on p "﻿" at bounding box center [510, 280] width 491 height 19
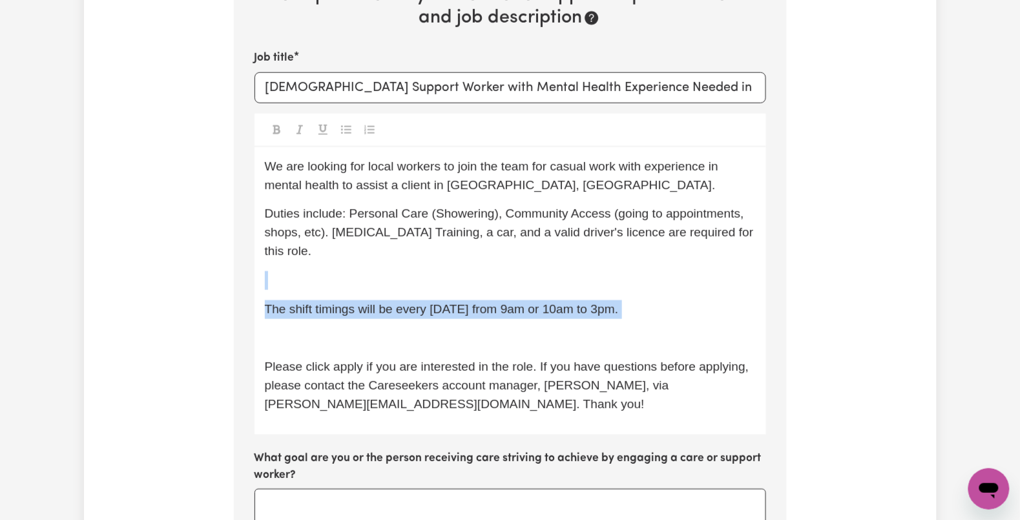
drag, startPoint x: 270, startPoint y: 345, endPoint x: 260, endPoint y: 278, distance: 68.5
click at [260, 278] on div "We are looking for local workers to join the team for casual work with experien…" at bounding box center [509, 290] width 511 height 287
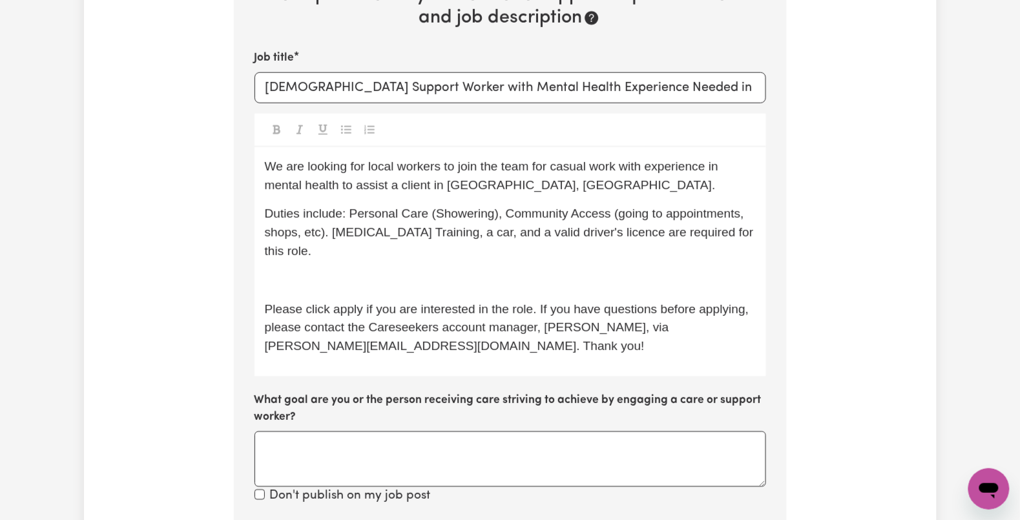
click at [302, 278] on p "﻿" at bounding box center [510, 280] width 491 height 19
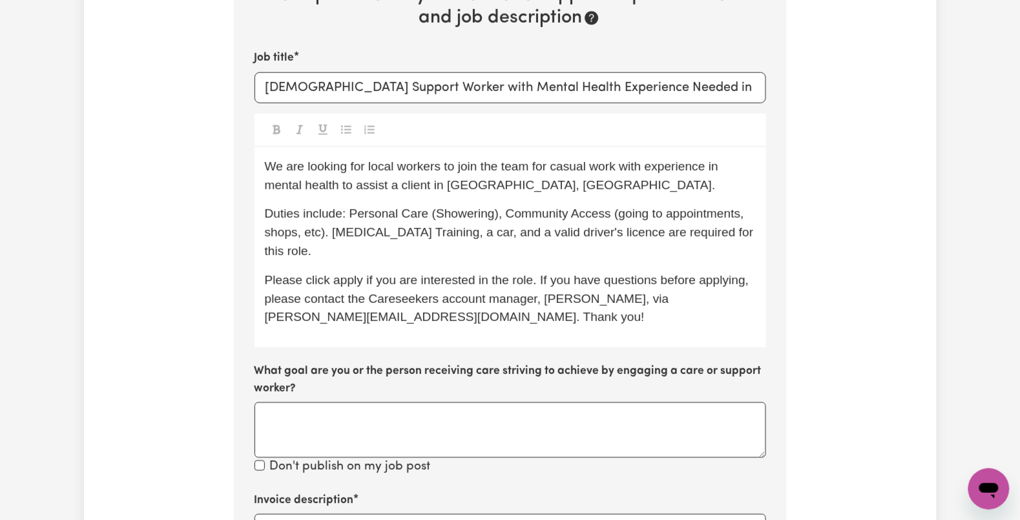
click at [355, 279] on span "Please click apply if you are interested in the role. If you have questions bef…" at bounding box center [509, 298] width 488 height 51
click at [532, 323] on p "Please click apply if you are interested in the role. If you have questions bef…" at bounding box center [510, 299] width 491 height 56
click at [367, 252] on p "Duties include: Personal Care (Showering), Community Access (going to appointme…" at bounding box center [510, 233] width 491 height 56
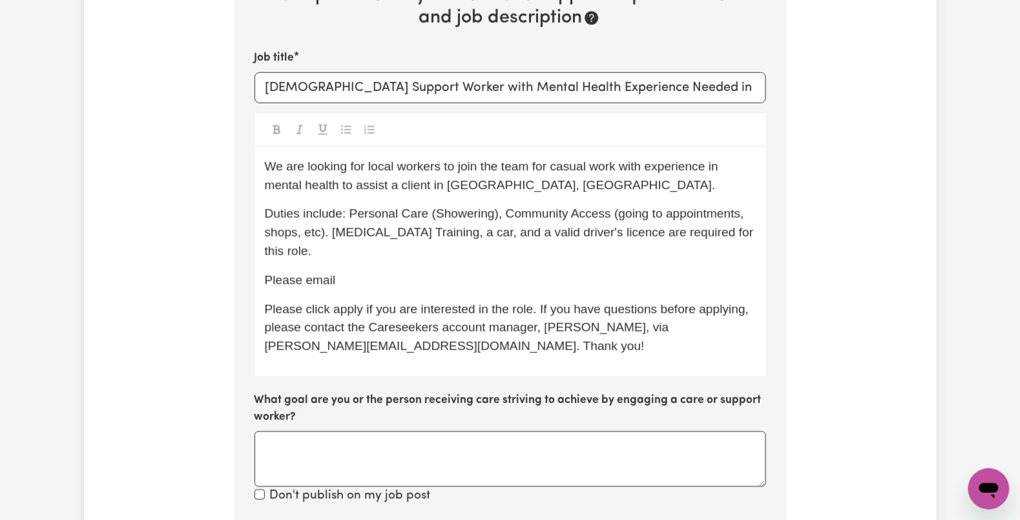
click at [503, 345] on p "Please click apply if you are interested in the role. If you have questions bef…" at bounding box center [510, 328] width 491 height 56
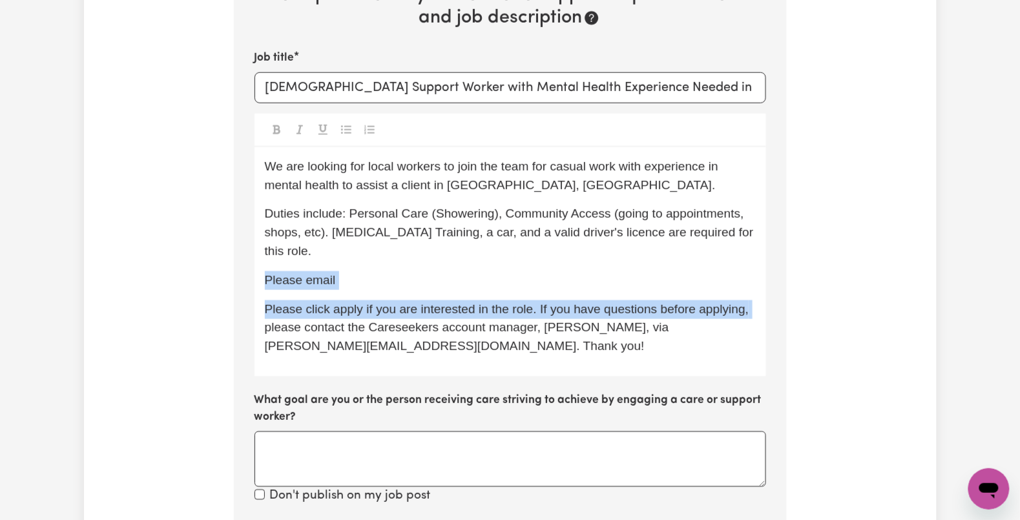
drag, startPoint x: 320, startPoint y: 327, endPoint x: 258, endPoint y: 282, distance: 76.7
click at [258, 282] on div "We are looking for local workers to join the team for casual work with experien…" at bounding box center [509, 261] width 511 height 229
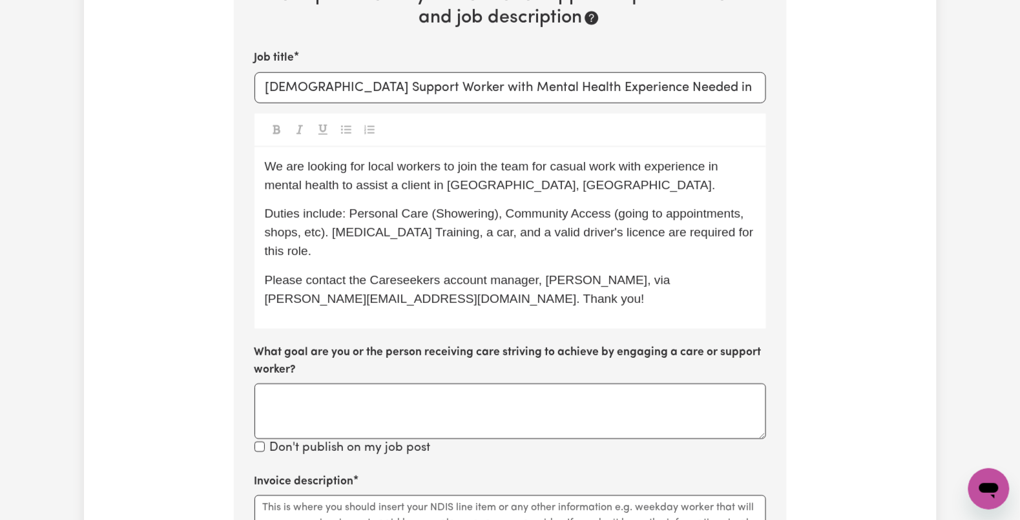
click at [416, 300] on span "Please contact the Careseekers account manager, Ethan, via Ethan@careseekers.co…" at bounding box center [469, 289] width 409 height 32
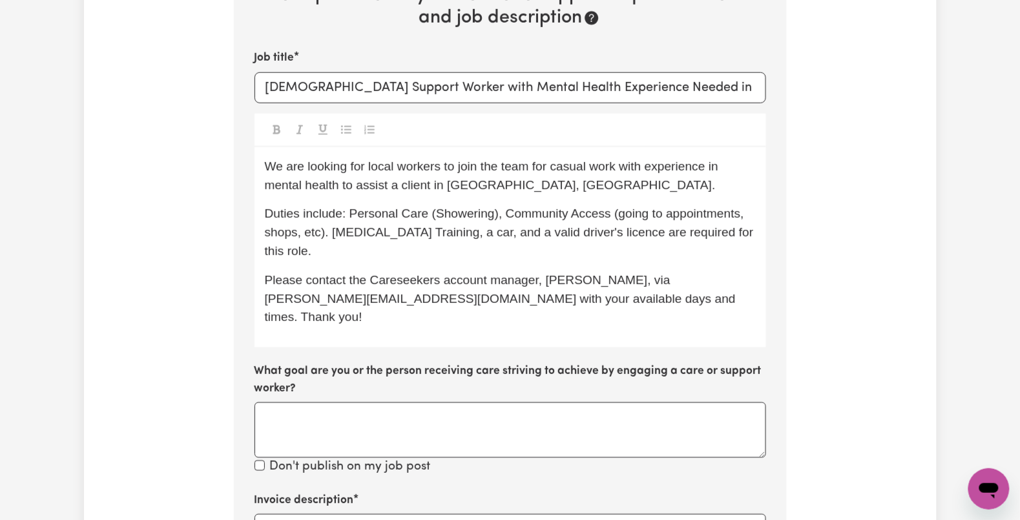
click at [598, 289] on p "Please contact the Careseekers account manager, Ethan, via Ethan@careseekers.co…" at bounding box center [510, 299] width 491 height 56
click at [592, 305] on p "Please contact the Careseekers account manager, Ethan, via Ethan@careseekers.co…" at bounding box center [510, 299] width 491 height 56
click at [426, 233] on span "Duties include: Personal Care (Showering), Community Access (going to appointme…" at bounding box center [511, 232] width 492 height 51
click at [335, 263] on div "We are looking for local workers to join the team for casual work with experien…" at bounding box center [509, 247] width 511 height 200
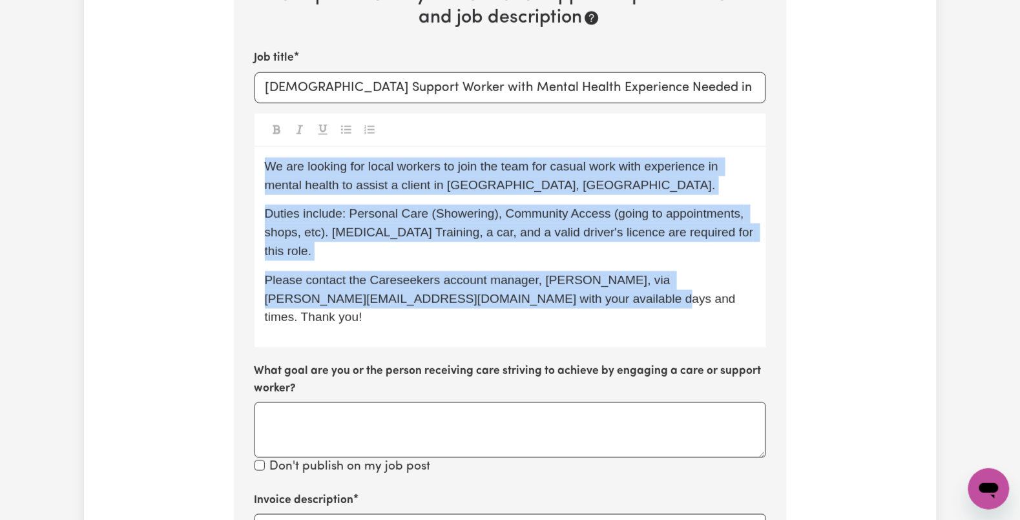
copy div "We are looking for local workers to join the team for casual work with experien…"
click at [257, 300] on div "We are looking for local workers to join the team for casual work with experien…" at bounding box center [509, 247] width 511 height 200
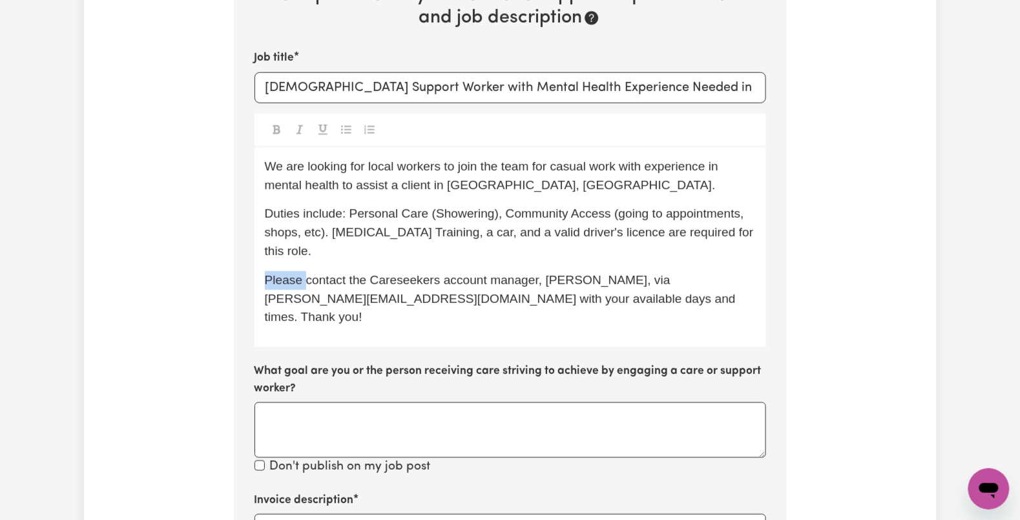
drag, startPoint x: 302, startPoint y: 274, endPoint x: 236, endPoint y: 275, distance: 65.9
click at [236, 275] on section "Step 10 of 11 Please personalise your care and support request with a title and…" at bounding box center [510, 382] width 553 height 996
click at [529, 311] on div "We are looking for local workers to join the team for casual work with experien…" at bounding box center [509, 247] width 511 height 200
click at [422, 295] on span "If you are interested, please contact the Careseekers account manager, Ethan, v…" at bounding box center [499, 298] width 469 height 51
click at [548, 279] on span "If you are interested, please contact the Careseekers account manager, Ethan, v…" at bounding box center [511, 298] width 493 height 51
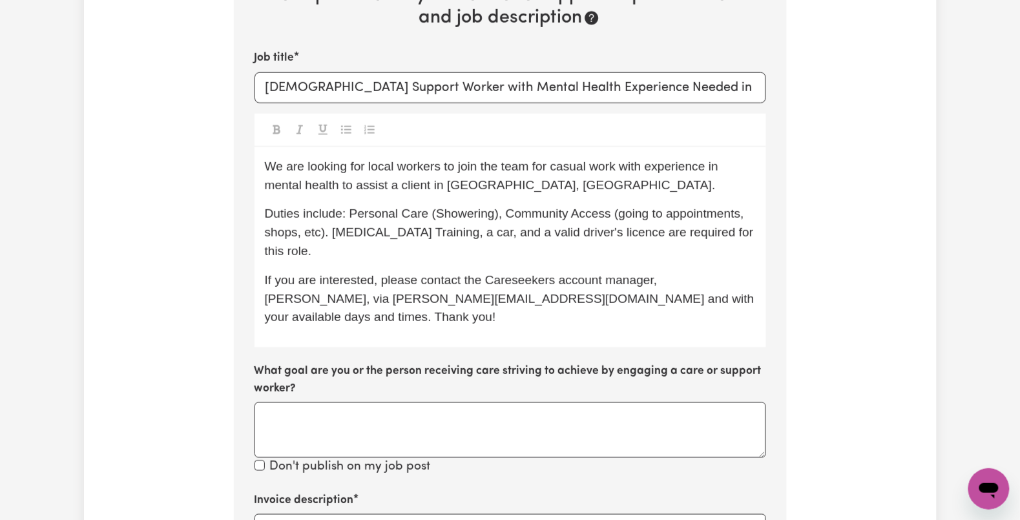
click at [437, 303] on span "If you are interested, please contact the Careseekers account manager, Ethan, v…" at bounding box center [511, 298] width 493 height 51
click at [385, 280] on span "If you are interested, please contact the Careseekers account manager, Ethan, v…" at bounding box center [499, 298] width 469 height 51
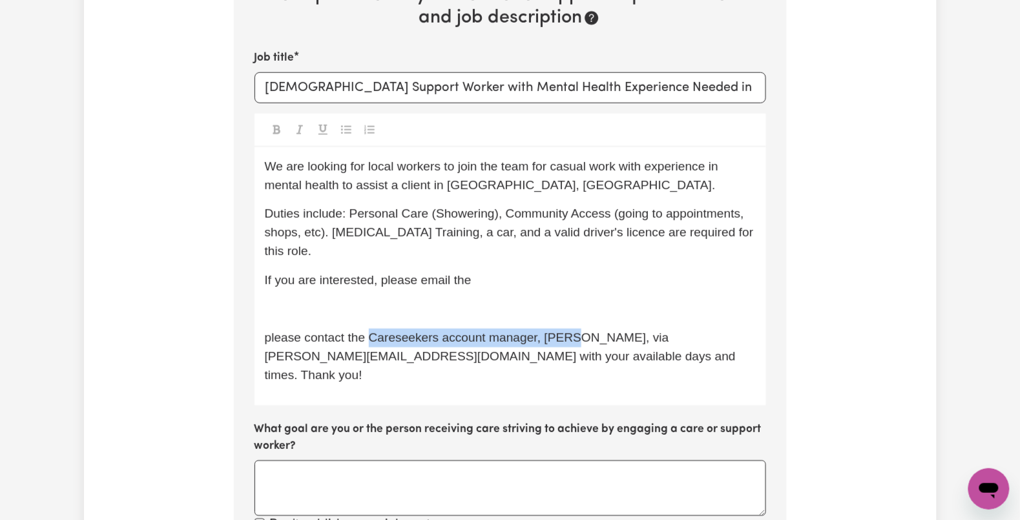
drag, startPoint x: 373, startPoint y: 333, endPoint x: 575, endPoint y: 340, distance: 202.2
click at [575, 340] on span "please contact the Careseekers account manager, Ethan, via Ethan@careseekers.co…" at bounding box center [502, 356] width 475 height 51
copy span "Careseekers account manager, Ethan"
click at [571, 294] on div "We are looking for local workers to join the team for casual work with experien…" at bounding box center [509, 276] width 511 height 258
click at [548, 273] on p "If you are interested, please email the" at bounding box center [510, 280] width 491 height 19
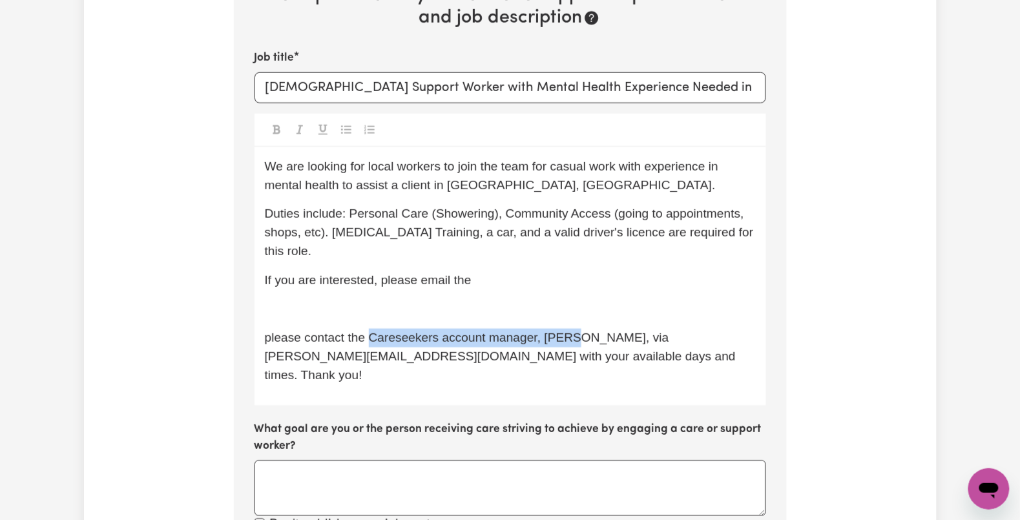
click at [544, 282] on p "If you are interested, please email the" at bounding box center [510, 280] width 491 height 19
click at [488, 278] on p "If you are interested, please email the" at bounding box center [510, 280] width 491 height 19
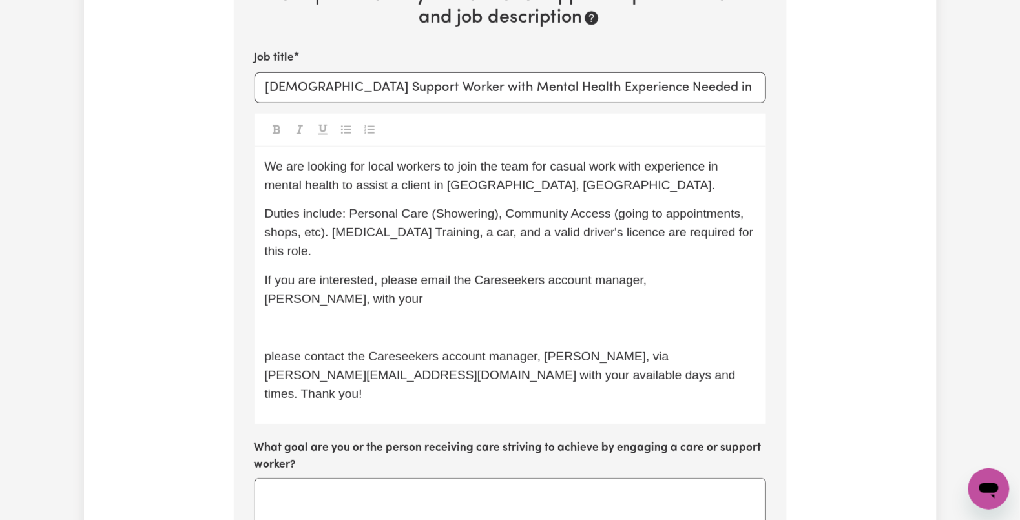
click at [604, 318] on p "﻿" at bounding box center [510, 327] width 491 height 19
drag, startPoint x: 690, startPoint y: 276, endPoint x: 768, endPoint y: 278, distance: 77.5
click at [768, 278] on section "Step 10 of 11 Please personalise your care and support request with a title and…" at bounding box center [510, 420] width 553 height 1073
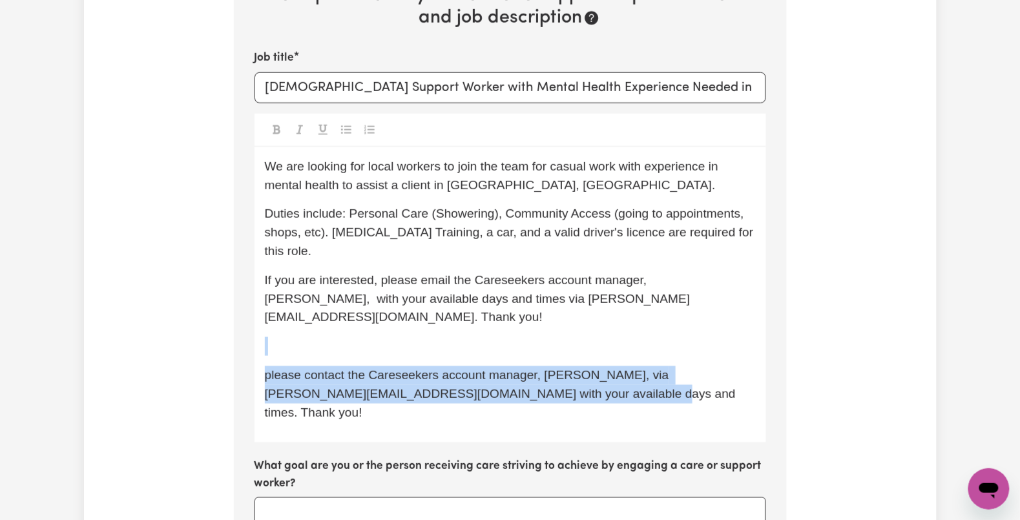
drag, startPoint x: 530, startPoint y: 320, endPoint x: 566, endPoint y: 373, distance: 64.1
click at [566, 373] on div "We are looking for local workers to join the team for casual work with experien…" at bounding box center [509, 295] width 511 height 296
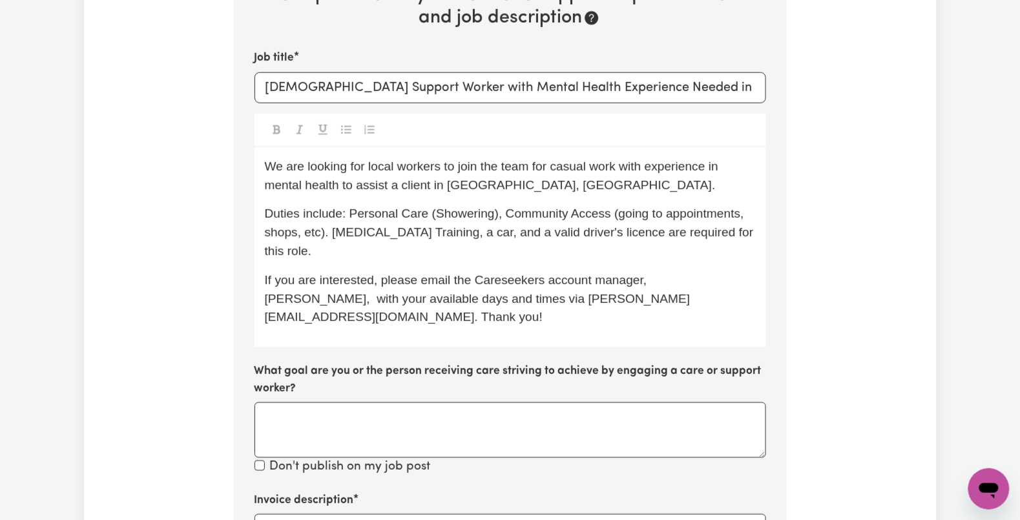
click at [531, 291] on span "If you are interested, please email the Careseekers account manager, Ethan, wit…" at bounding box center [478, 298] width 426 height 51
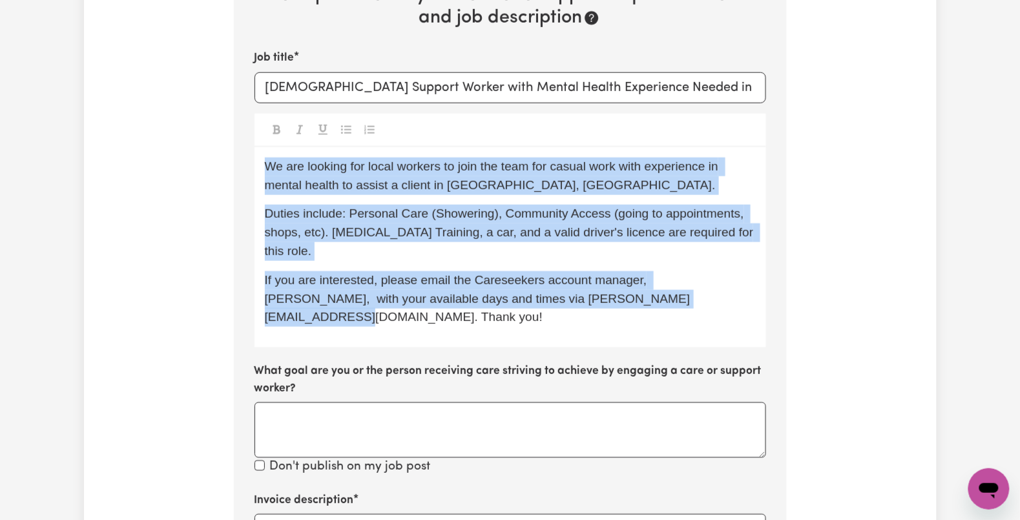
copy div "We are looking for local workers to join the team for casual work with experien…"
click at [336, 281] on span "If you are interested, please email the Careseekers account manager, Ethan, wit…" at bounding box center [478, 298] width 426 height 51
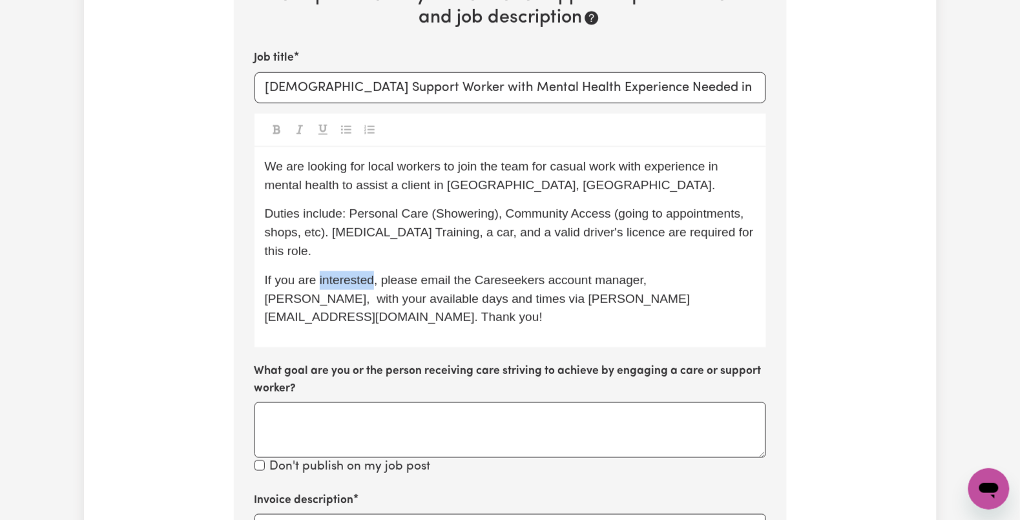
click at [336, 281] on span "If you are interested, please email the Careseekers account manager, Ethan, wit…" at bounding box center [478, 298] width 426 height 51
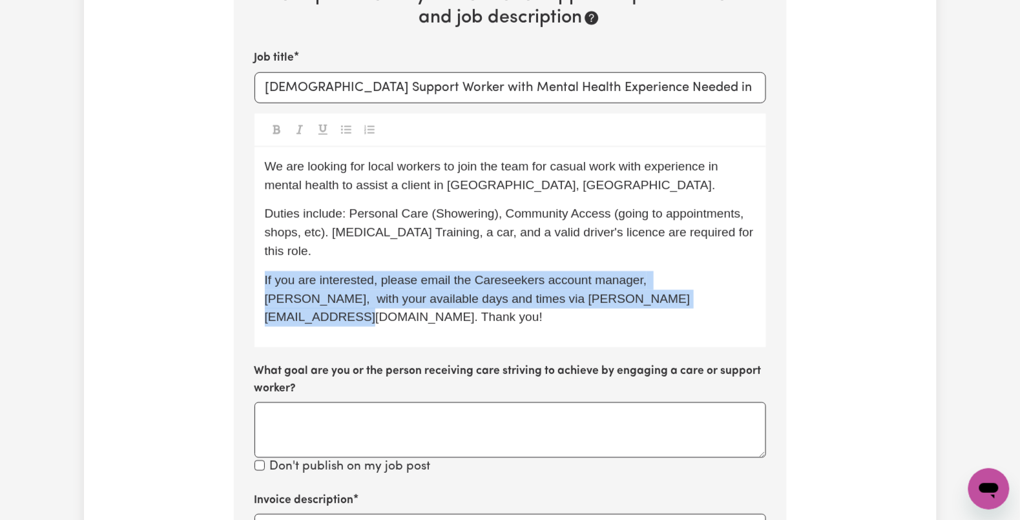
click at [336, 281] on span "If you are interested, please email the Careseekers account manager, Ethan, wit…" at bounding box center [478, 298] width 426 height 51
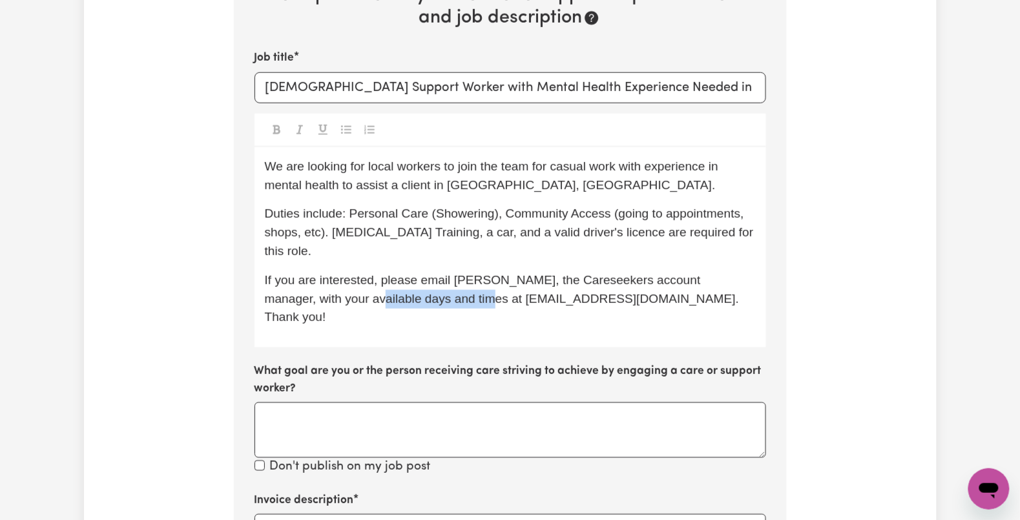
drag, startPoint x: 318, startPoint y: 305, endPoint x: 429, endPoint y: 305, distance: 111.1
click at [429, 305] on p "If you are interested, please email Ethan, the Careseekers account manager, wit…" at bounding box center [510, 299] width 491 height 56
click at [496, 301] on span "If you are interested, please email Ethan, the Careseekers account manager, wit…" at bounding box center [504, 298] width 478 height 51
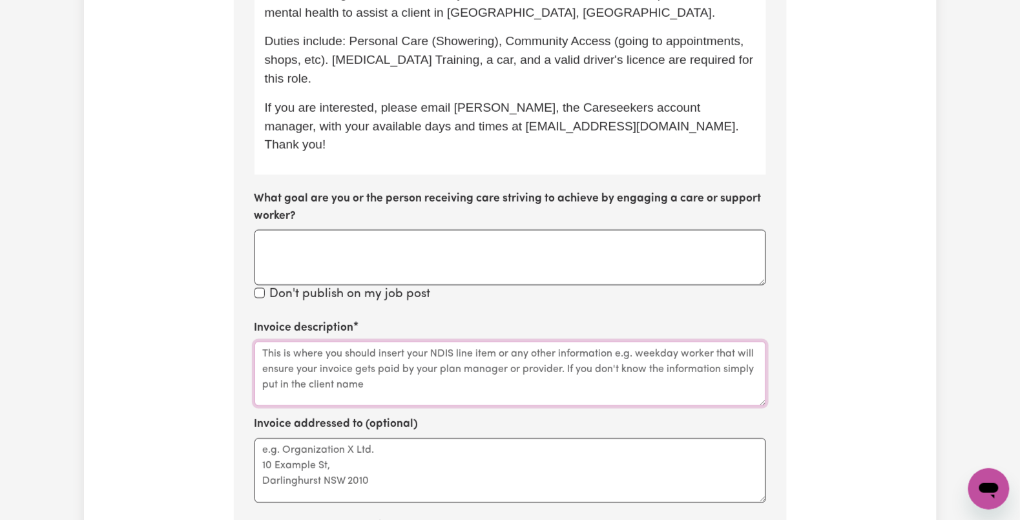
click at [369, 345] on textarea "Invoice description" at bounding box center [509, 374] width 511 height 65
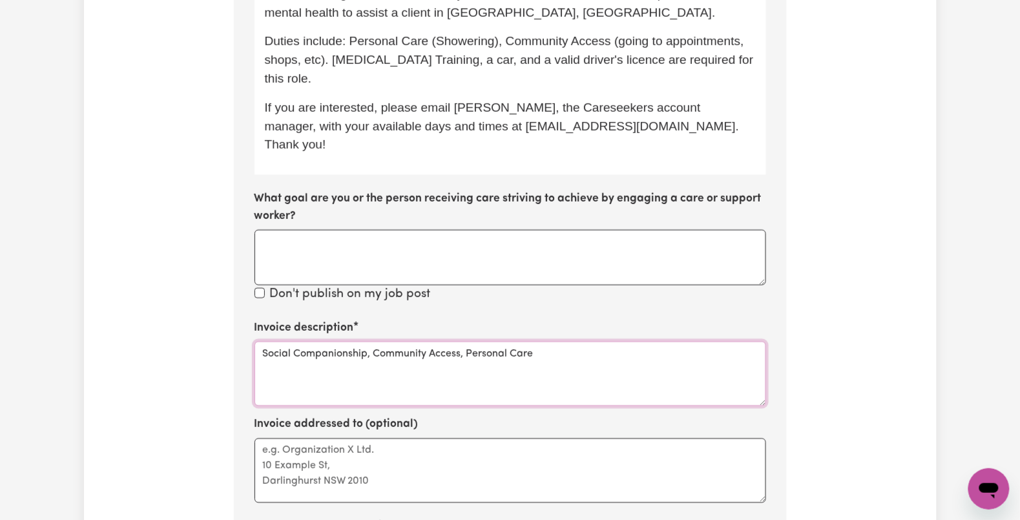
scroll to position [829, 0]
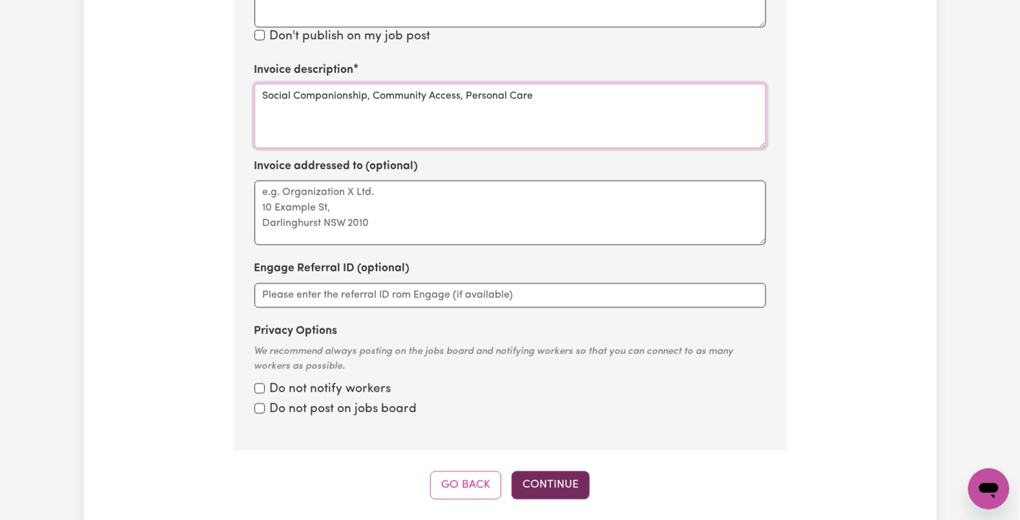
type textarea "Social Companionship, Community Access, Personal Care"
click at [554, 471] on button "Continue" at bounding box center [550, 485] width 78 height 28
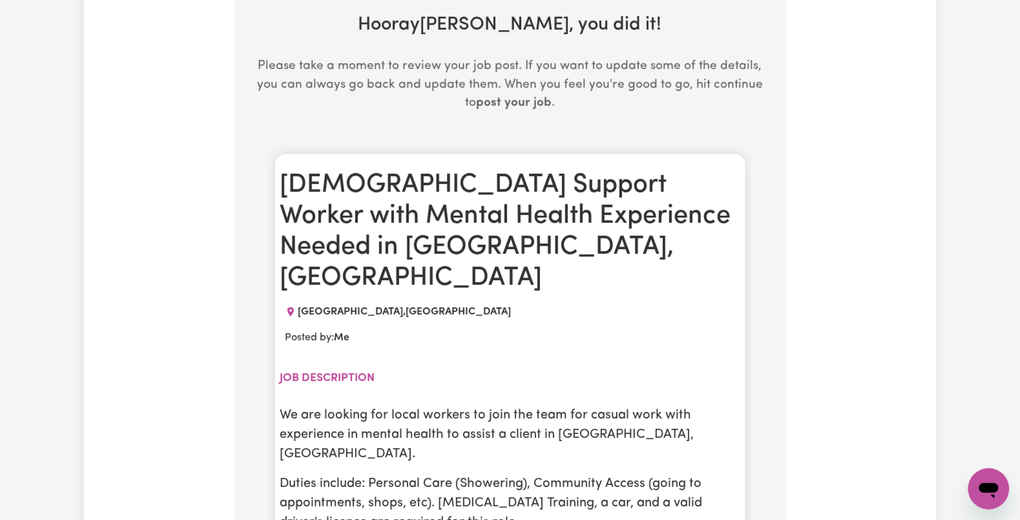
scroll to position [455, 0]
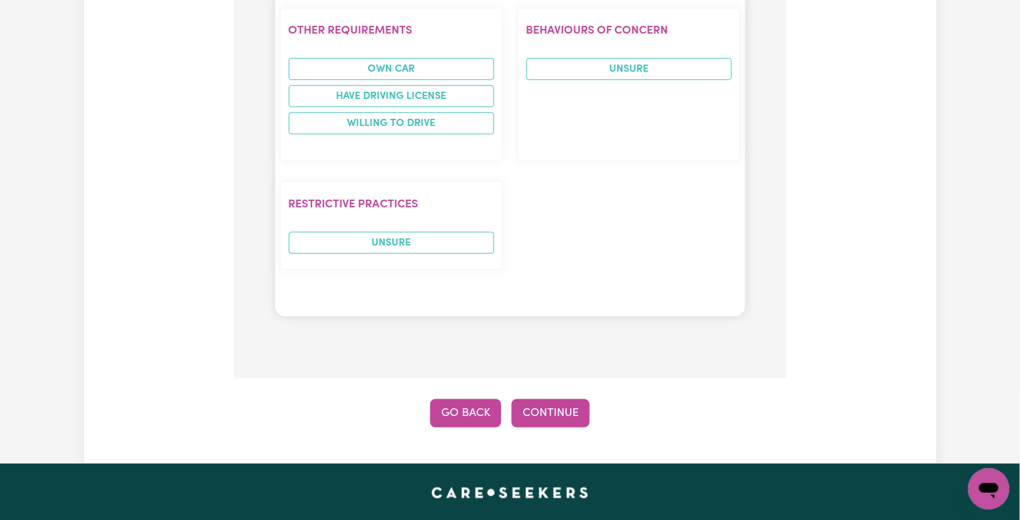
click at [446, 399] on button "Go Back" at bounding box center [465, 413] width 71 height 28
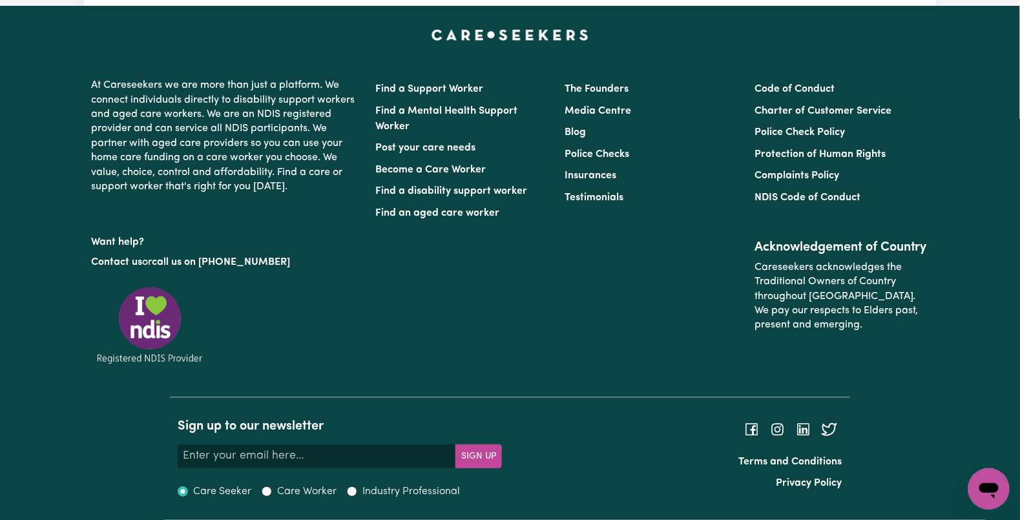
scroll to position [283, 0]
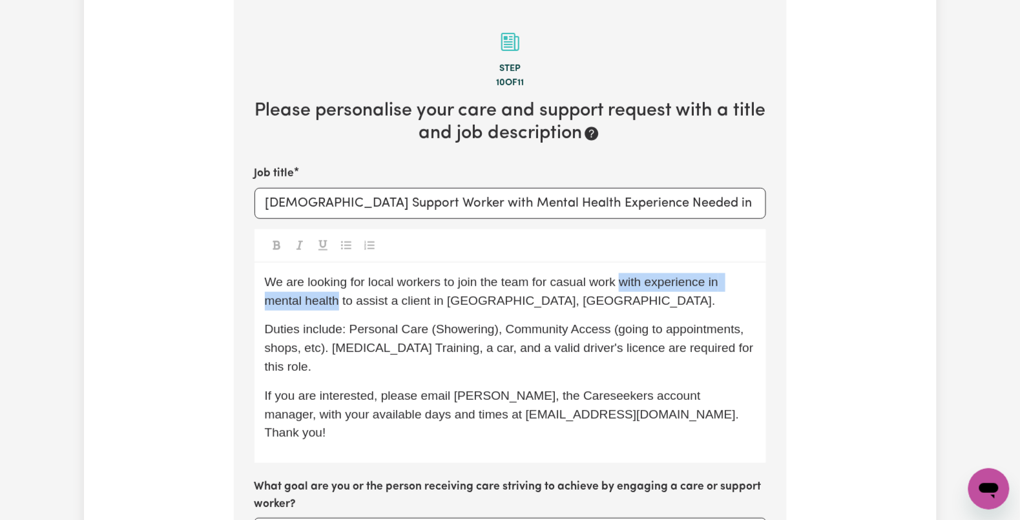
drag, startPoint x: 628, startPoint y: 283, endPoint x: 340, endPoint y: 305, distance: 288.8
click at [340, 305] on span "We are looking for local workers to join the team for casual work with experien…" at bounding box center [493, 291] width 457 height 32
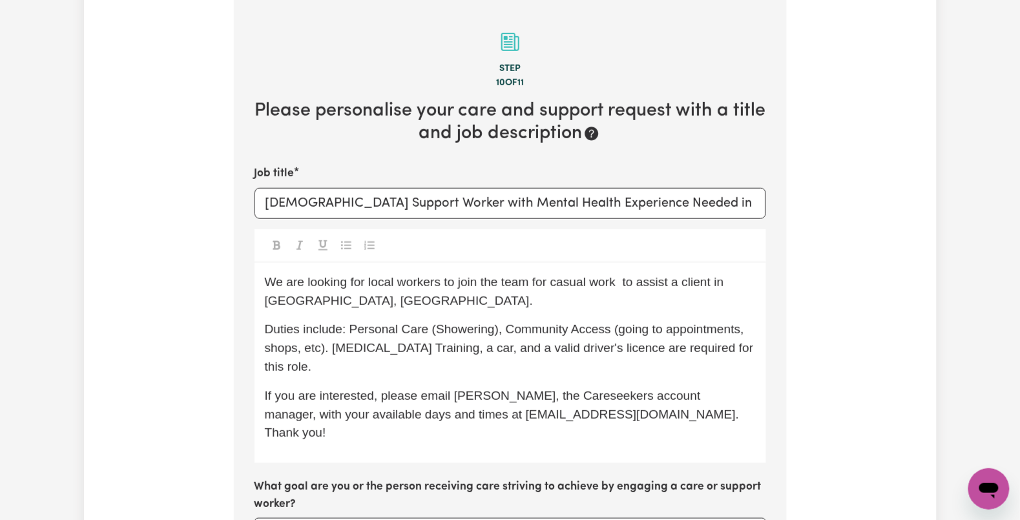
click at [443, 278] on span "We are looking for local workers to join the team for casual work to assist a c…" at bounding box center [496, 291] width 462 height 32
click at [365, 294] on span "We are looking for local workers with experience in mental health to join the t…" at bounding box center [498, 291] width 466 height 32
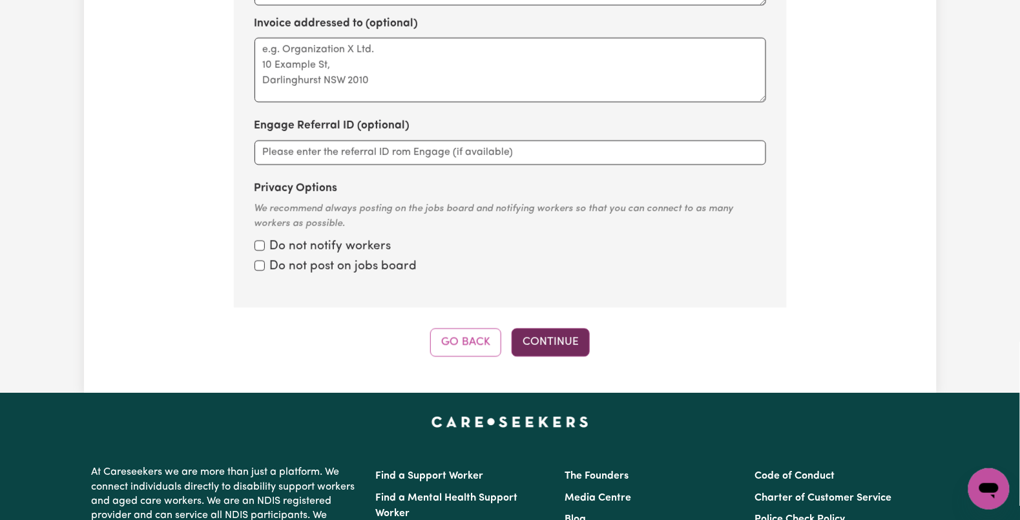
click at [542, 328] on button "Continue" at bounding box center [550, 342] width 78 height 28
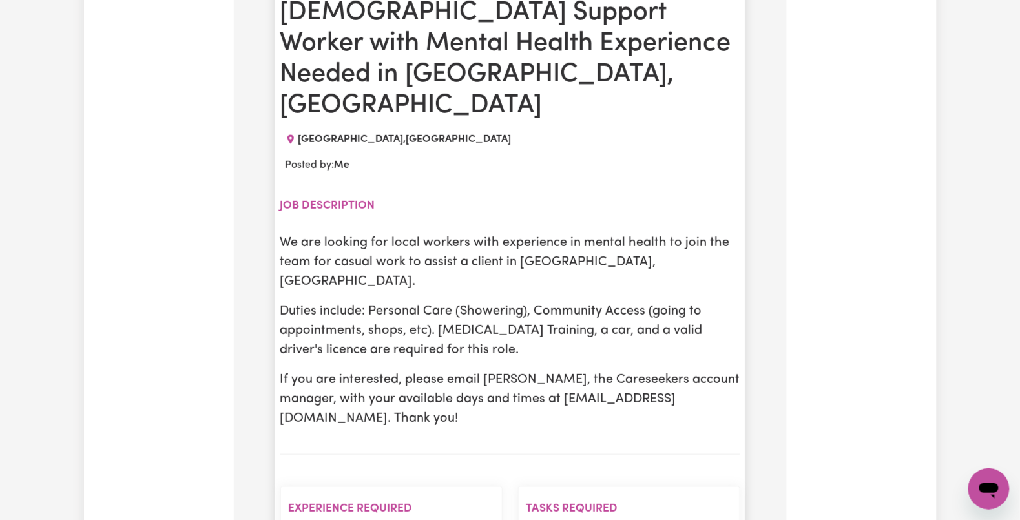
scroll to position [627, 0]
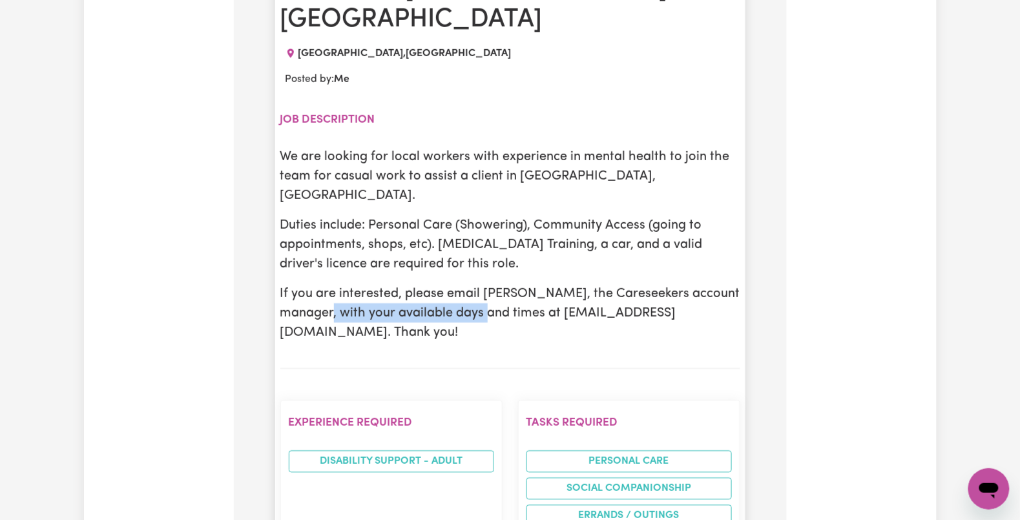
drag, startPoint x: 318, startPoint y: 267, endPoint x: 482, endPoint y: 267, distance: 163.4
click at [482, 284] on p "If you are interested, please email Ethan, the Careseekers account manager, wit…" at bounding box center [510, 313] width 460 height 58
click at [529, 285] on section "Job description We are looking for local workers with experience in mental heal…" at bounding box center [510, 234] width 460 height 272
click at [449, 284] on p "If you are interested, please email Ethan, the Careseekers account manager, wit…" at bounding box center [510, 313] width 460 height 58
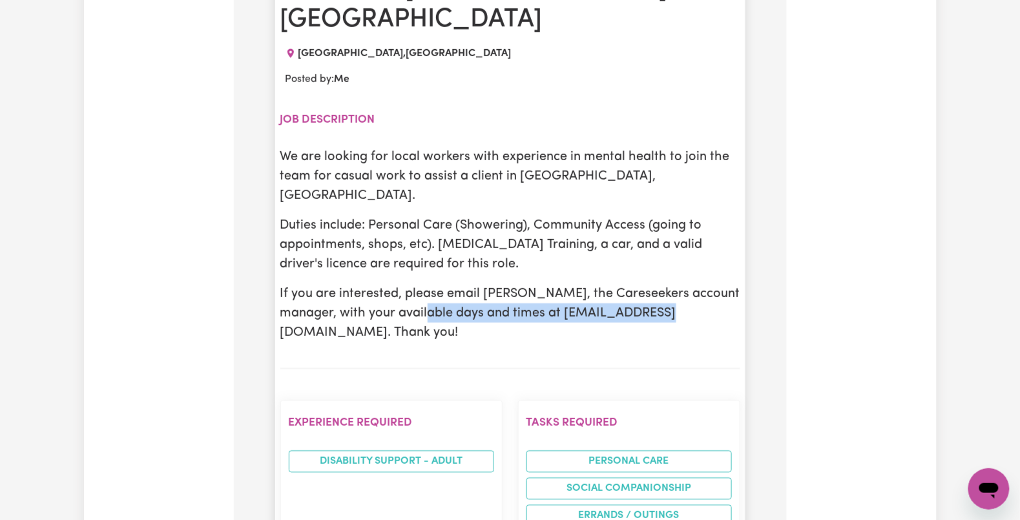
drag, startPoint x: 542, startPoint y: 260, endPoint x: 685, endPoint y: 274, distance: 143.4
click at [663, 284] on p "If you are interested, please email Ethan, the Careseekers account manager, wit…" at bounding box center [510, 313] width 460 height 58
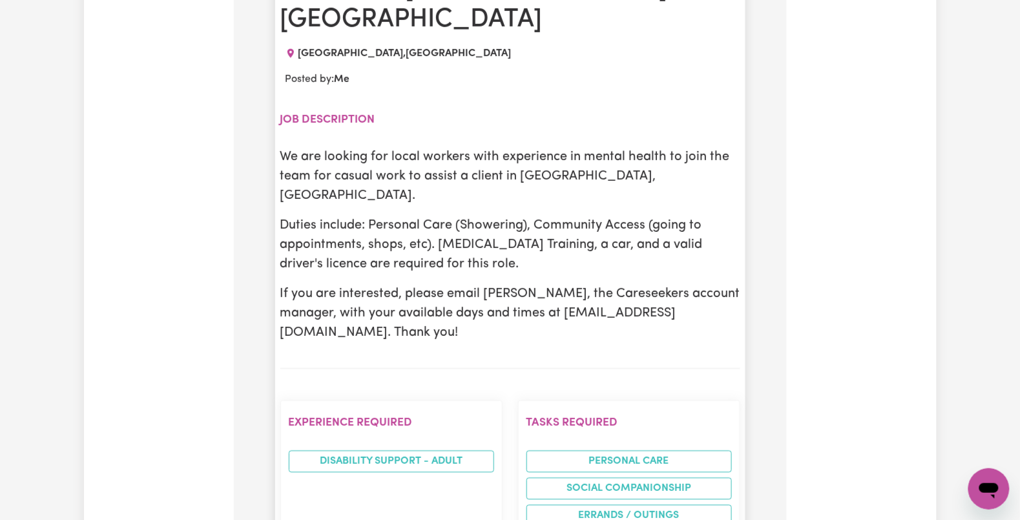
click at [690, 278] on section "Job description We are looking for local workers with experience in mental heal…" at bounding box center [510, 234] width 460 height 272
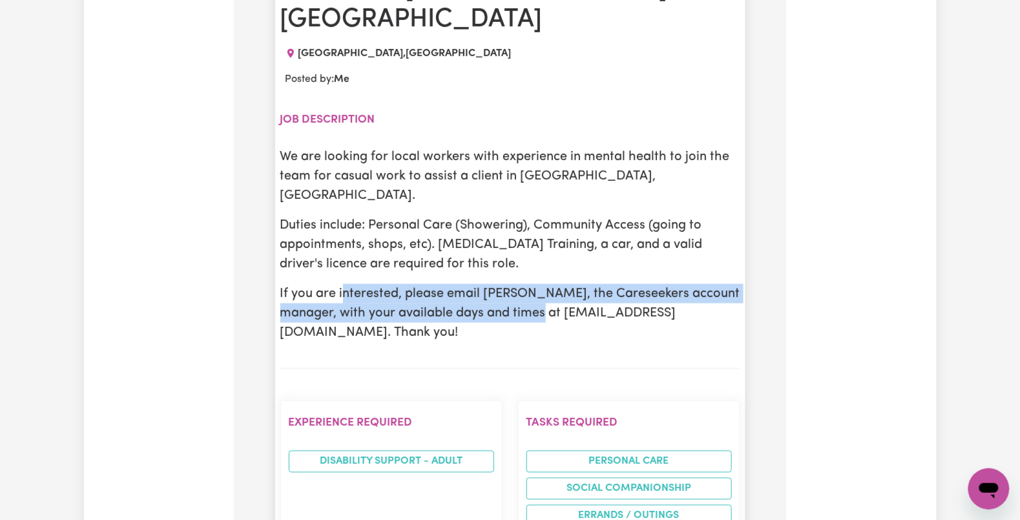
drag, startPoint x: 346, startPoint y: 238, endPoint x: 533, endPoint y: 262, distance: 188.1
click at [533, 284] on p "If you are interested, please email Ethan, the Careseekers account manager, wit…" at bounding box center [510, 313] width 460 height 58
drag, startPoint x: 473, startPoint y: 236, endPoint x: 493, endPoint y: 269, distance: 38.3
click at [493, 284] on p "If you are interested, please email Ethan, the Careseekers account manager, wit…" at bounding box center [510, 313] width 460 height 58
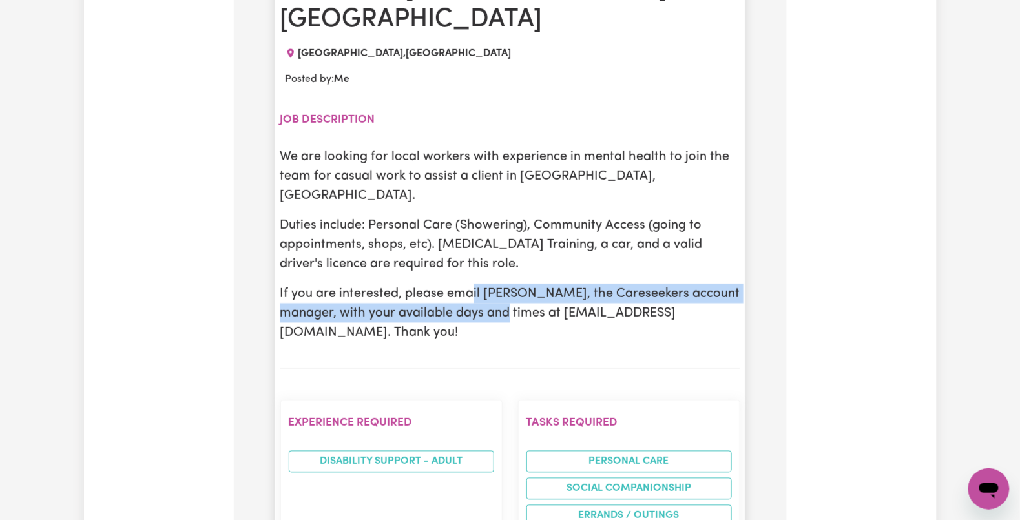
click at [493, 284] on p "If you are interested, please email Ethan, the Careseekers account manager, wit…" at bounding box center [510, 313] width 460 height 58
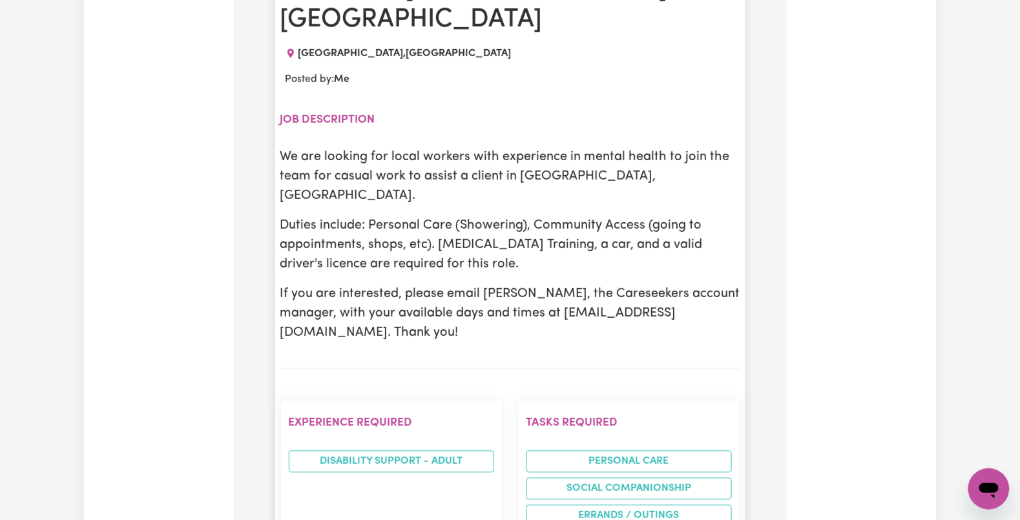
click at [432, 284] on p "If you are interested, please email Ethan, the Careseekers account manager, wit…" at bounding box center [510, 313] width 460 height 58
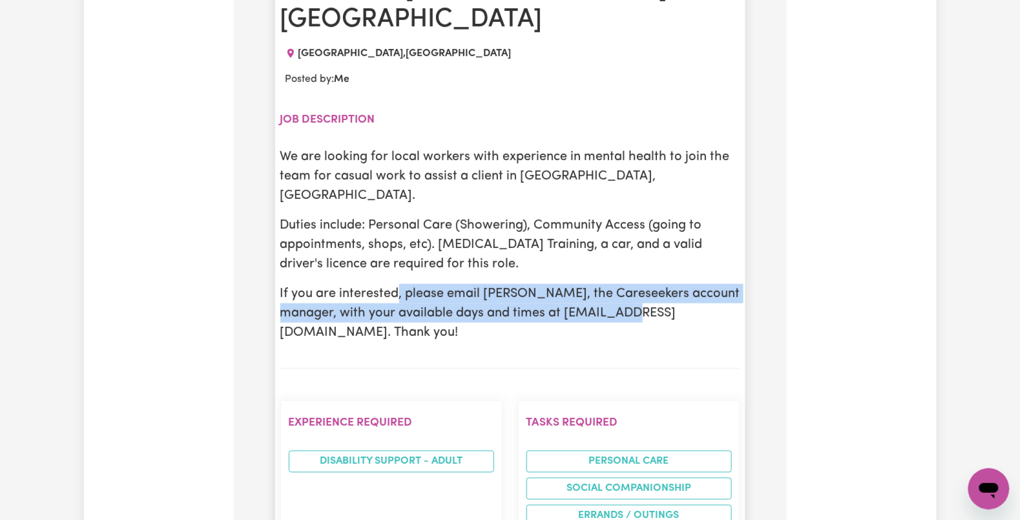
drag, startPoint x: 394, startPoint y: 240, endPoint x: 622, endPoint y: 275, distance: 231.2
click at [622, 275] on section "Job description We are looking for local workers with experience in mental heal…" at bounding box center [510, 234] width 460 height 272
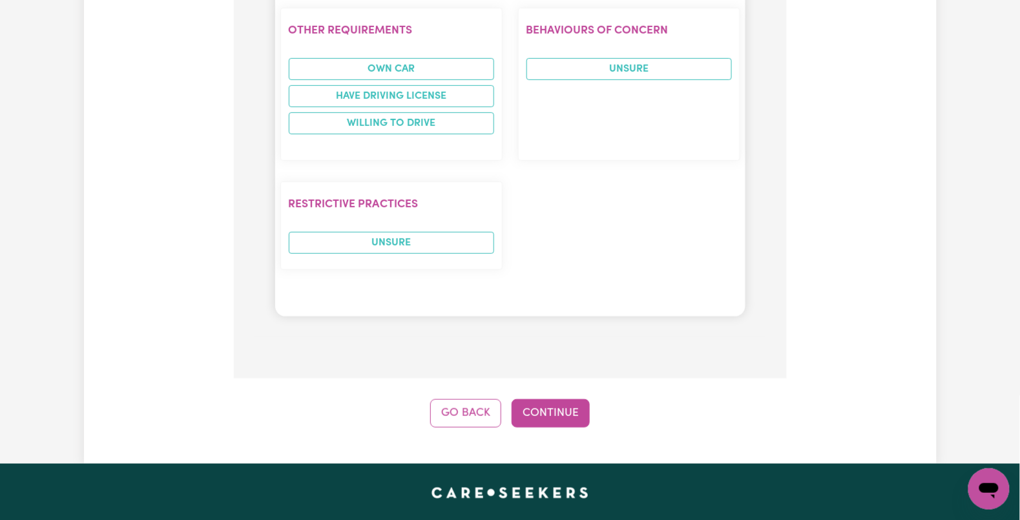
scroll to position [1833, 0]
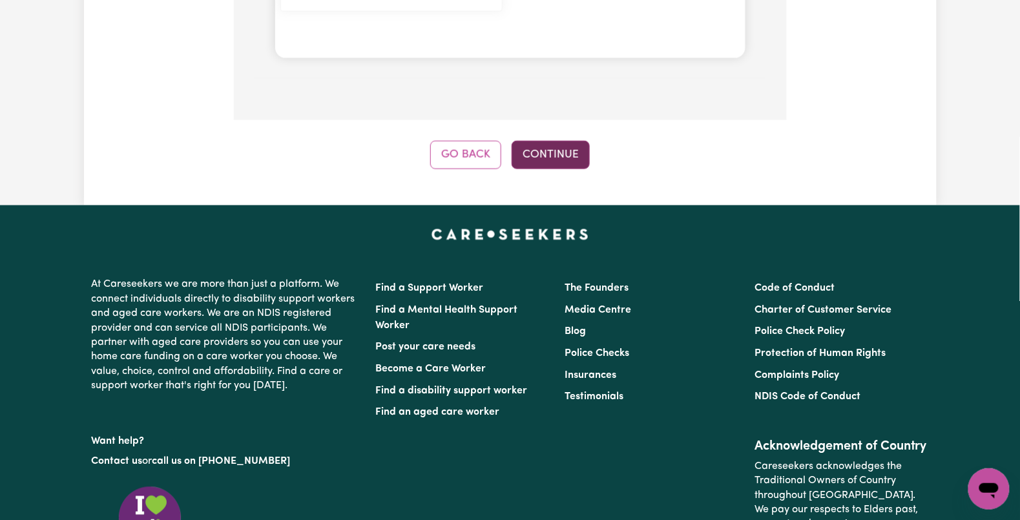
click at [558, 141] on button "Continue" at bounding box center [550, 155] width 78 height 28
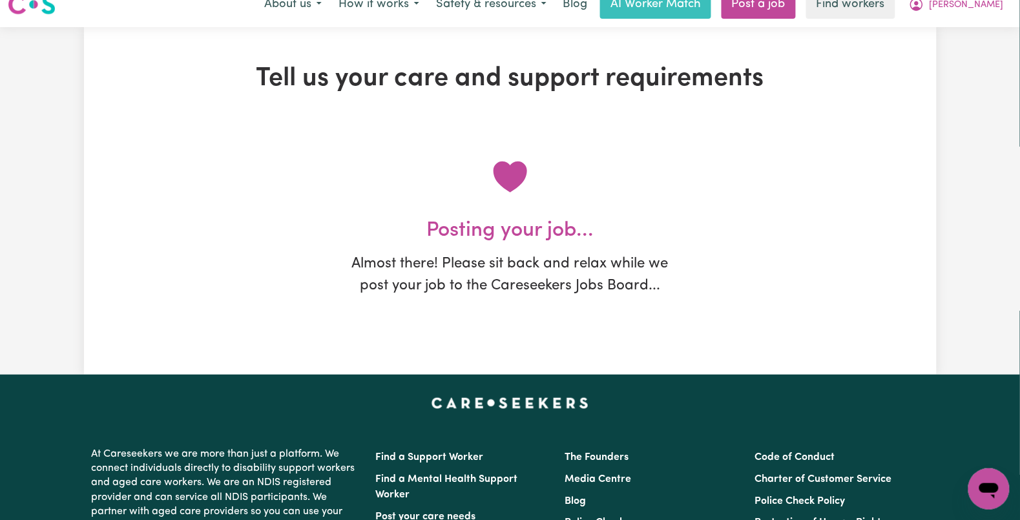
scroll to position [0, 0]
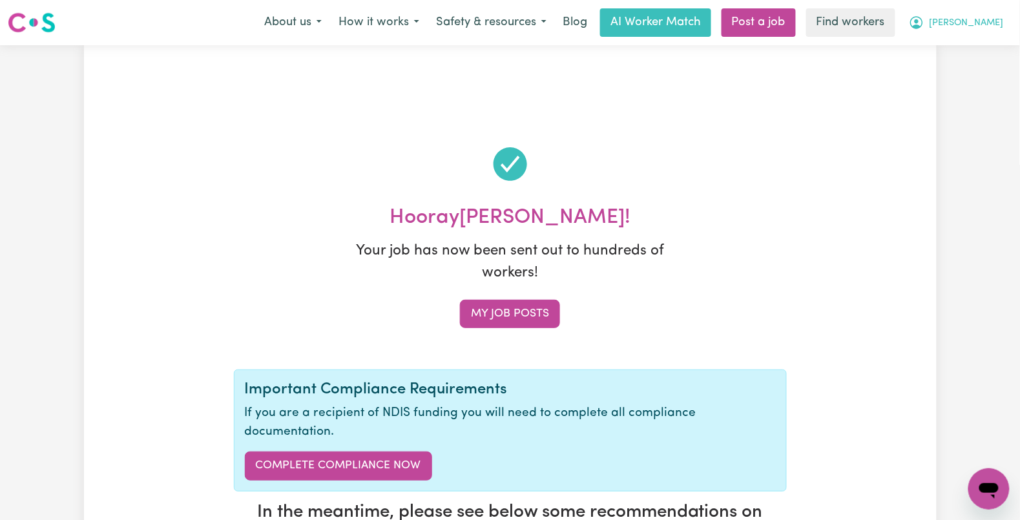
click at [963, 12] on button "Gabrielle" at bounding box center [956, 22] width 112 height 27
click at [963, 24] on button "Gabrielle" at bounding box center [956, 22] width 112 height 27
click at [968, 21] on span "Gabrielle" at bounding box center [966, 23] width 74 height 14
click at [941, 60] on link "My Dashboard" at bounding box center [960, 50] width 102 height 25
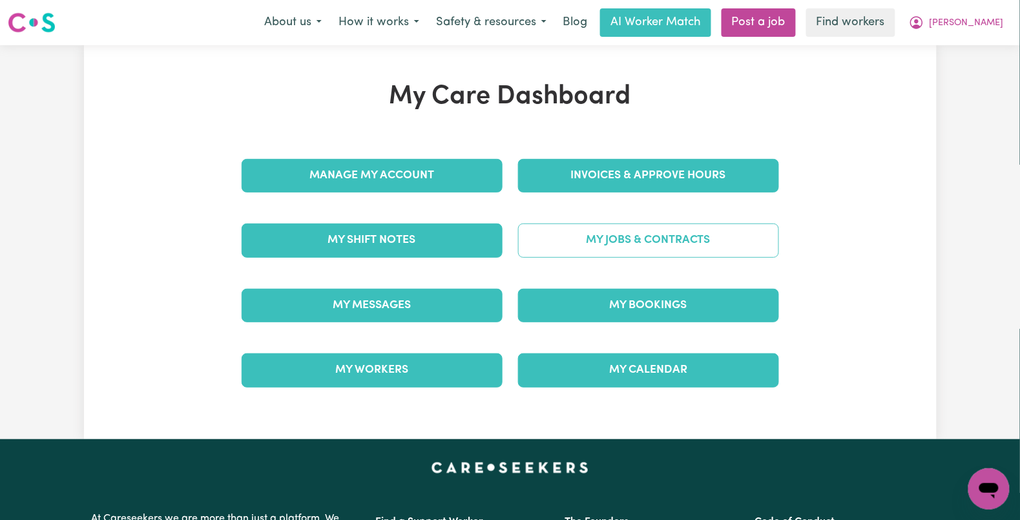
click at [651, 244] on link "My Jobs & Contracts" at bounding box center [648, 240] width 261 height 34
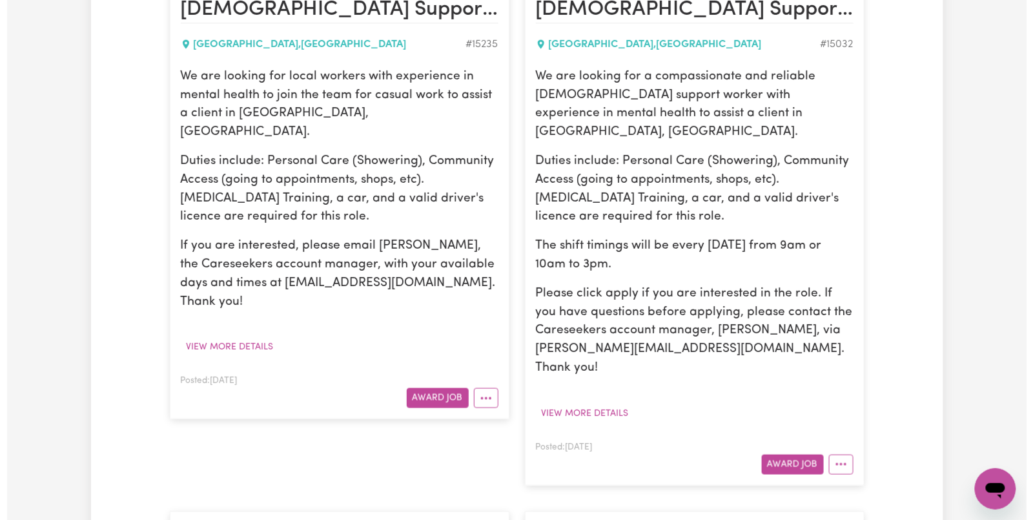
scroll to position [258, 0]
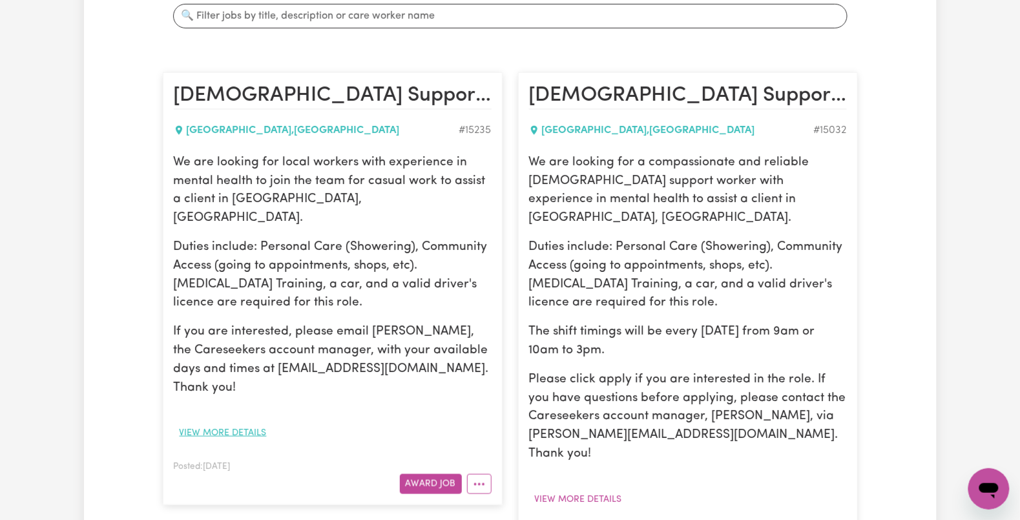
click at [220, 423] on button "View more details" at bounding box center [223, 433] width 99 height 20
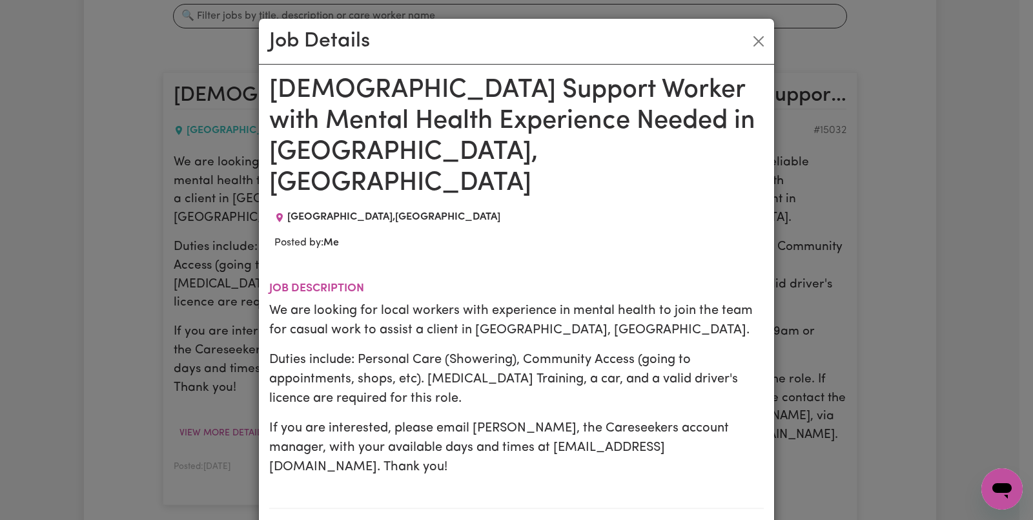
scroll to position [86, 0]
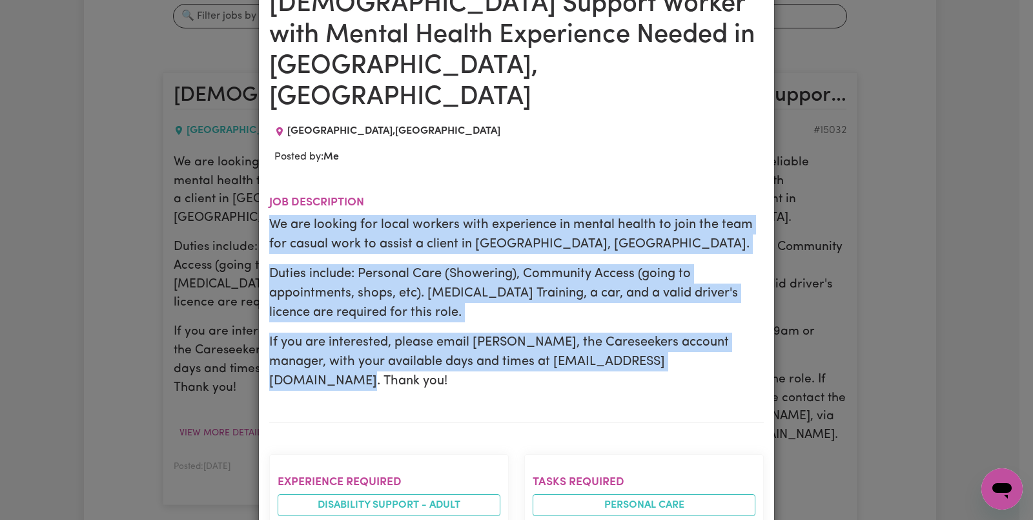
drag, startPoint x: 264, startPoint y: 191, endPoint x: 722, endPoint y: 333, distance: 479.3
click at [722, 333] on div "We are looking for local workers with experience in mental health to join the t…" at bounding box center [516, 303] width 495 height 176
copy div "We are looking for local workers with experience in mental health to join the t…"
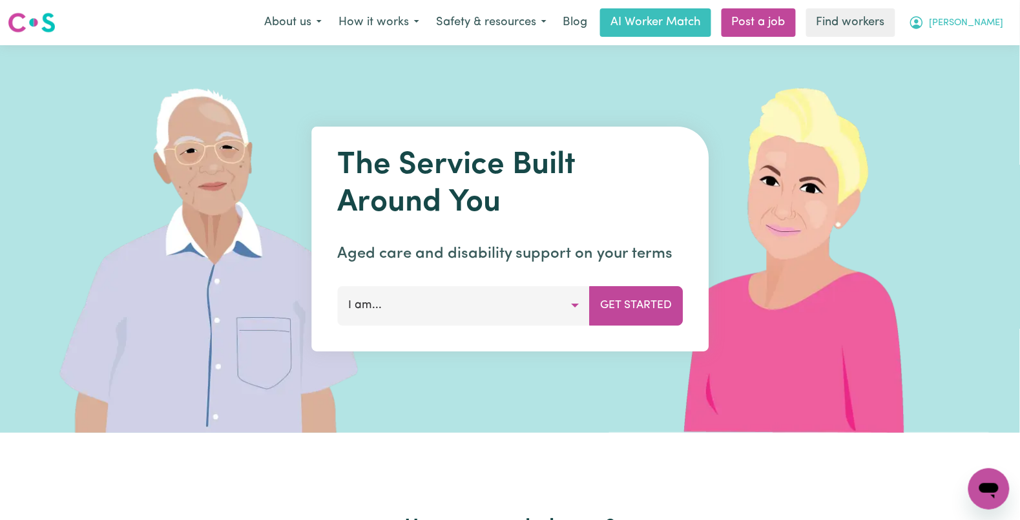
click at [988, 30] on span "[PERSON_NAME]" at bounding box center [966, 23] width 74 height 14
click at [974, 49] on link "My Dashboard" at bounding box center [960, 50] width 102 height 25
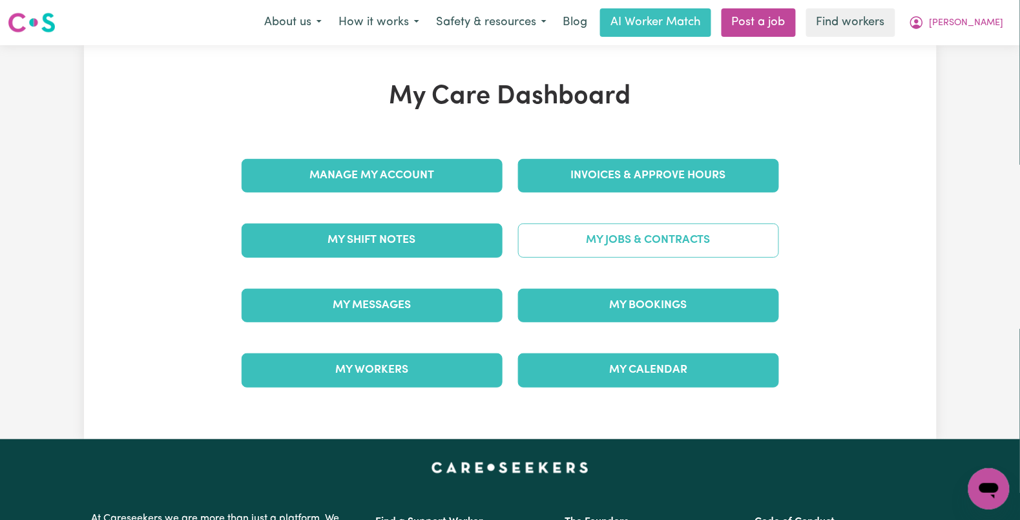
click at [688, 242] on link "My Jobs & Contracts" at bounding box center [648, 240] width 261 height 34
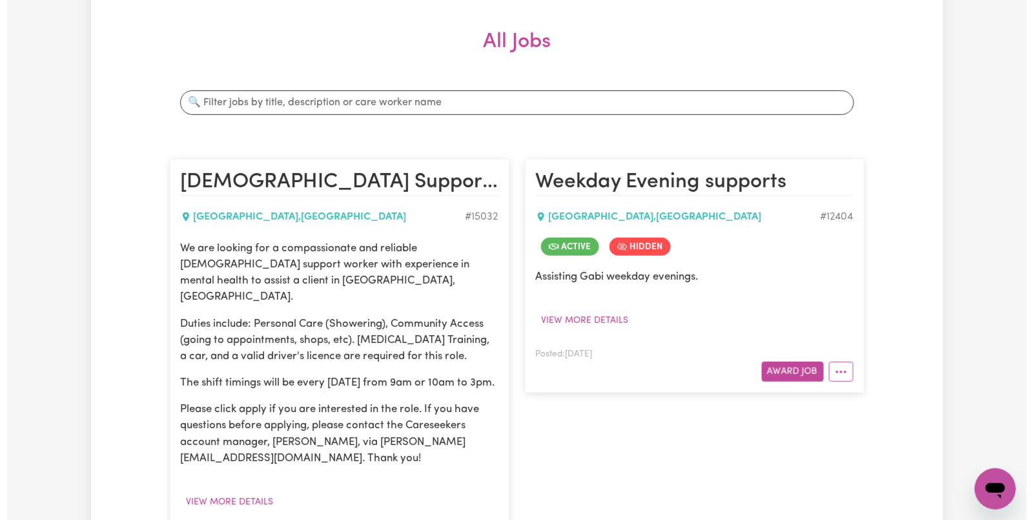
scroll to position [344, 0]
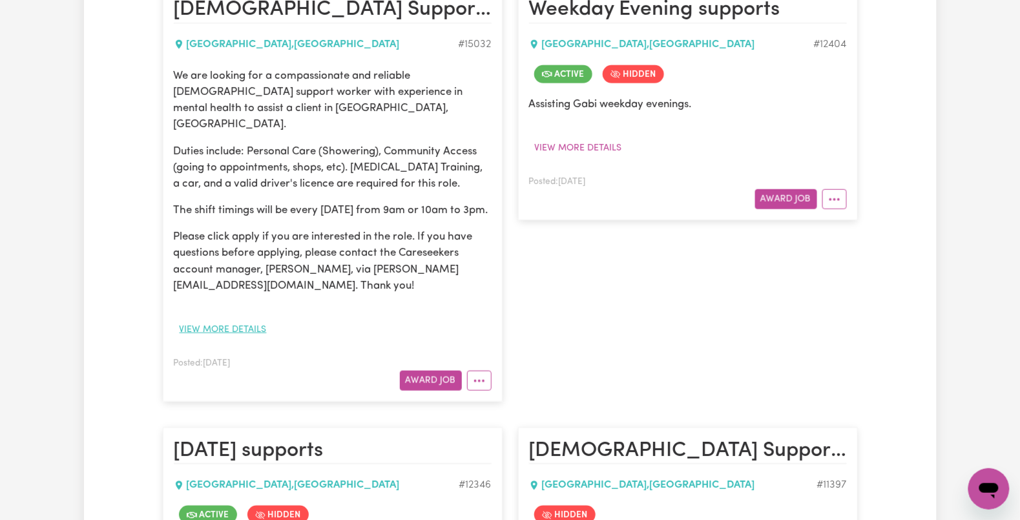
click at [231, 333] on button "View more details" at bounding box center [223, 330] width 99 height 20
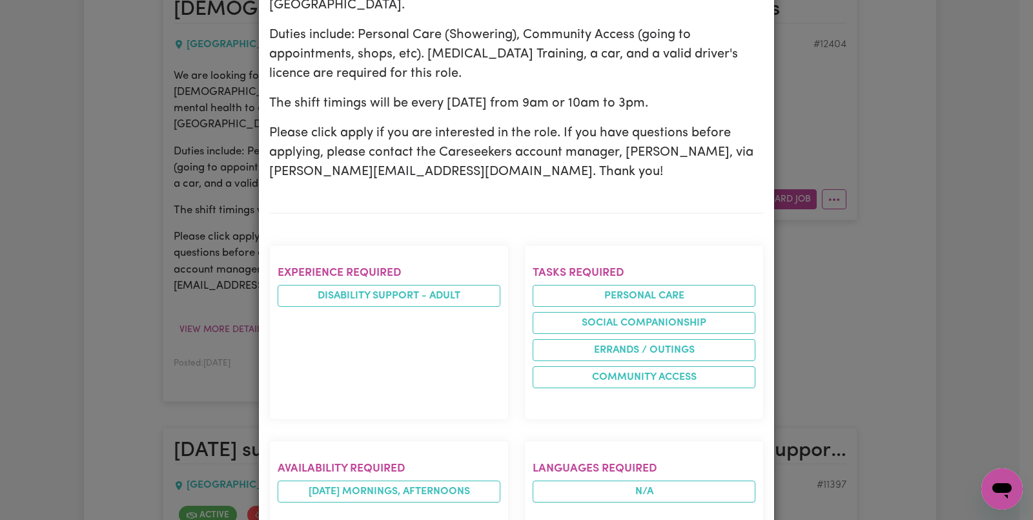
scroll to position [0, 0]
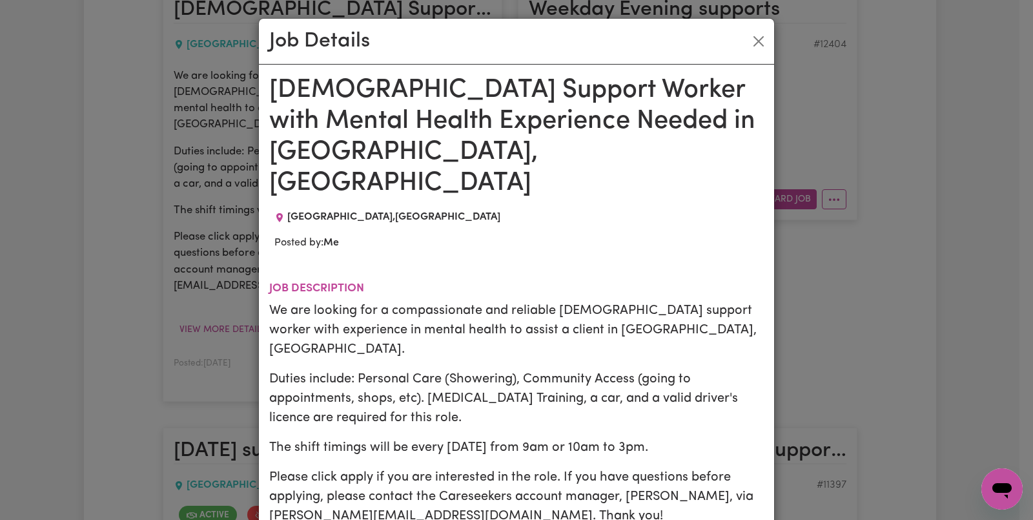
click at [358, 96] on h1 "Female Support Worker with Mental Health Experience Needed in Bellevue Hill, NSW" at bounding box center [516, 137] width 495 height 124
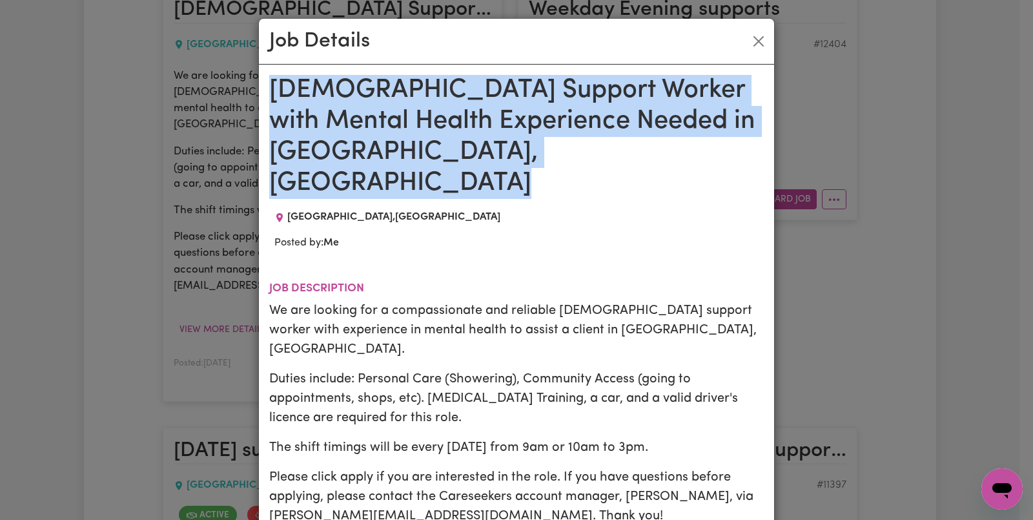
click at [358, 96] on h1 "Female Support Worker with Mental Health Experience Needed in Bellevue Hill, NSW" at bounding box center [516, 137] width 495 height 124
copy h1 "Female Support Worker with Mental Health Experience Needed in Bellevue Hill, NSW"
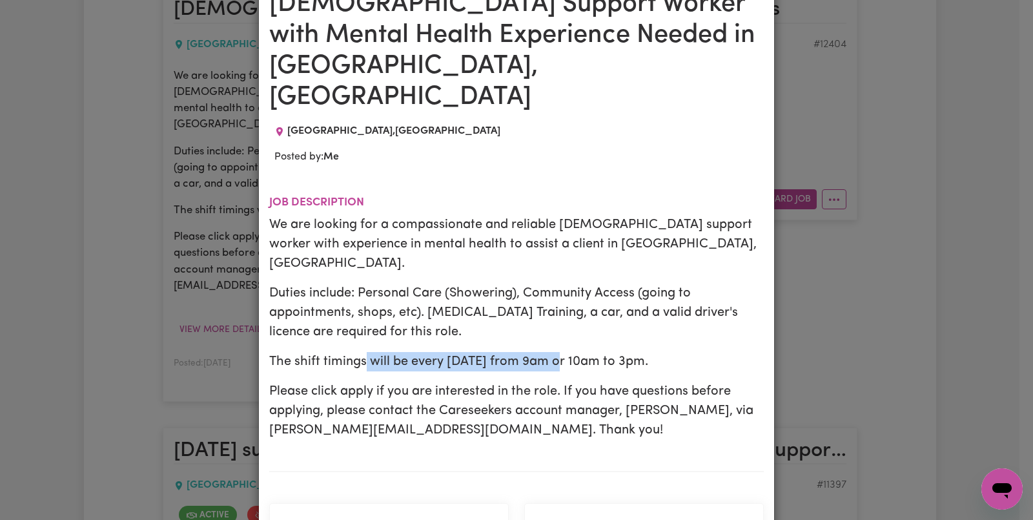
drag, startPoint x: 357, startPoint y: 315, endPoint x: 569, endPoint y: 320, distance: 211.8
click at [564, 352] on p "The shift timings will be every Monday from 9am or 10am to 3pm." at bounding box center [516, 361] width 495 height 19
click at [593, 331] on div "We are looking for a compassionate and reliable female support worker with expe…" at bounding box center [516, 327] width 495 height 225
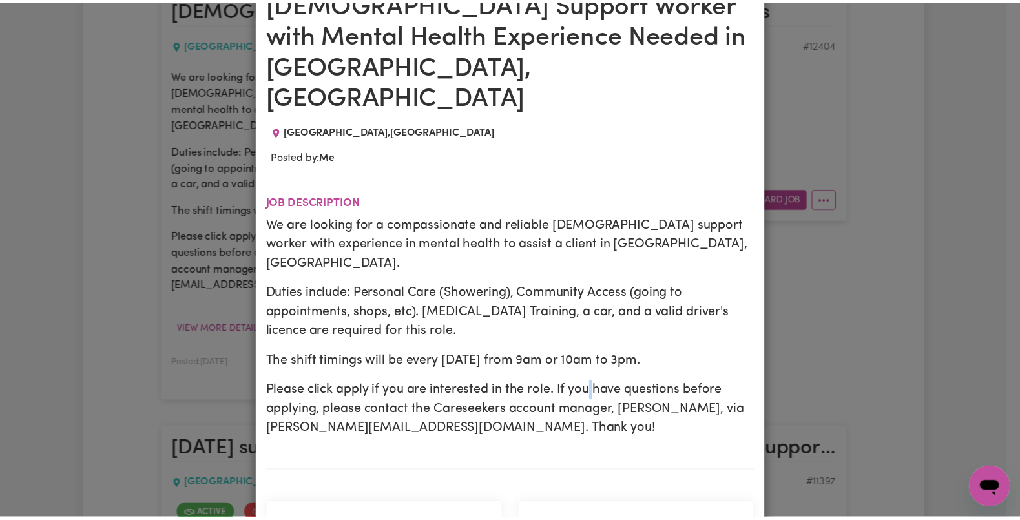
scroll to position [0, 0]
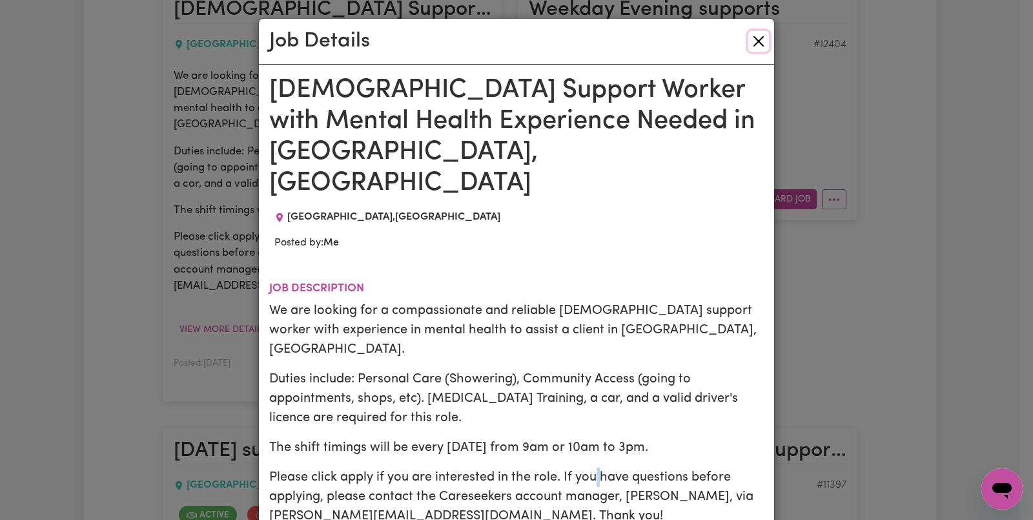
click at [748, 45] on button "Close" at bounding box center [758, 41] width 21 height 21
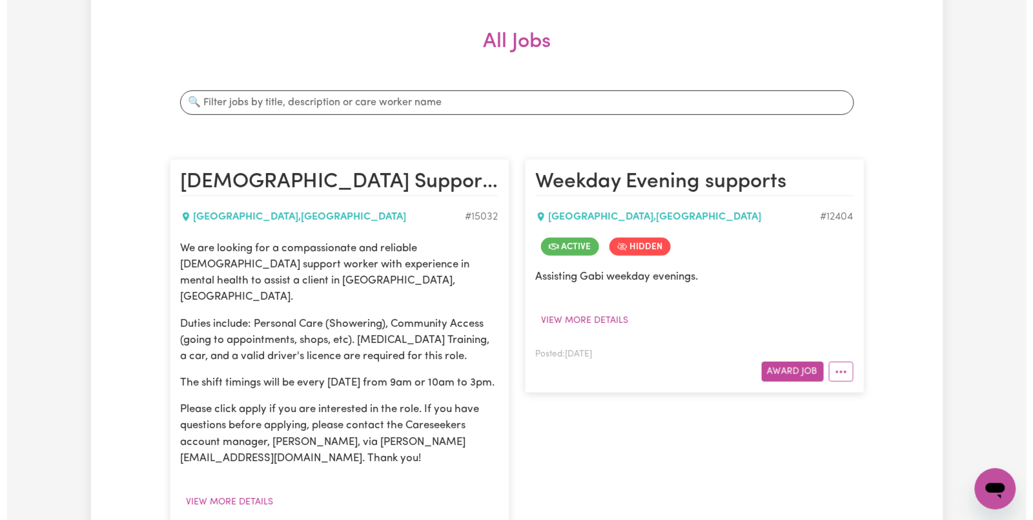
scroll to position [430, 0]
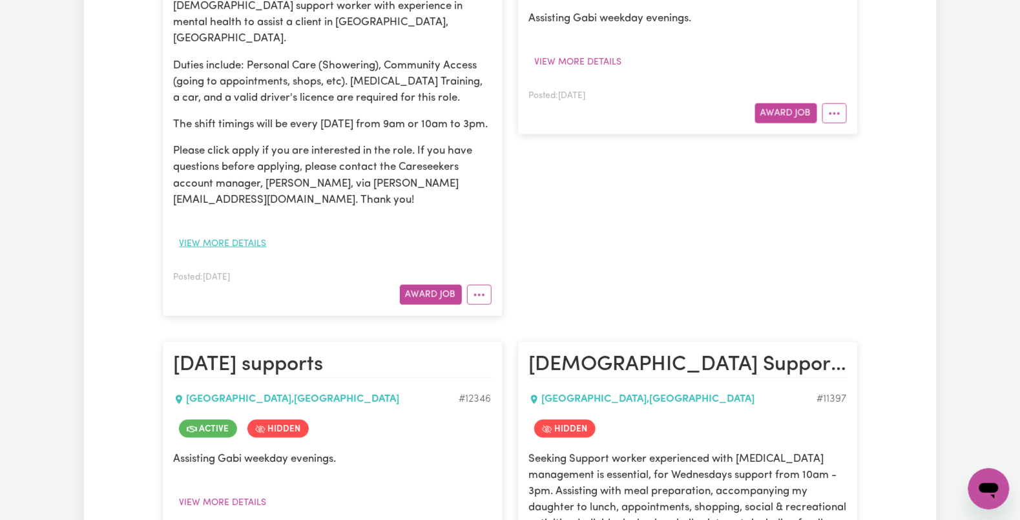
click at [219, 243] on button "View more details" at bounding box center [223, 244] width 99 height 20
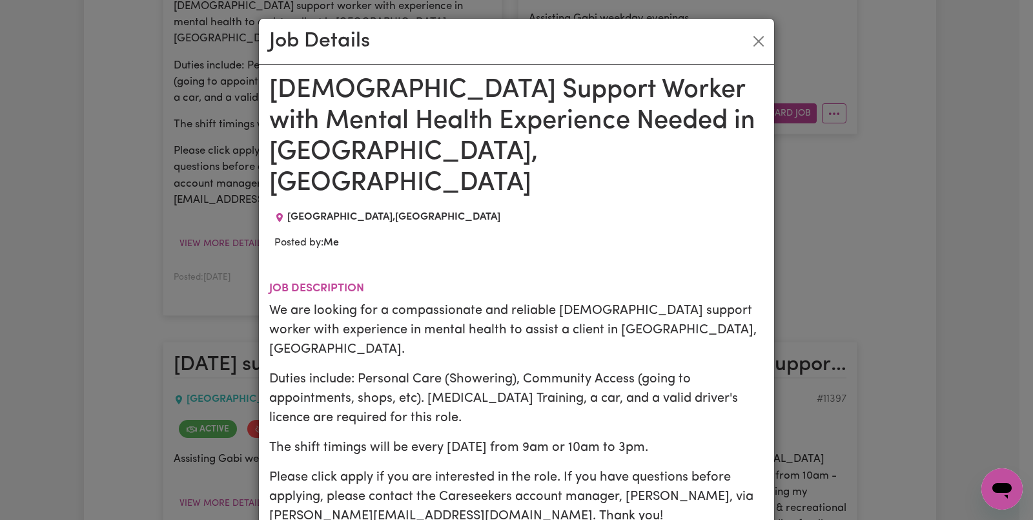
click at [353, 88] on h1 "Female Support Worker with Mental Health Experience Needed in Bellevue Hill, NSW" at bounding box center [516, 137] width 495 height 124
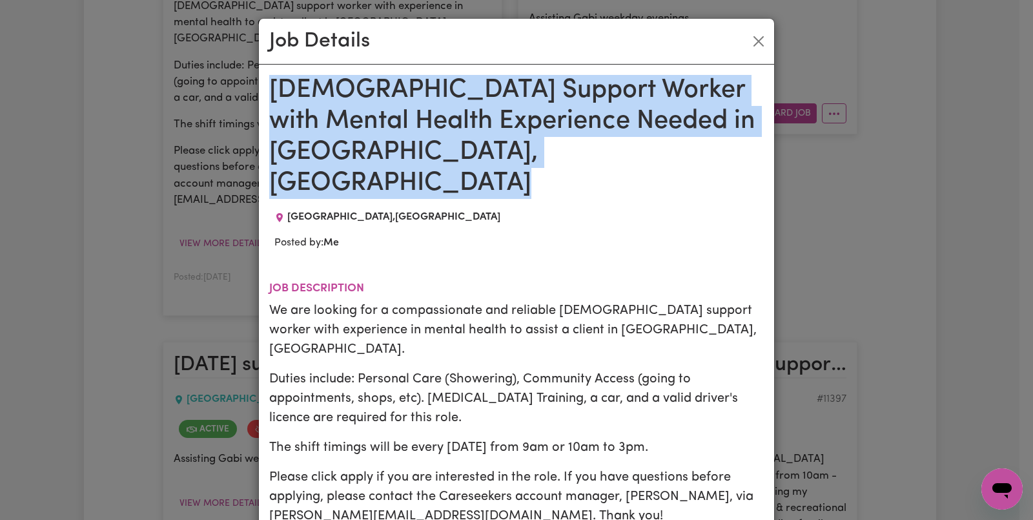
click at [353, 88] on h1 "Female Support Worker with Mental Health Experience Needed in Bellevue Hill, NSW" at bounding box center [516, 137] width 495 height 124
copy h1 "Female Support Worker with Mental Health Experience Needed in Bellevue Hill, NSW"
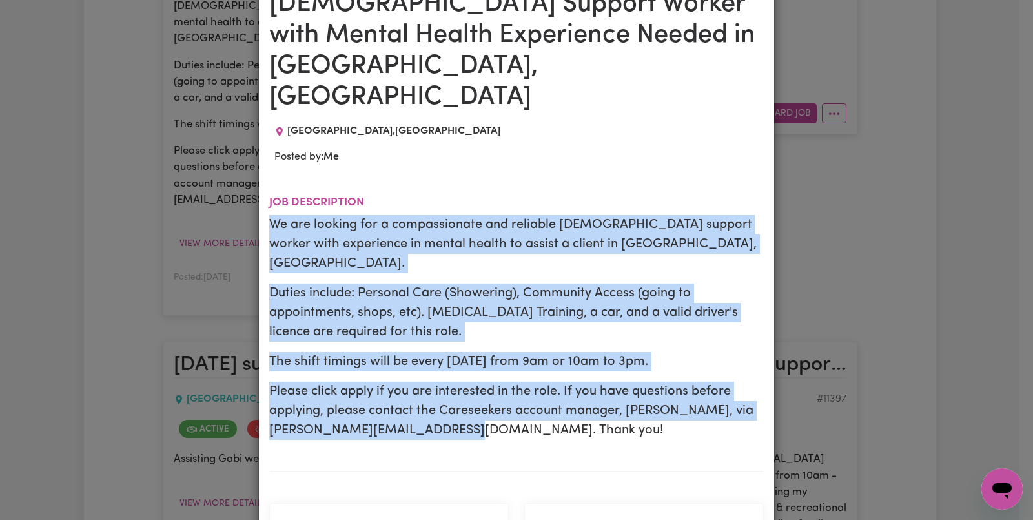
drag, startPoint x: 261, startPoint y: 192, endPoint x: 520, endPoint y: 395, distance: 329.3
copy div "We are looking for a compassionate and reliable female support worker with expe…"
click at [365, 283] on p "Duties include: Personal Care (Showering), Community Access (going to appointme…" at bounding box center [516, 312] width 495 height 58
drag, startPoint x: 263, startPoint y: 196, endPoint x: 515, endPoint y: 387, distance: 316.7
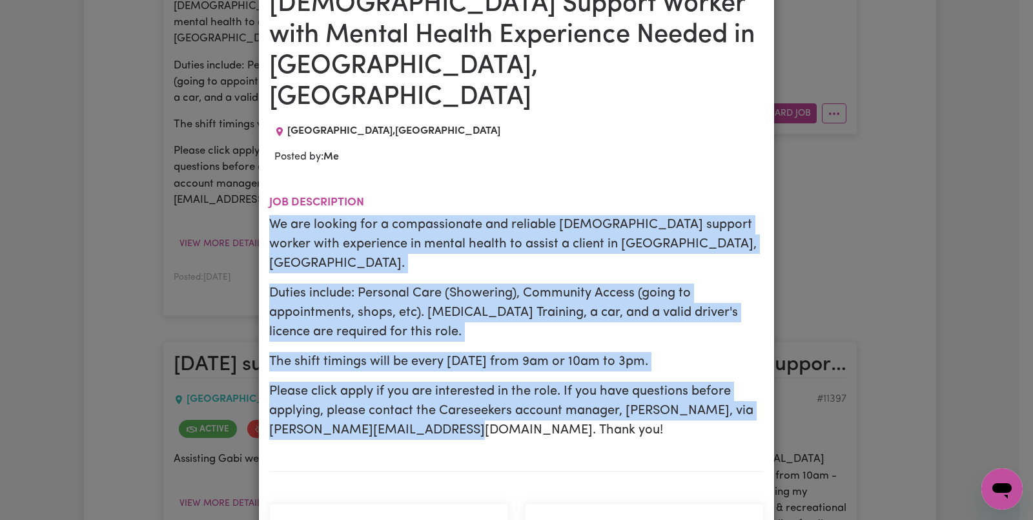
click at [515, 390] on section "Job description We are looking for a compassionate and reliable female support …" at bounding box center [516, 323] width 495 height 296
copy div "We are looking for a compassionate and reliable female support worker with expe…"
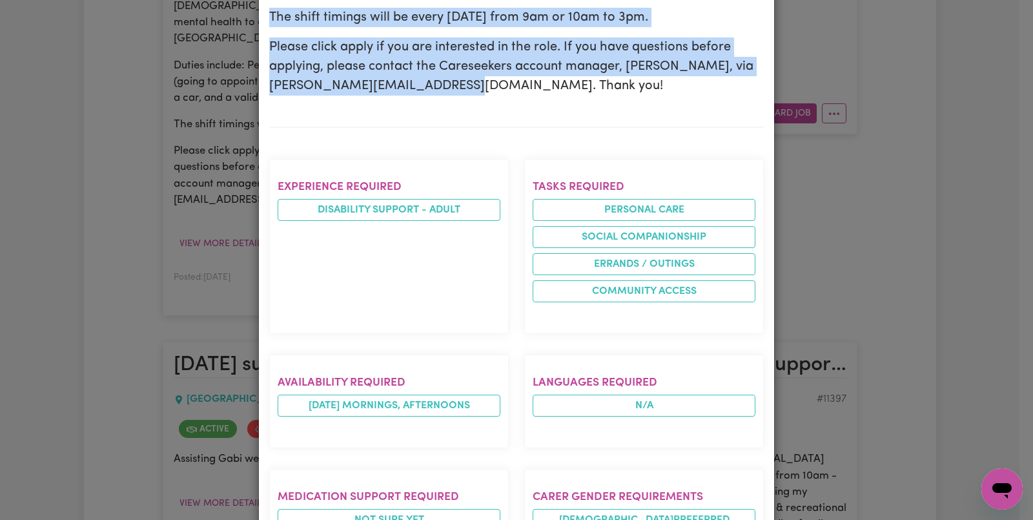
scroll to position [172, 0]
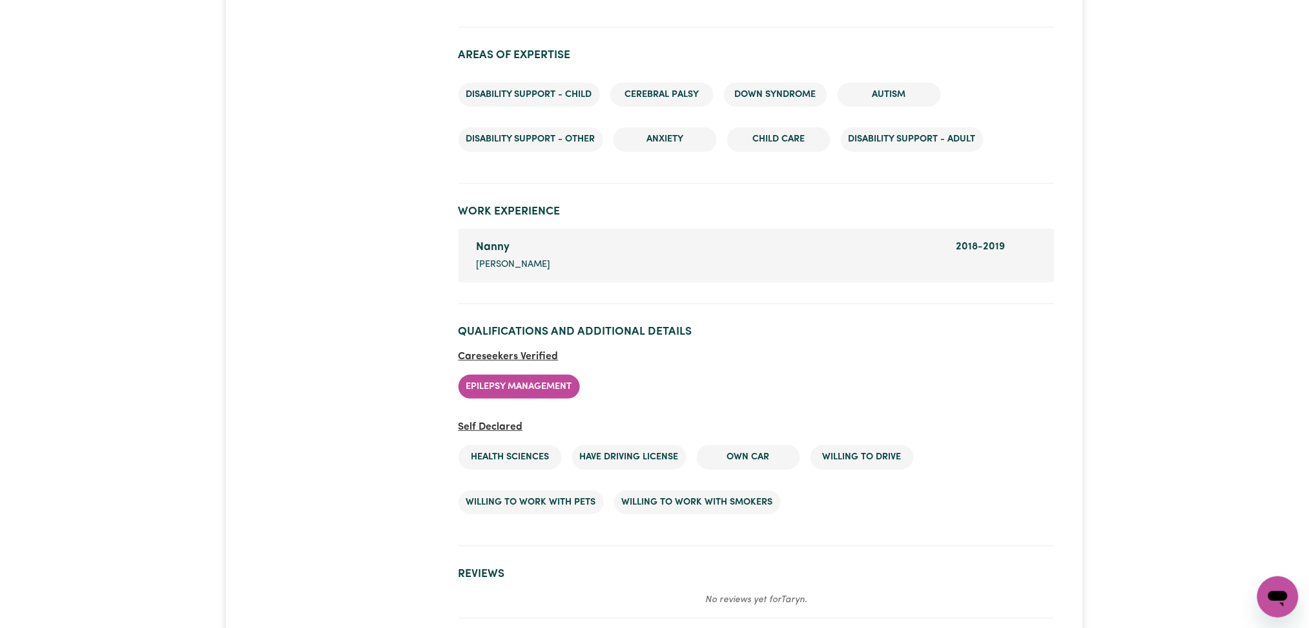
scroll to position [1894, 0]
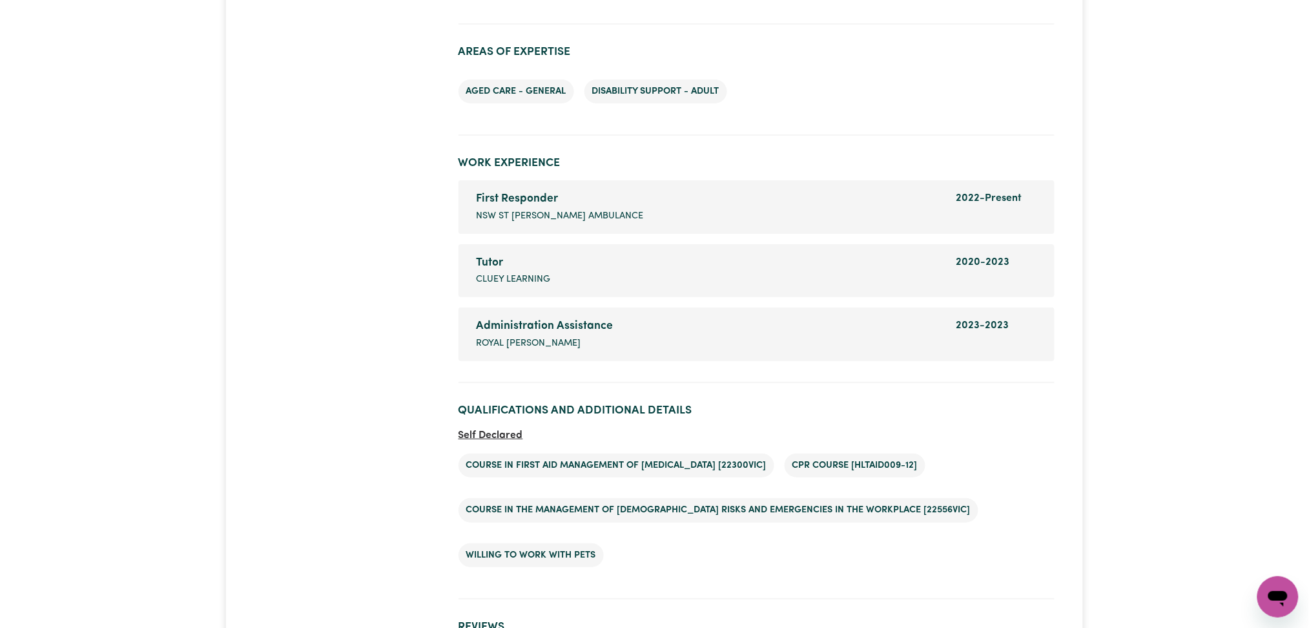
scroll to position [1749, 0]
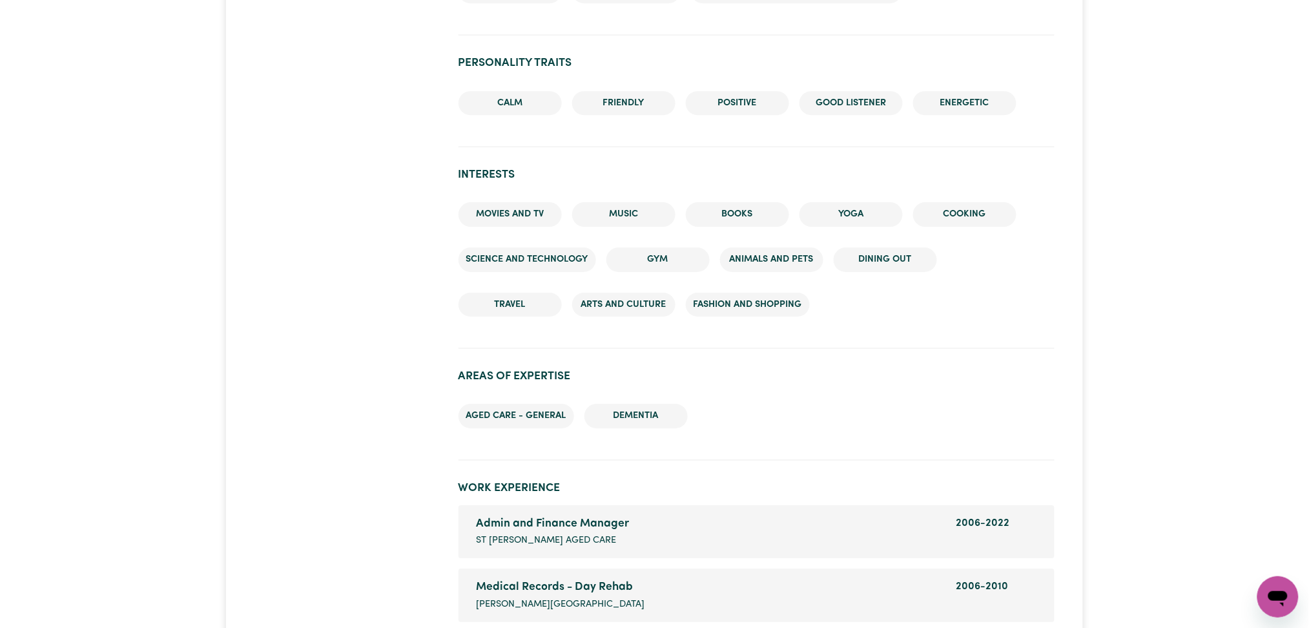
scroll to position [1679, 0]
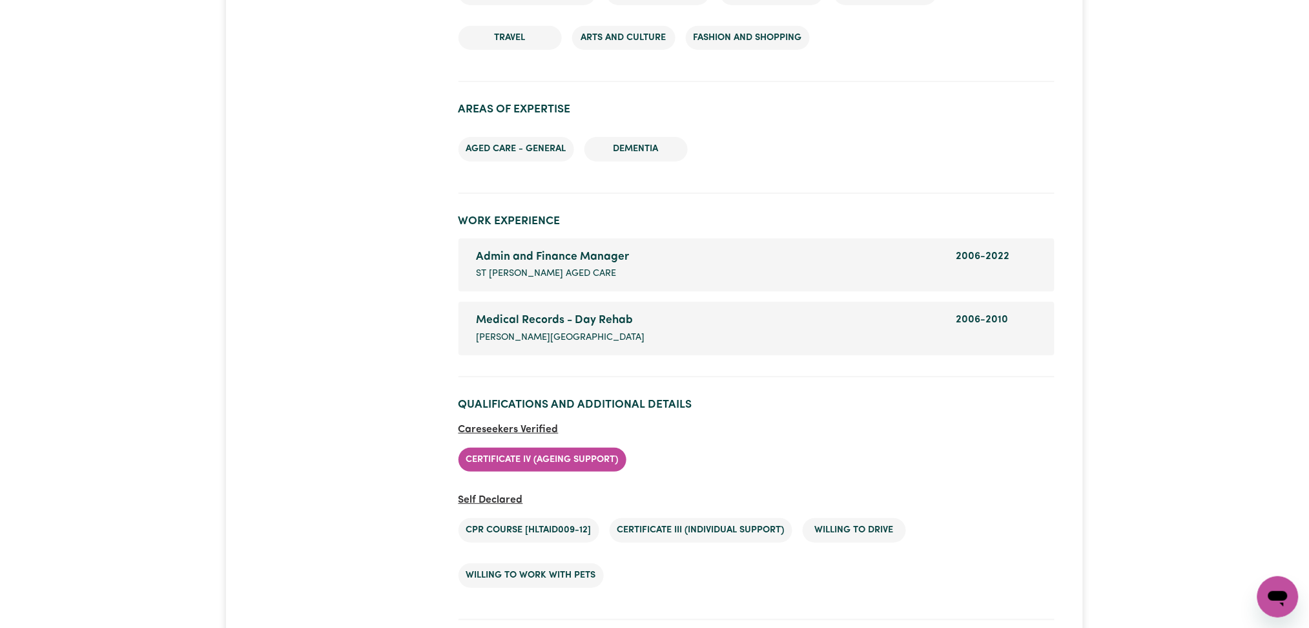
drag, startPoint x: 346, startPoint y: 233, endPoint x: 352, endPoint y: 226, distance: 9.2
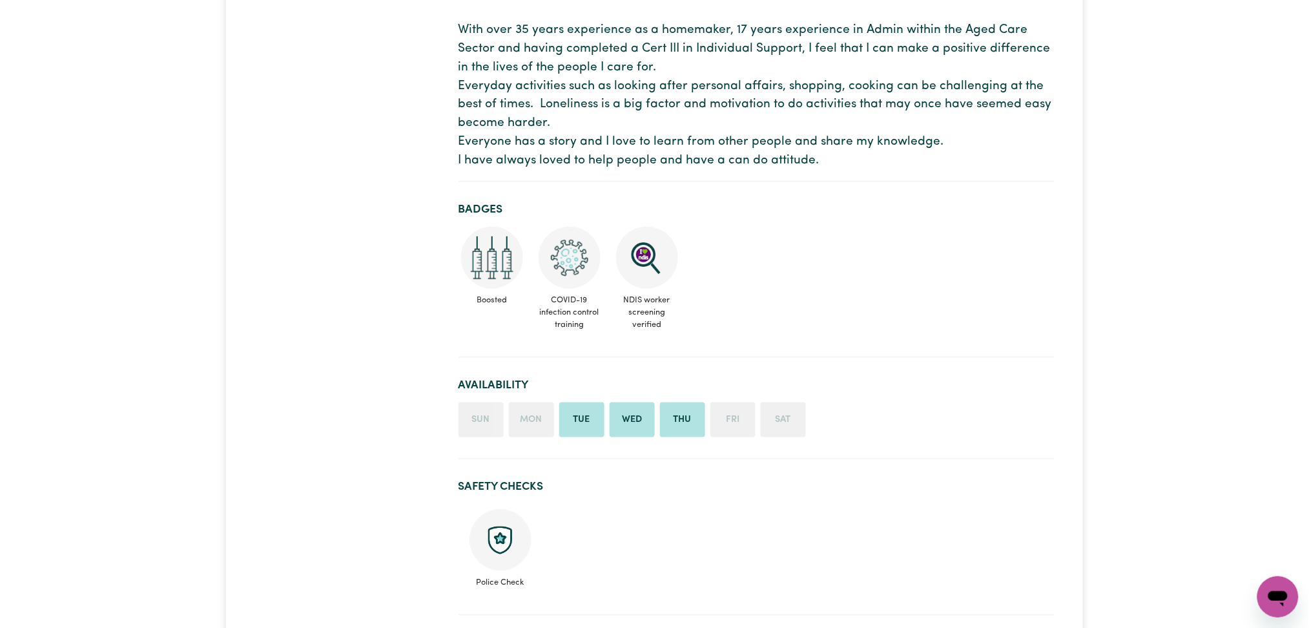
scroll to position [0, 0]
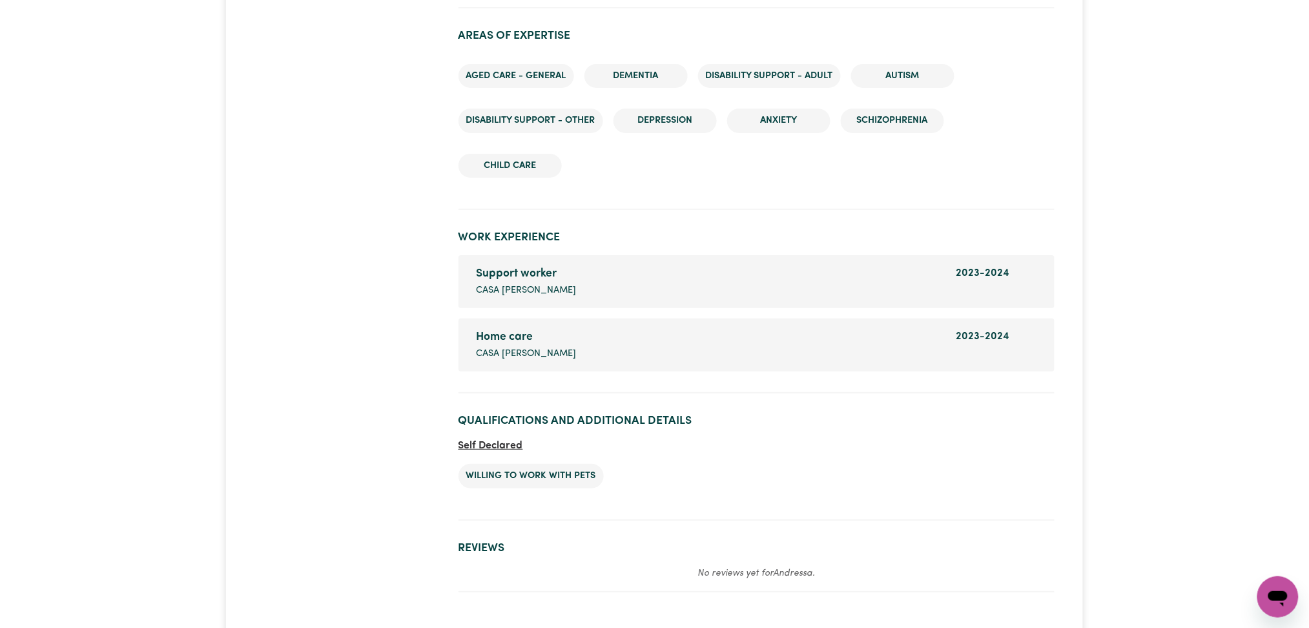
scroll to position [1755, 0]
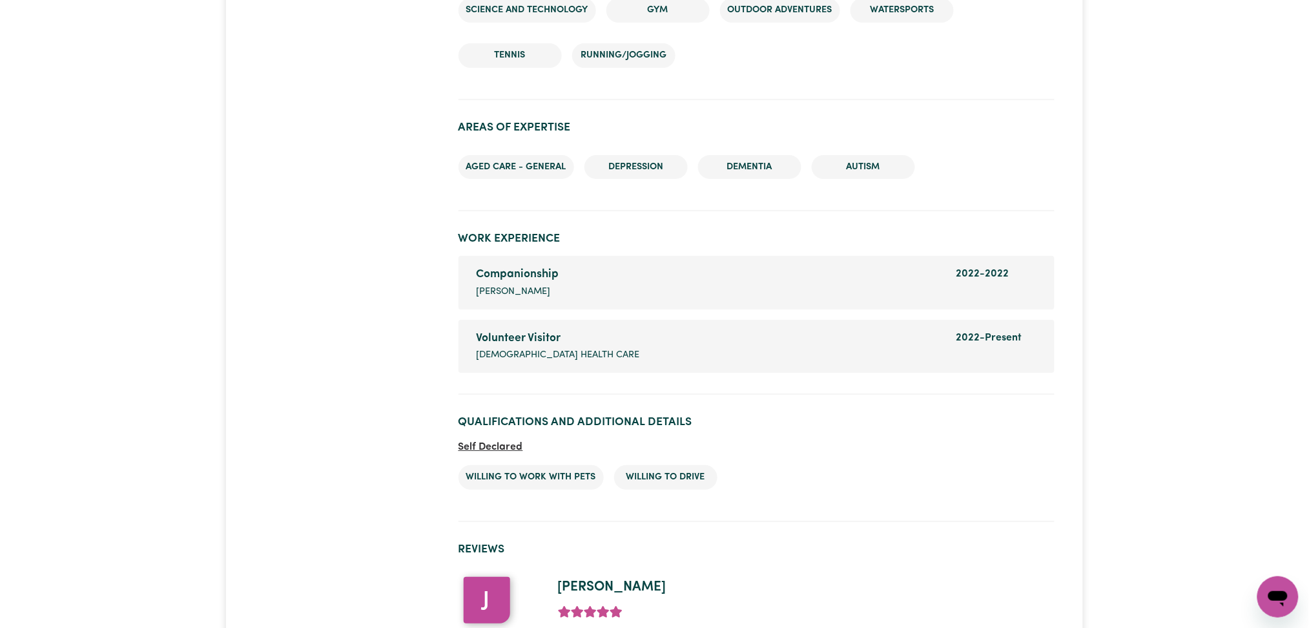
scroll to position [1586, 0]
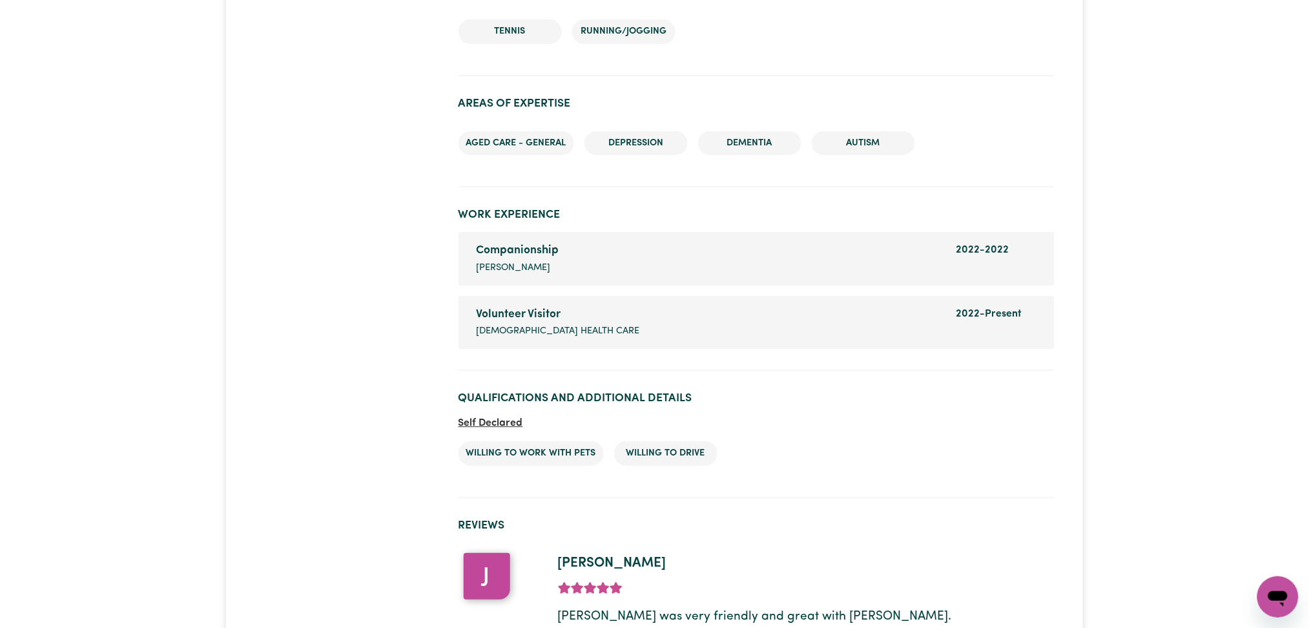
drag, startPoint x: 249, startPoint y: 208, endPoint x: 265, endPoint y: 208, distance: 15.5
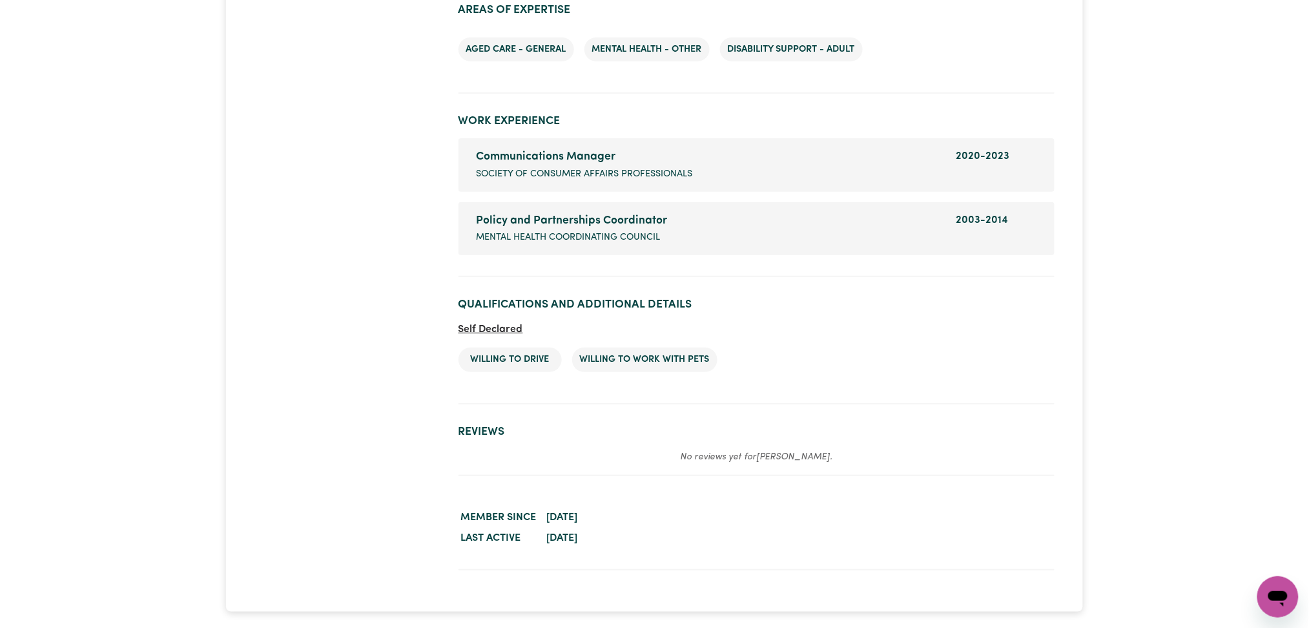
scroll to position [1881, 0]
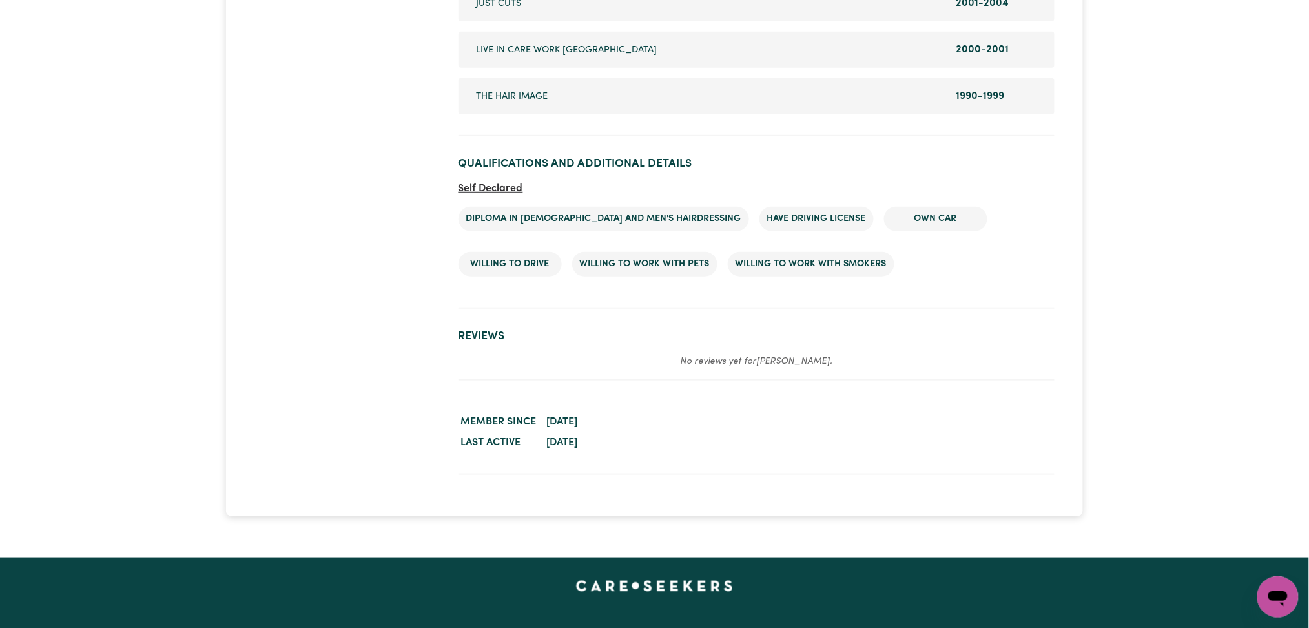
scroll to position [1894, 0]
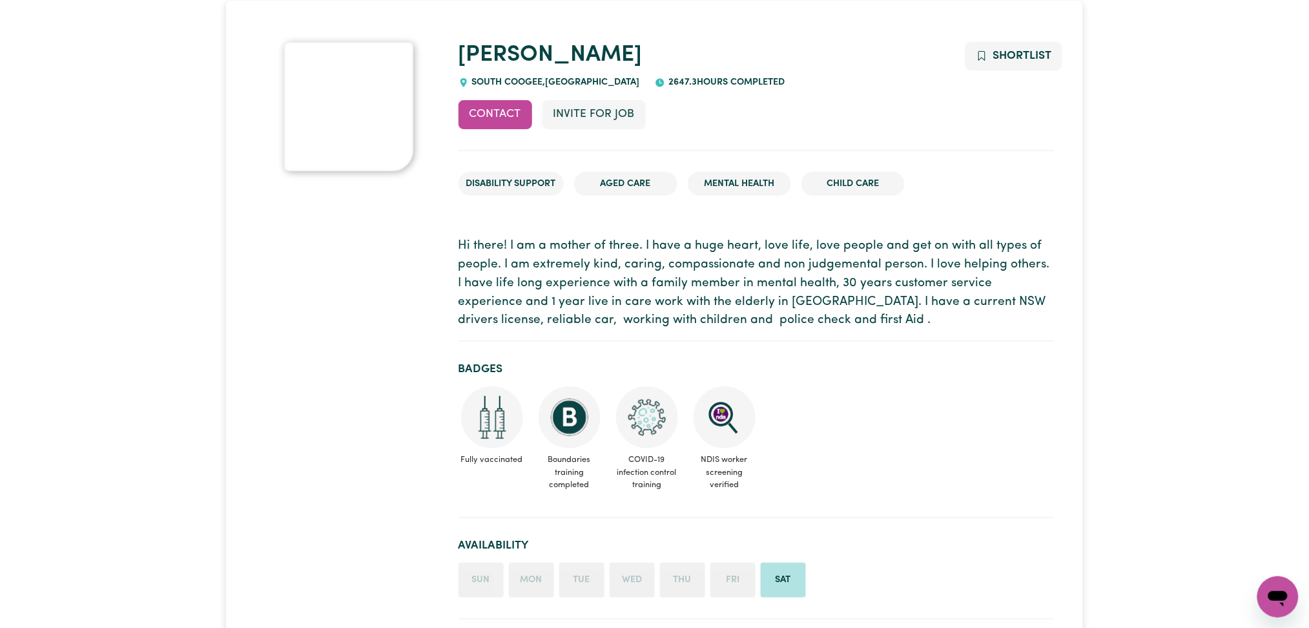
scroll to position [0, 0]
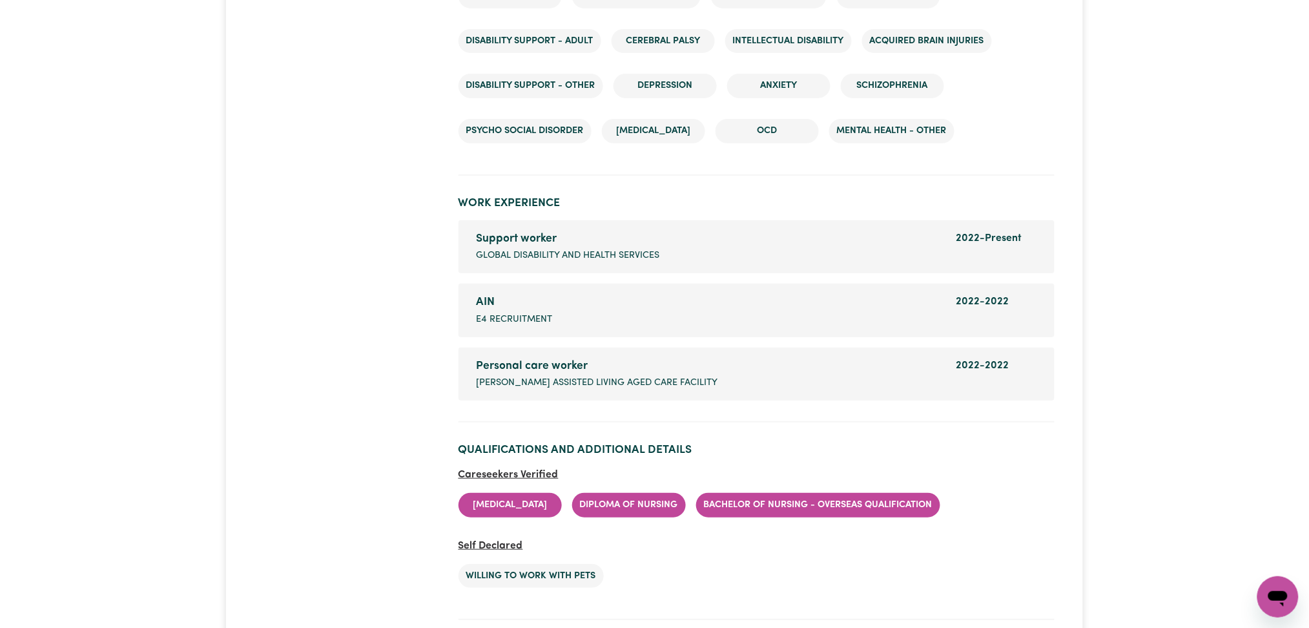
scroll to position [1893, 0]
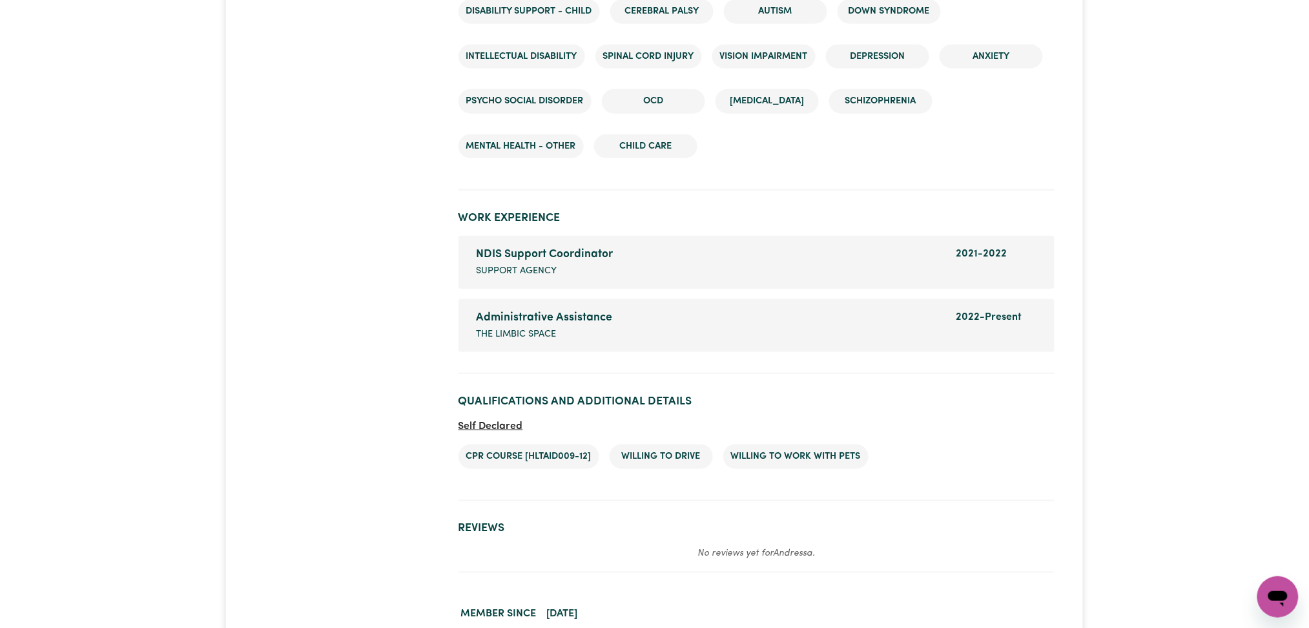
scroll to position [2235, 0]
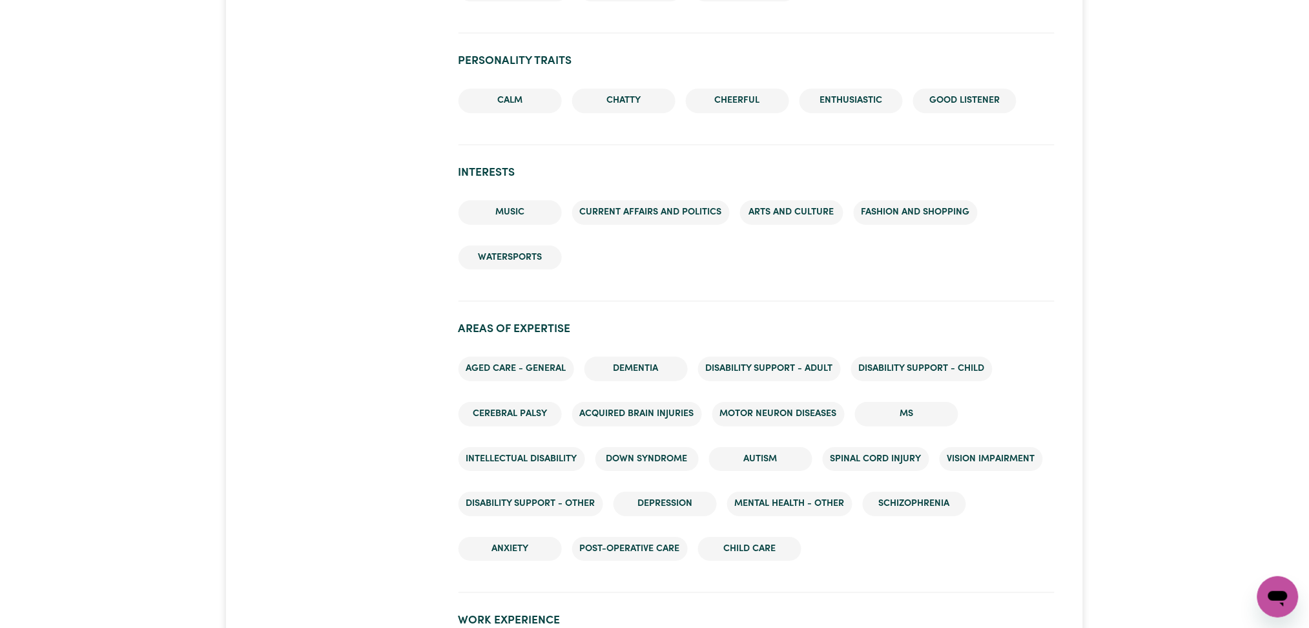
scroll to position [1784, 0]
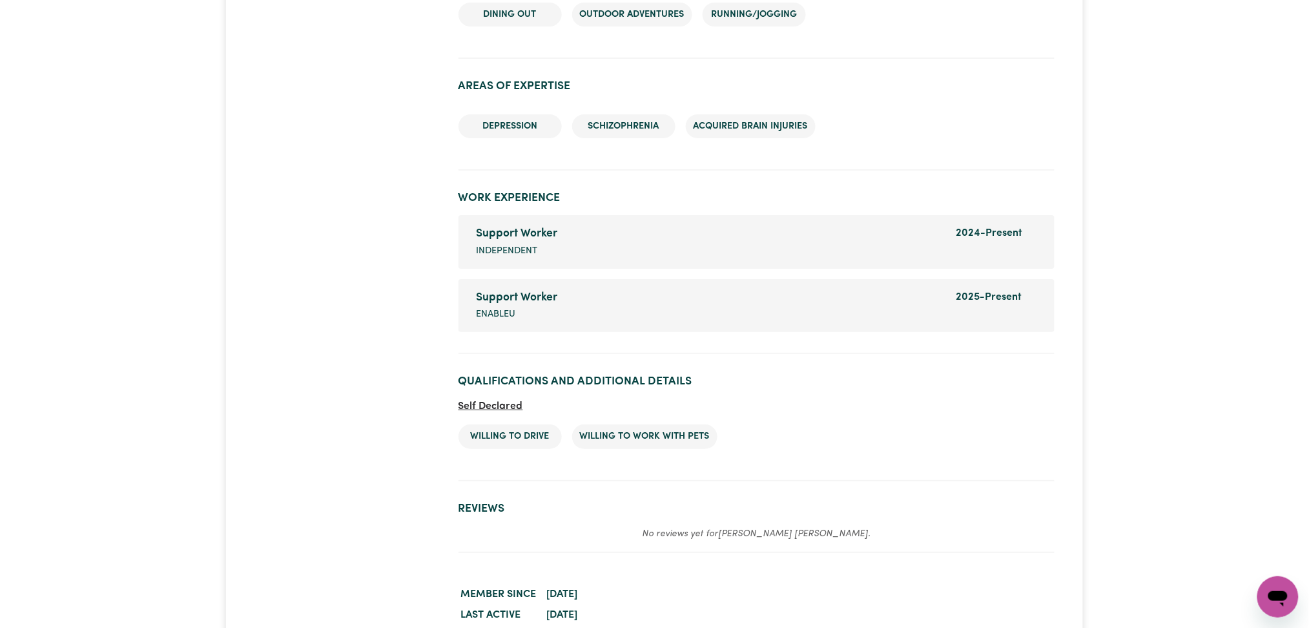
scroll to position [1718, 0]
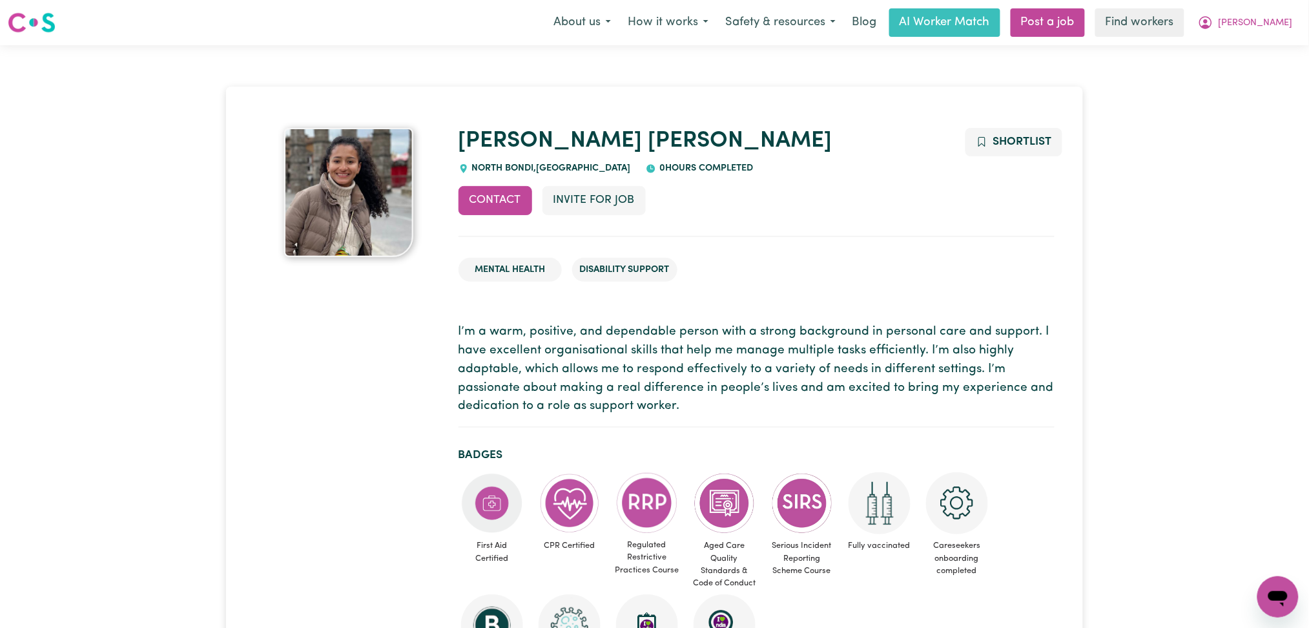
click at [517, 250] on ul "Mental Health Disability Support" at bounding box center [756, 269] width 596 height 45
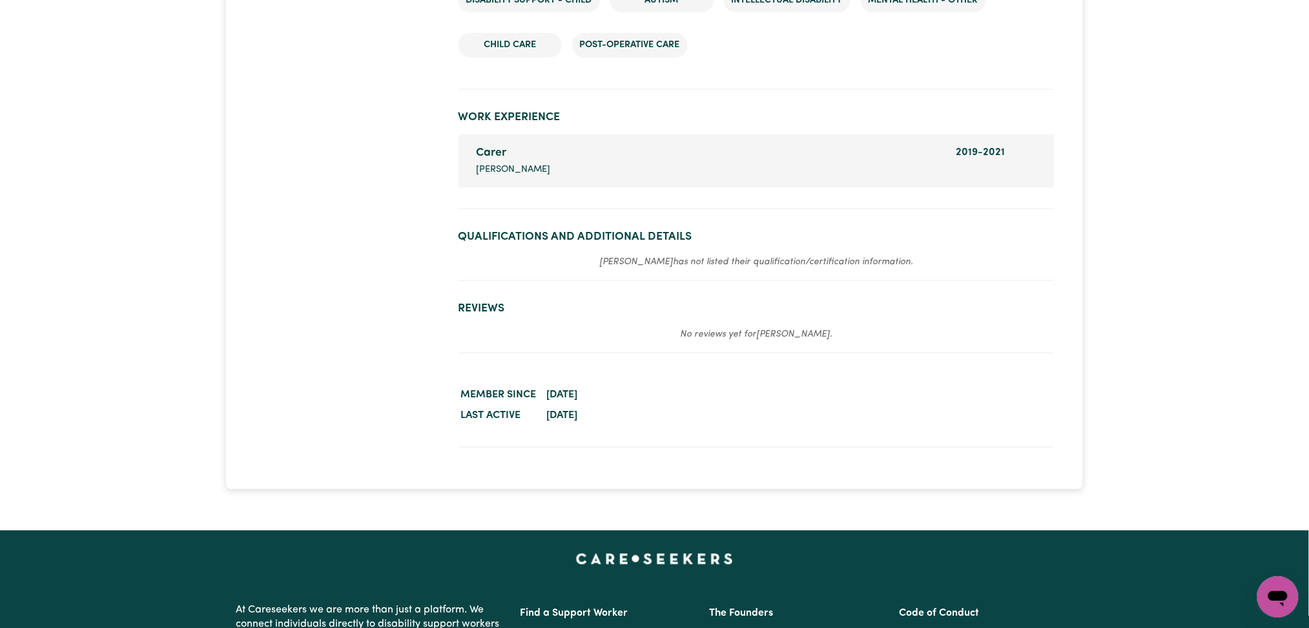
scroll to position [1480, 0]
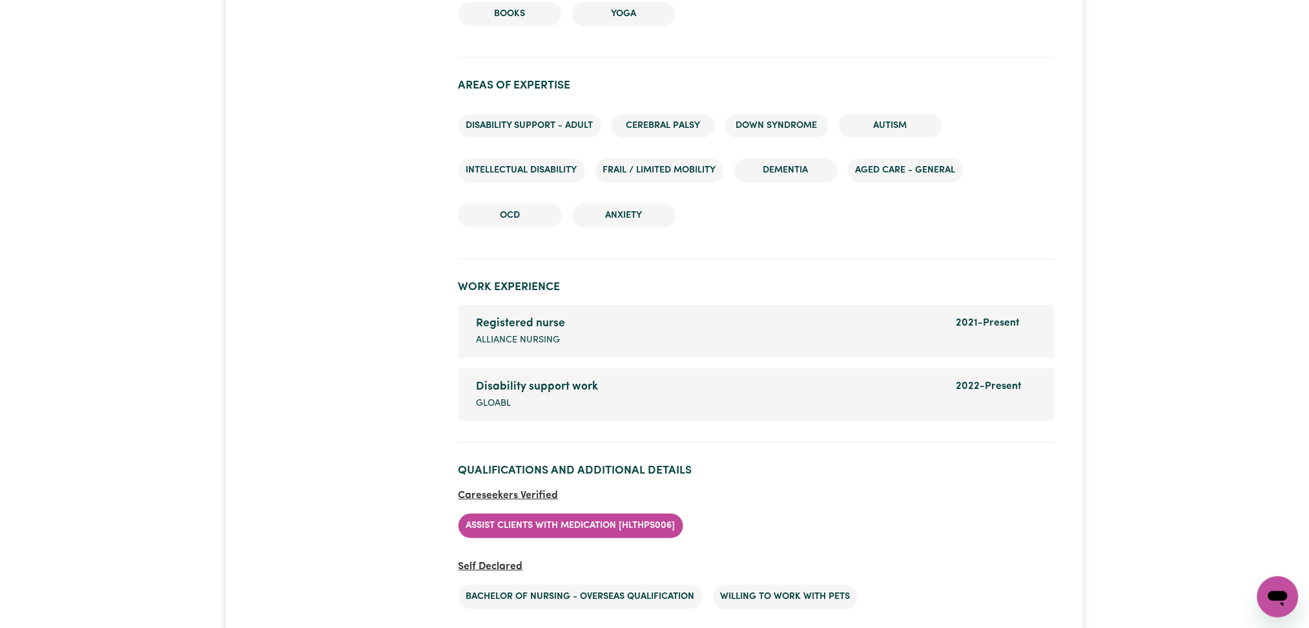
scroll to position [1741, 0]
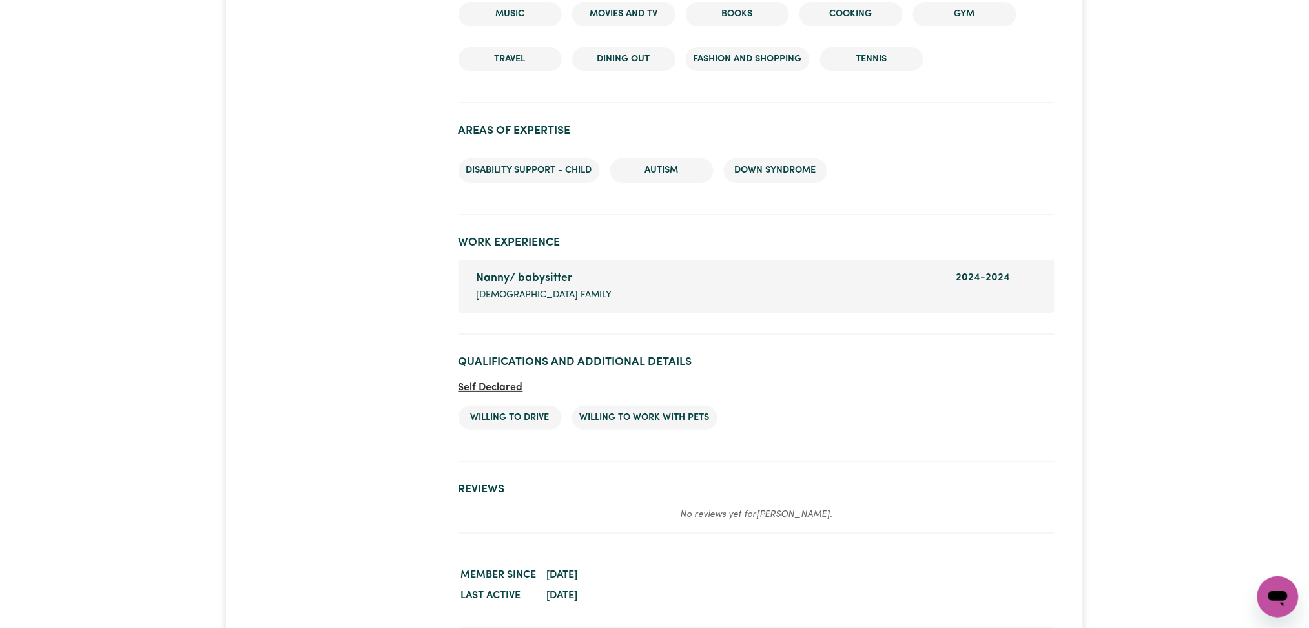
scroll to position [1647, 0]
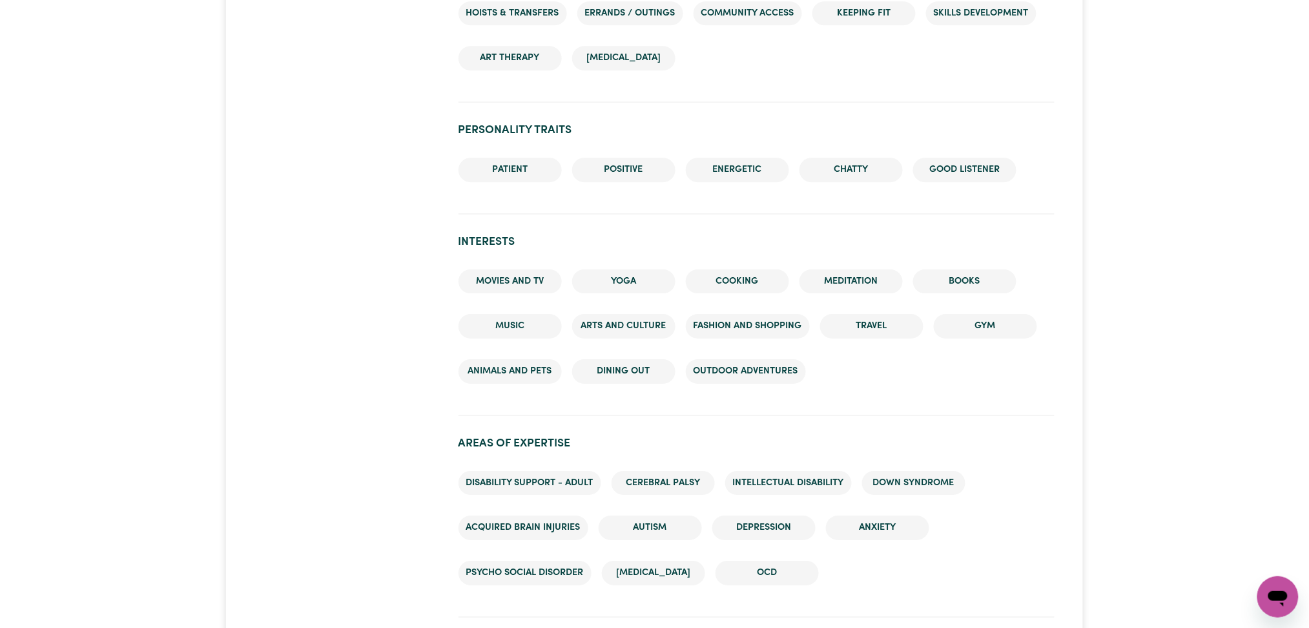
scroll to position [1808, 0]
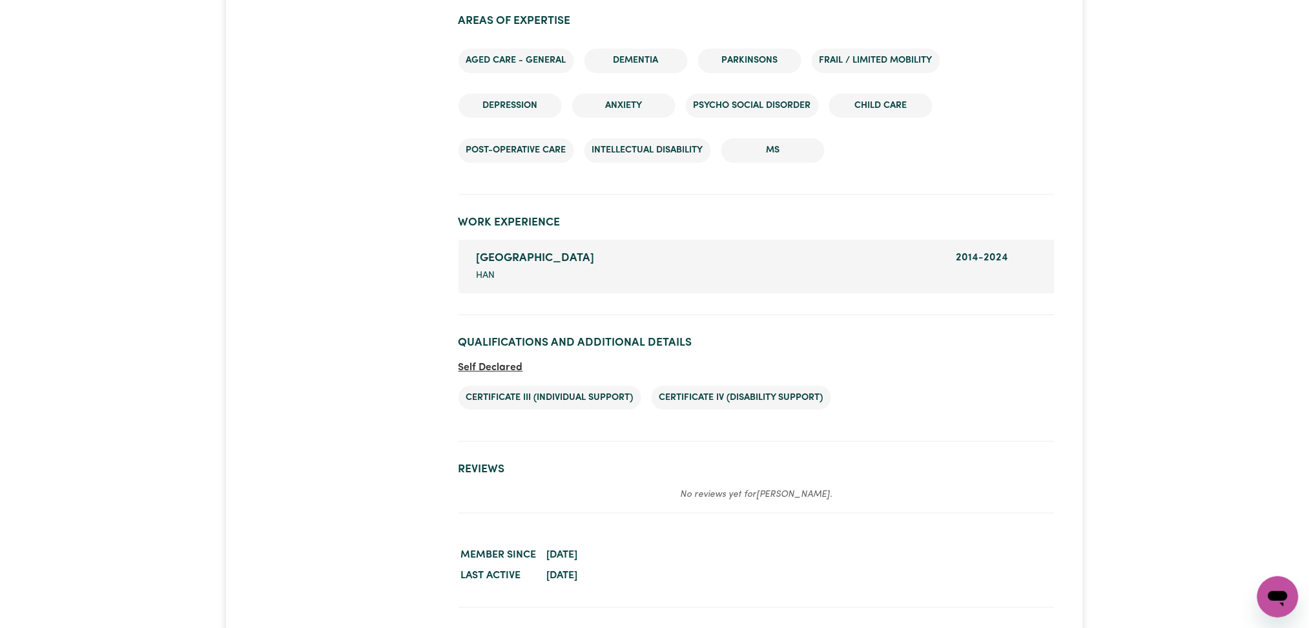
scroll to position [1382, 0]
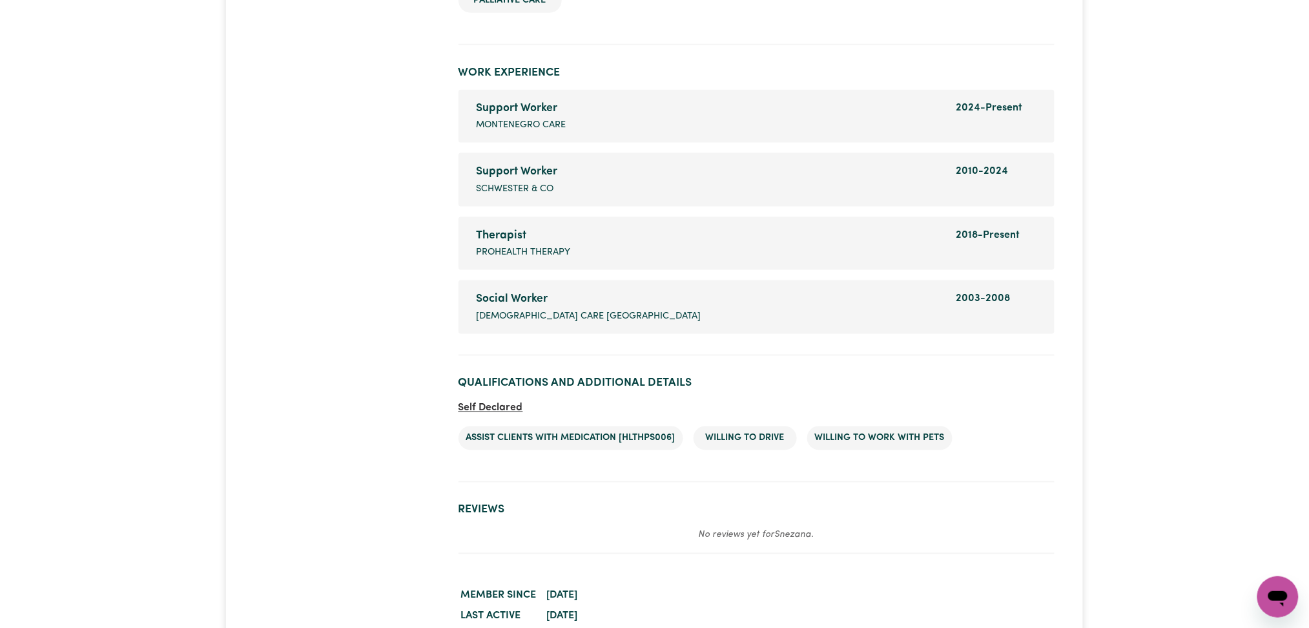
scroll to position [2321, 0]
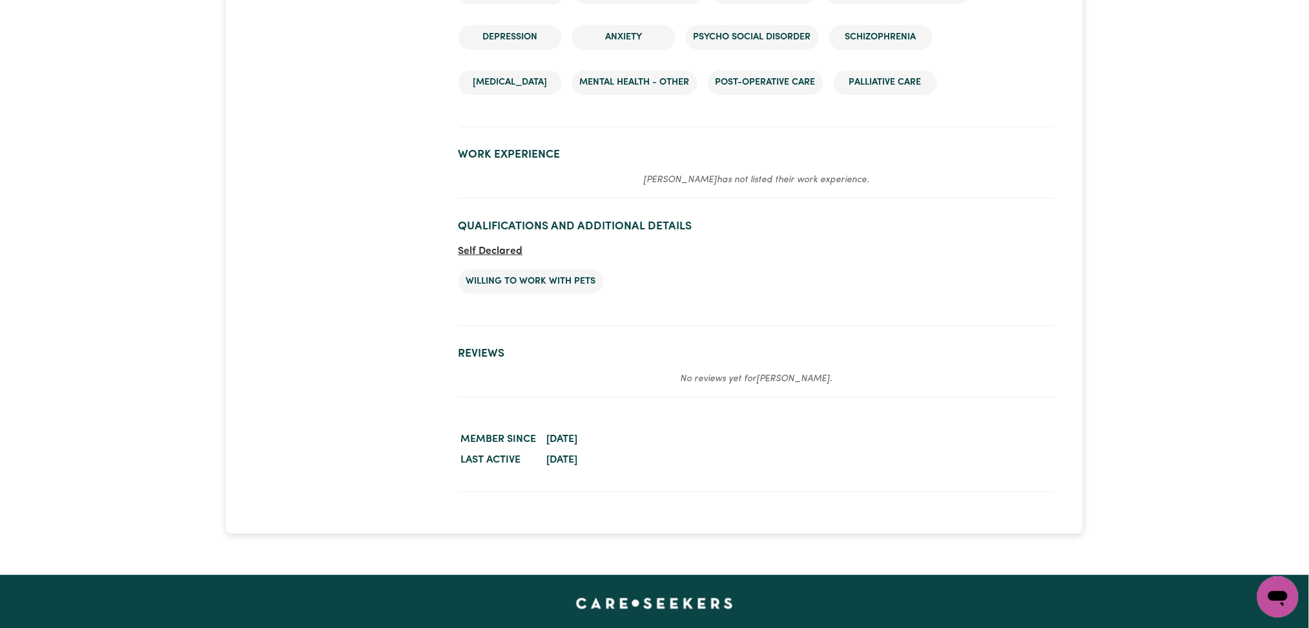
scroll to position [742, 0]
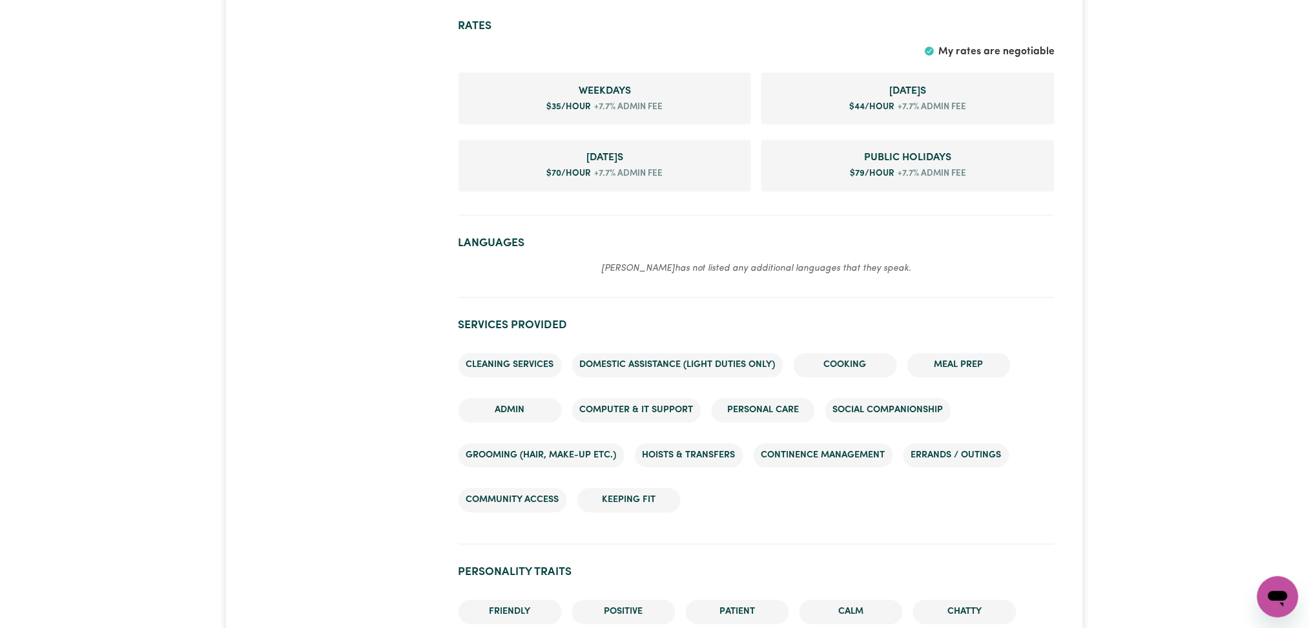
click at [1216, 229] on div "Tara COOGEE , New South Wales 48.5 hours completed Aged Care Disability Support…" at bounding box center [654, 450] width 1309 height 2294
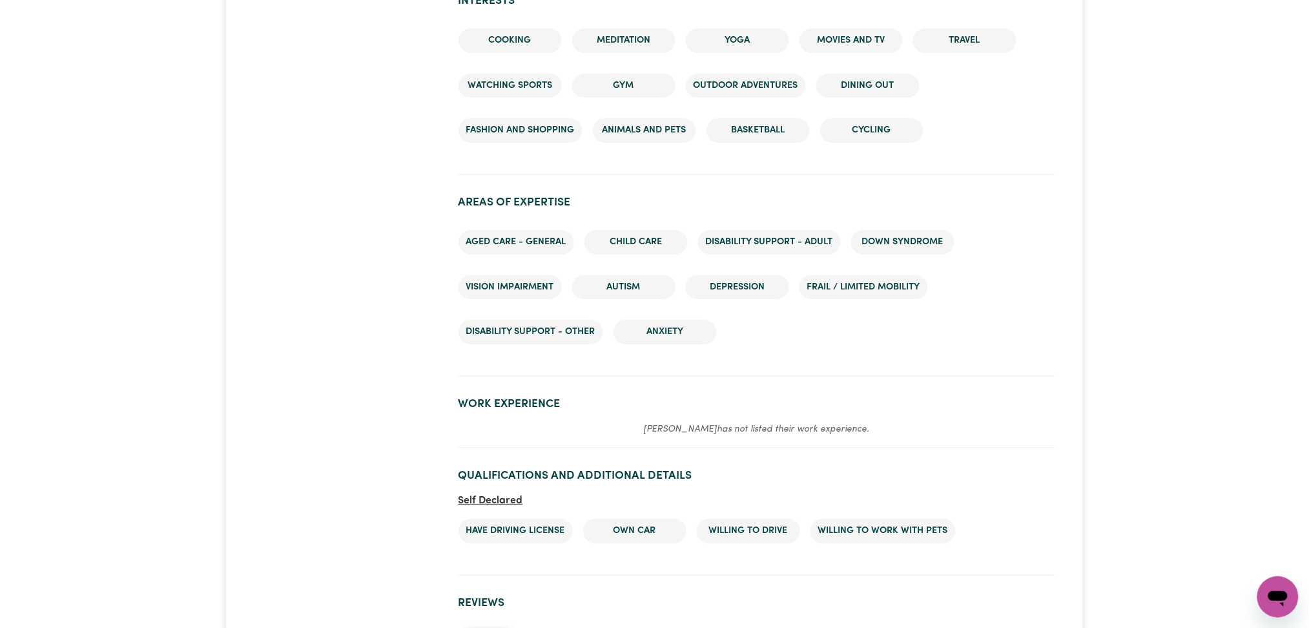
scroll to position [1817, 0]
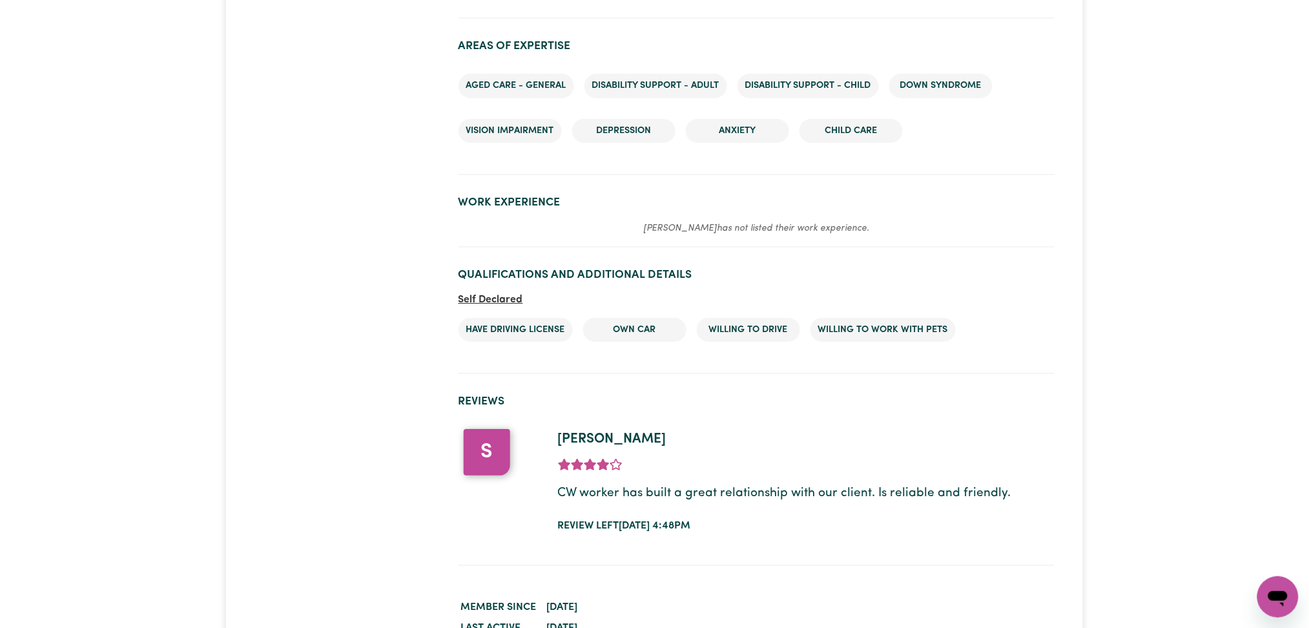
scroll to position [1583, 0]
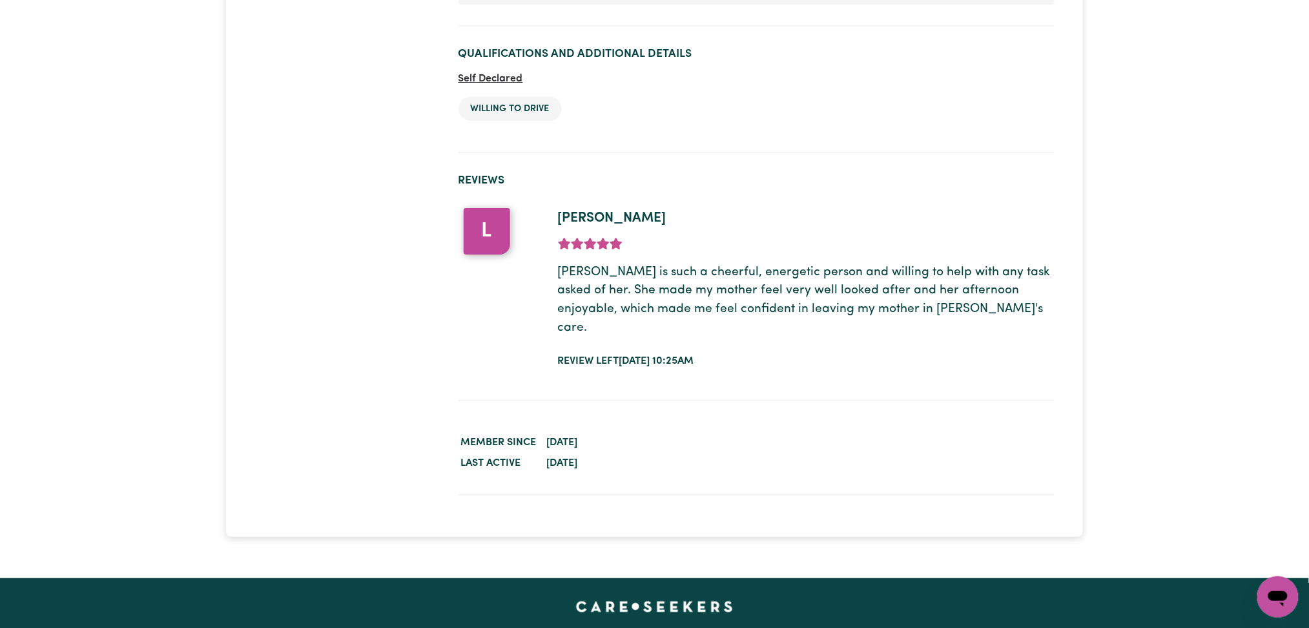
scroll to position [1603, 0]
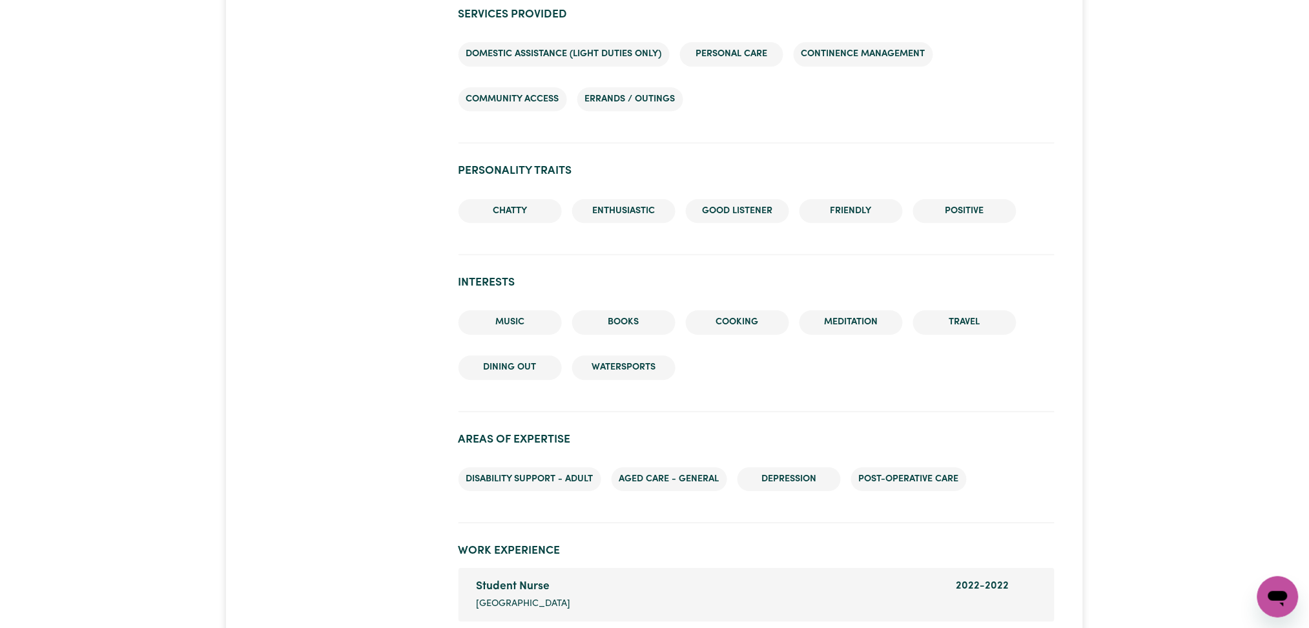
scroll to position [1365, 0]
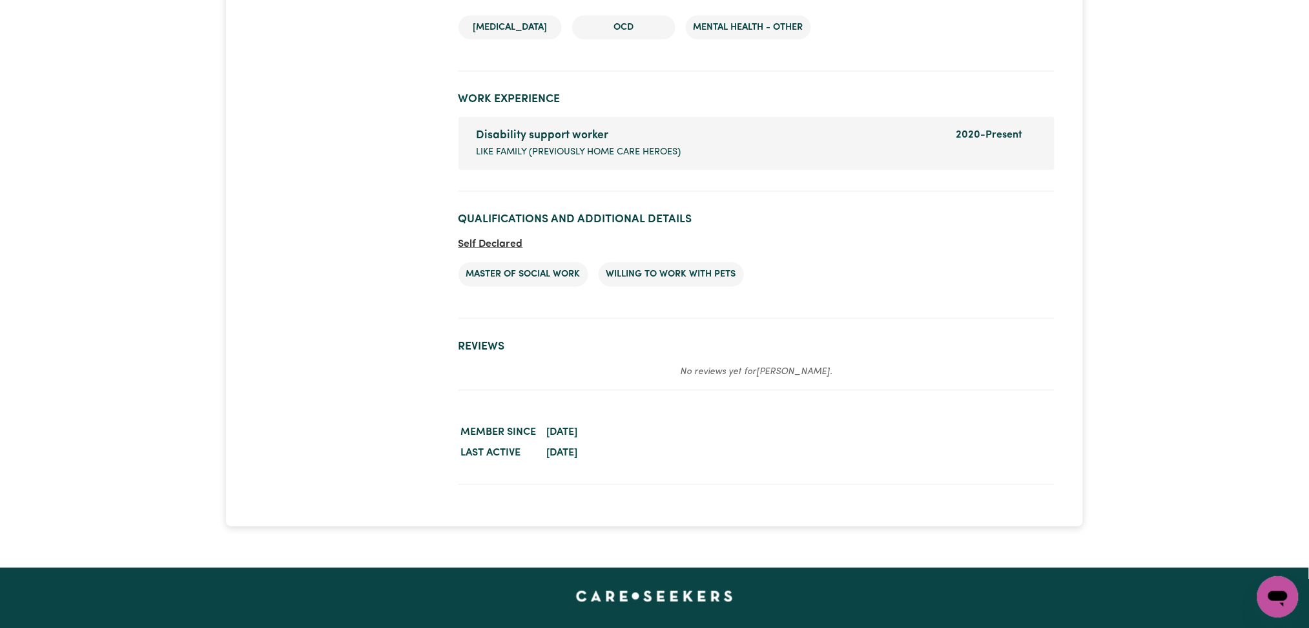
scroll to position [2087, 0]
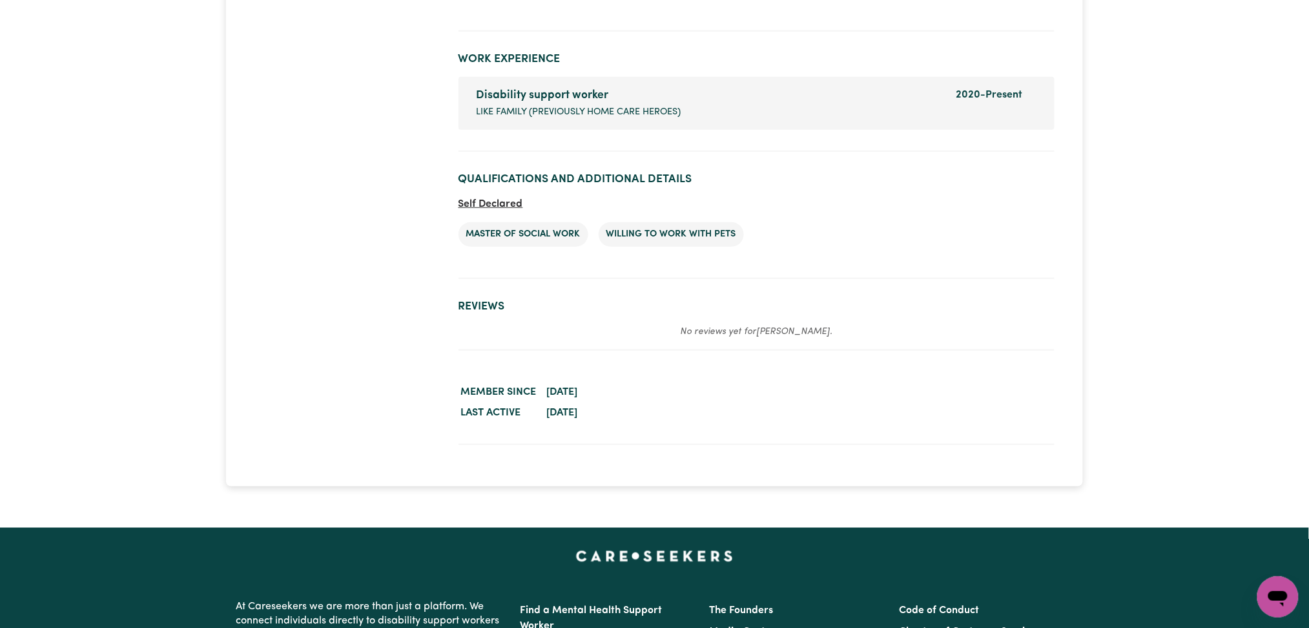
click at [863, 361] on section "Worker activity details Member since October 28, 2020 Last active July 25, 2025" at bounding box center [756, 403] width 596 height 84
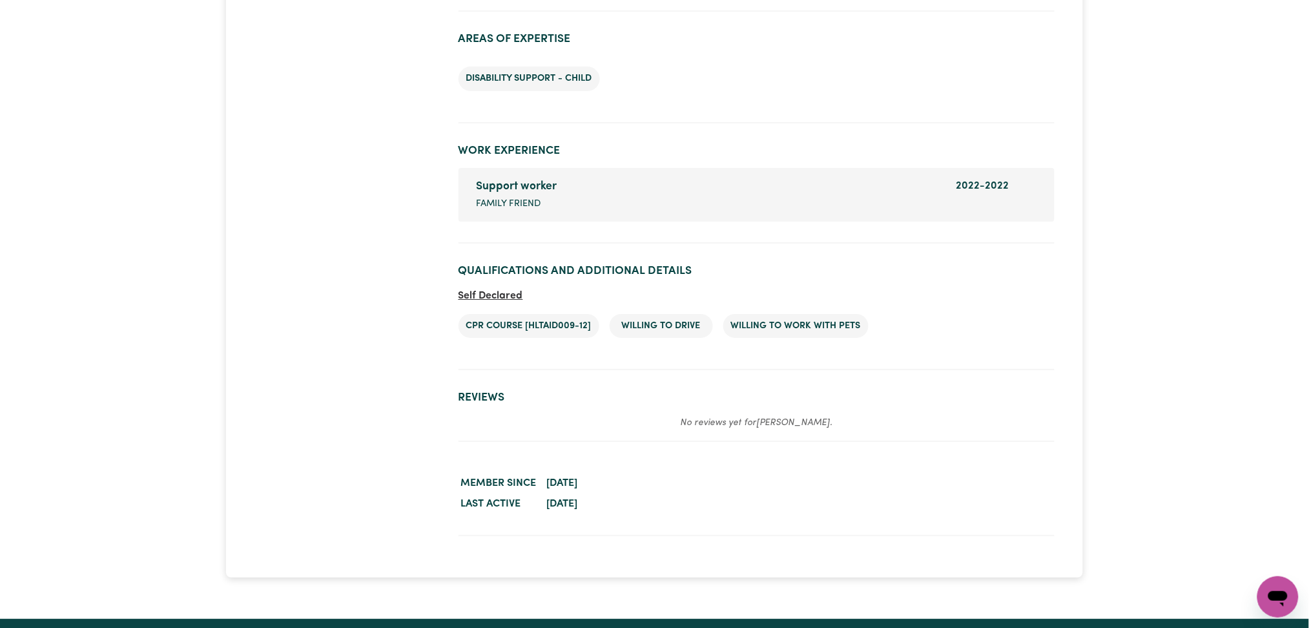
scroll to position [1613, 0]
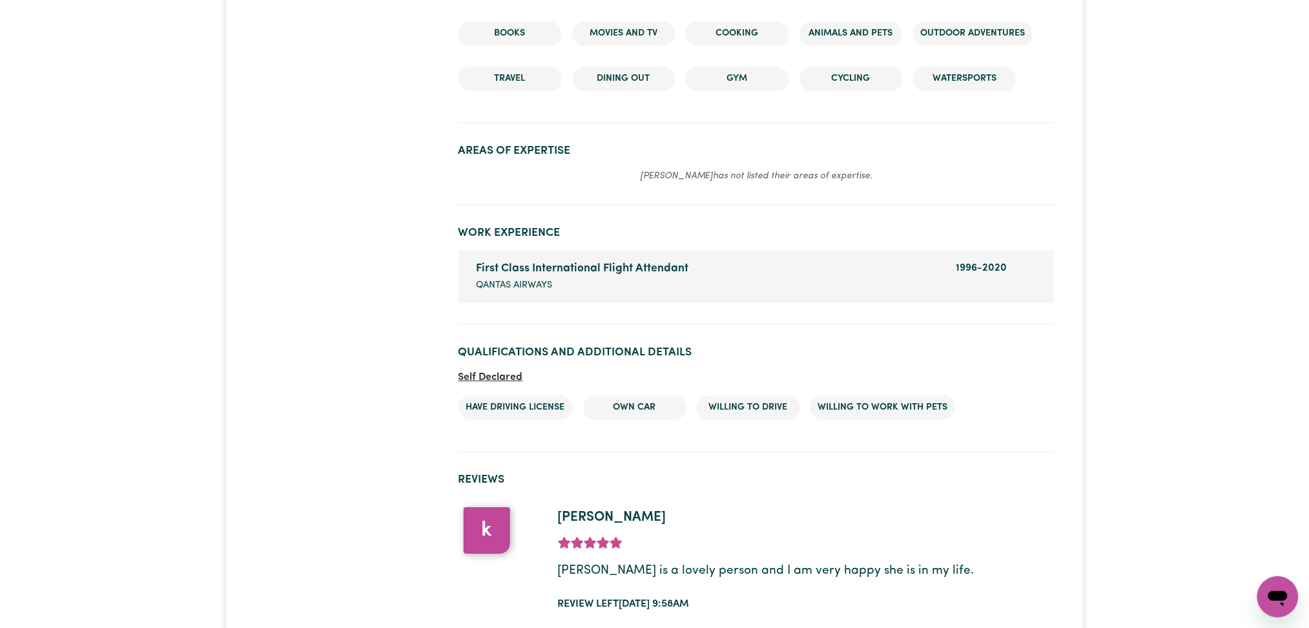
scroll to position [1484, 0]
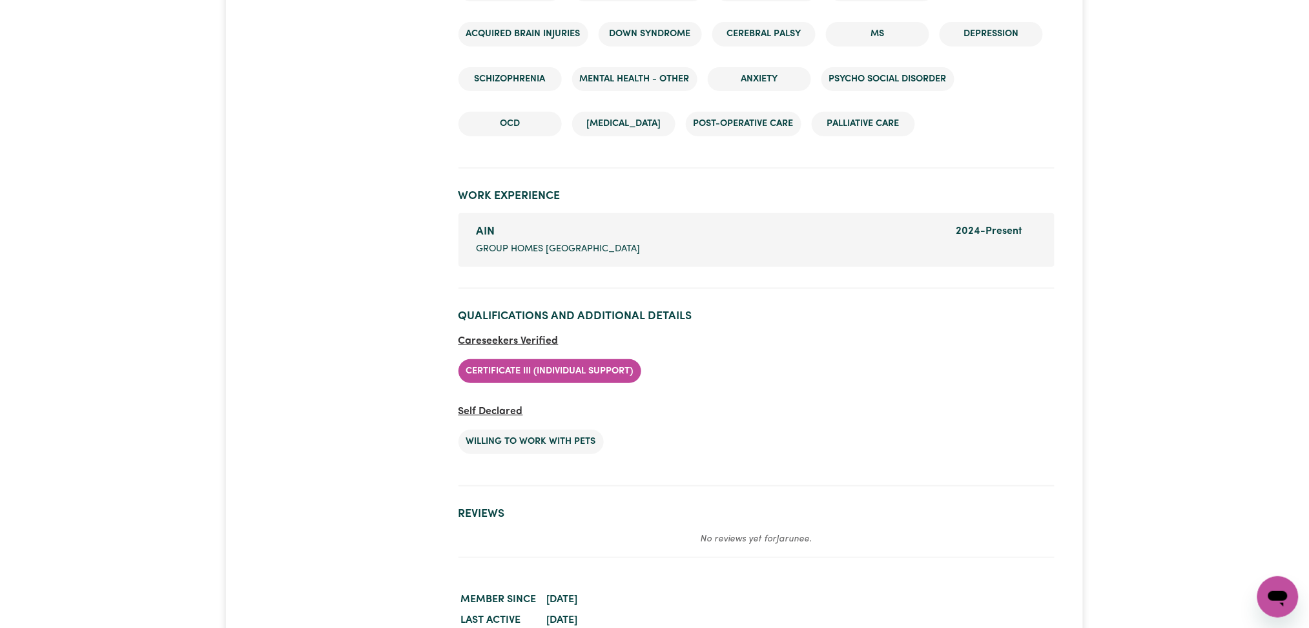
scroll to position [1964, 0]
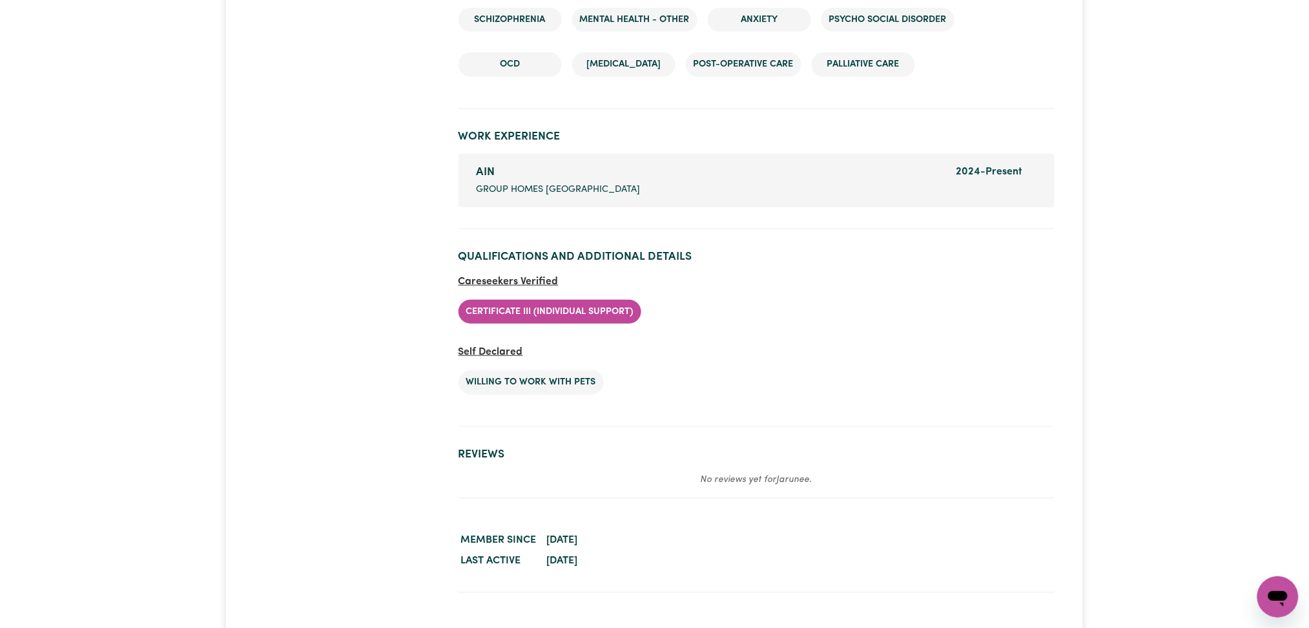
click at [954, 382] on section "Qualifications and Additional Details Careseekers Verified Certificate III (Ind…" at bounding box center [756, 333] width 596 height 187
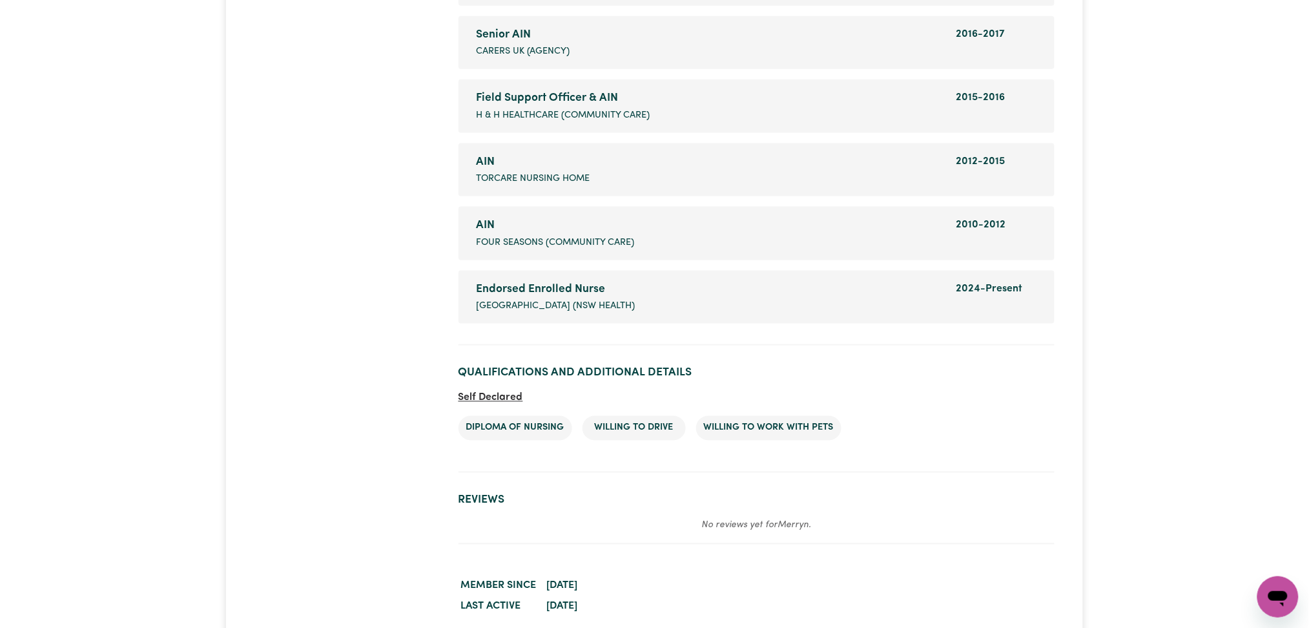
scroll to position [2362, 0]
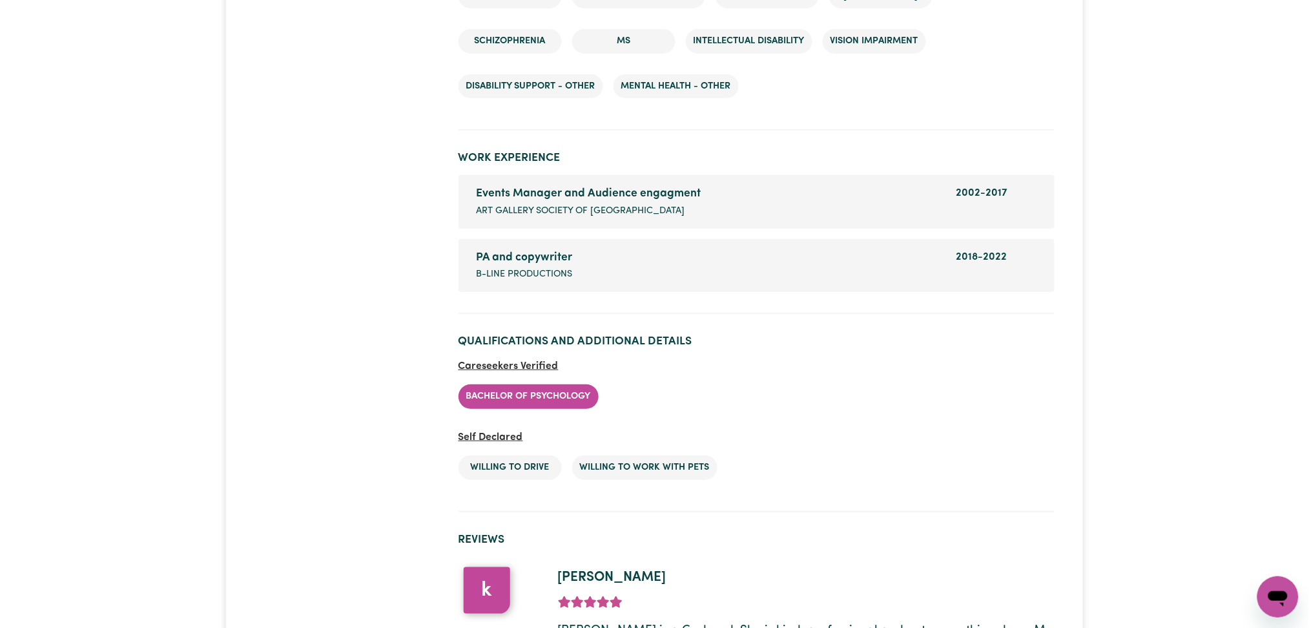
scroll to position [1925, 0]
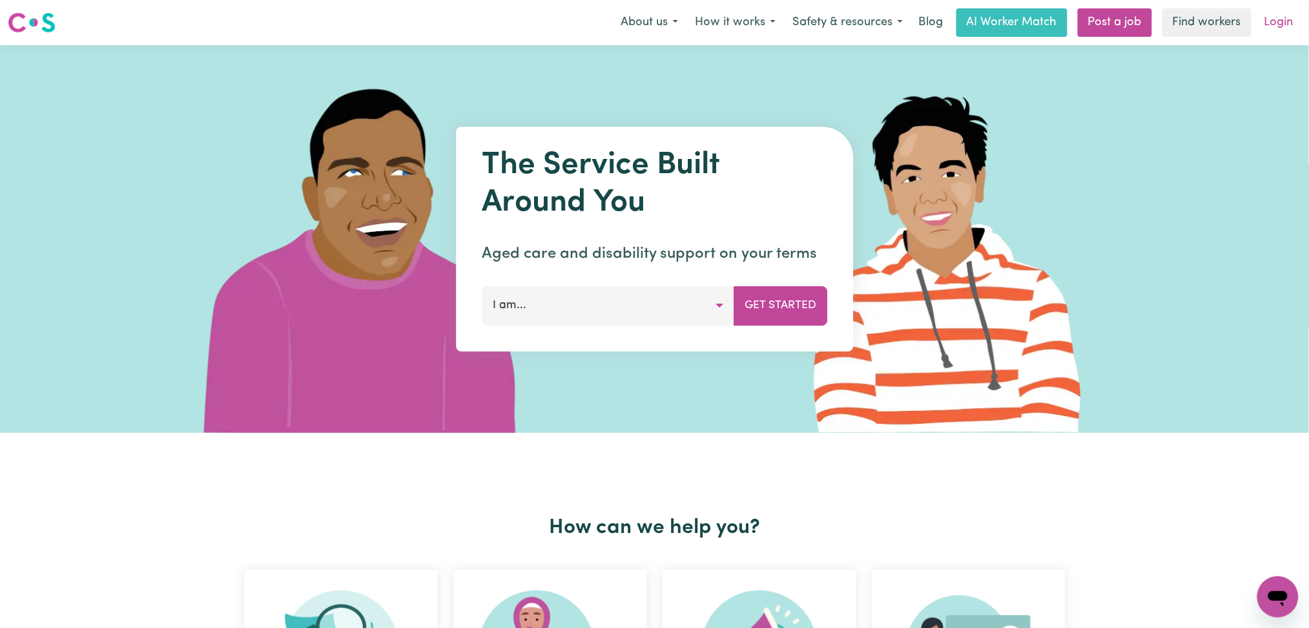
click at [1275, 19] on link "Login" at bounding box center [1279, 22] width 45 height 28
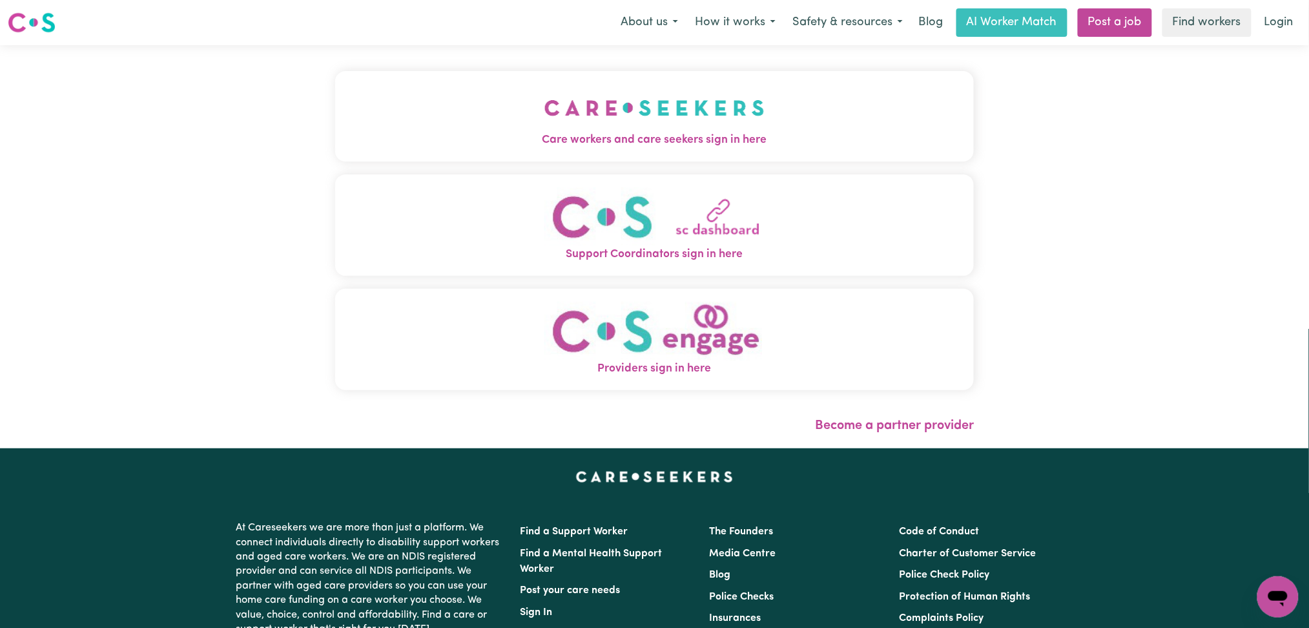
click at [446, 124] on button "Care workers and care seekers sign in here" at bounding box center [654, 116] width 639 height 90
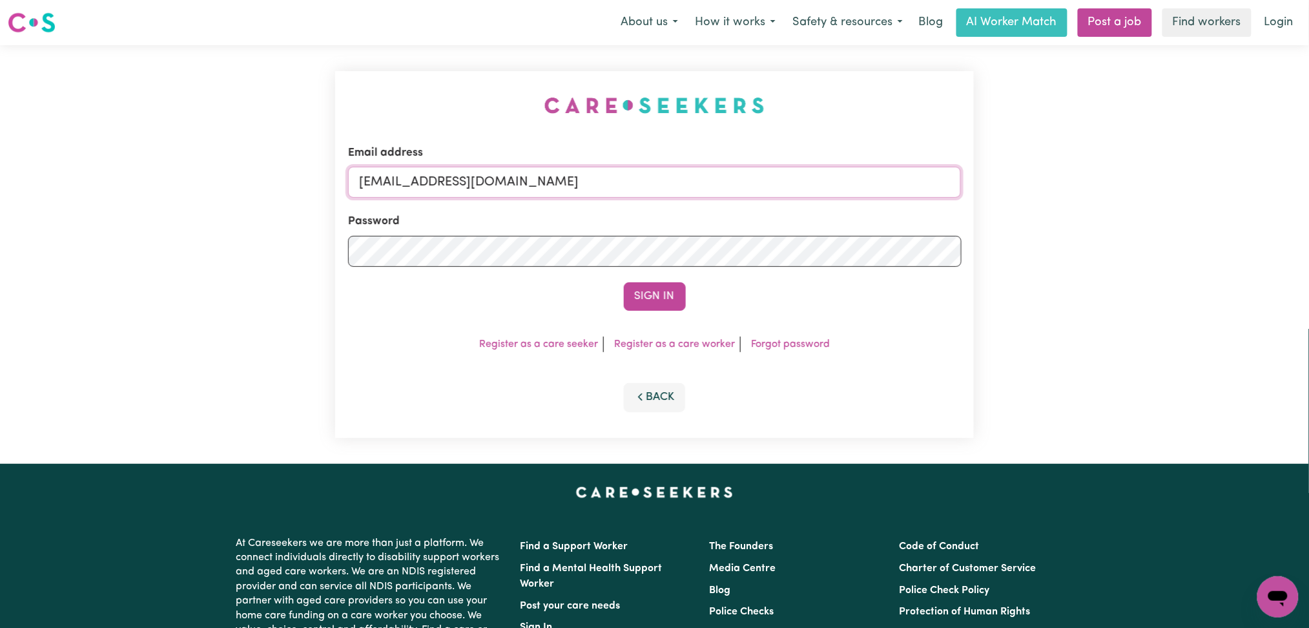
click at [463, 172] on input "[EMAIL_ADDRESS][DOMAIN_NAME]" at bounding box center [654, 182] width 613 height 31
drag, startPoint x: 427, startPoint y: 170, endPoint x: 755, endPoint y: 200, distance: 328.7
click at [755, 200] on form "Email address Superuser~[EMAIL_ADDRESS][DOMAIN_NAME] Password Sign In" at bounding box center [654, 228] width 613 height 166
type input "Superuser~[PERSON_NAME][DOMAIN_NAME][EMAIL_ADDRESS][DOMAIN_NAME]"
click at [664, 292] on button "Sign In" at bounding box center [655, 296] width 62 height 28
